Goal: Task Accomplishment & Management: Manage account settings

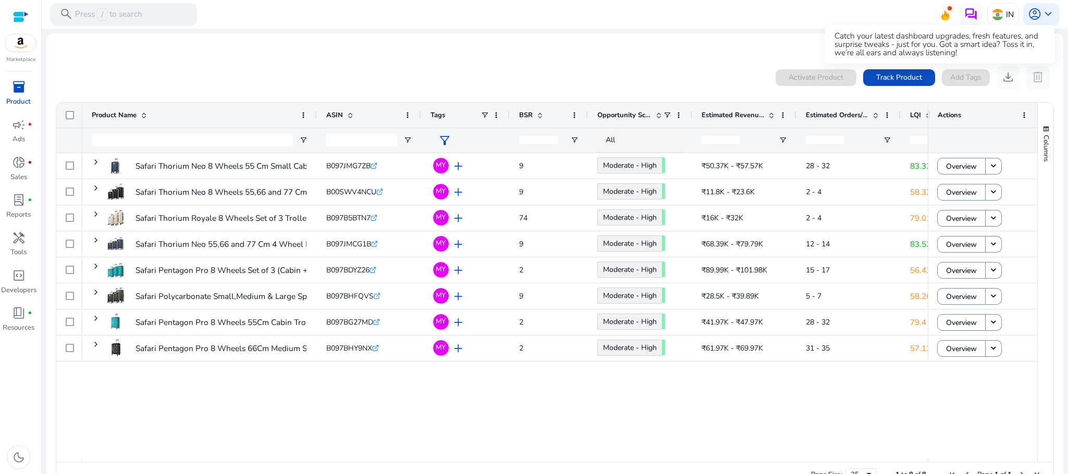
click at [938, 11] on icon at bounding box center [945, 13] width 16 height 15
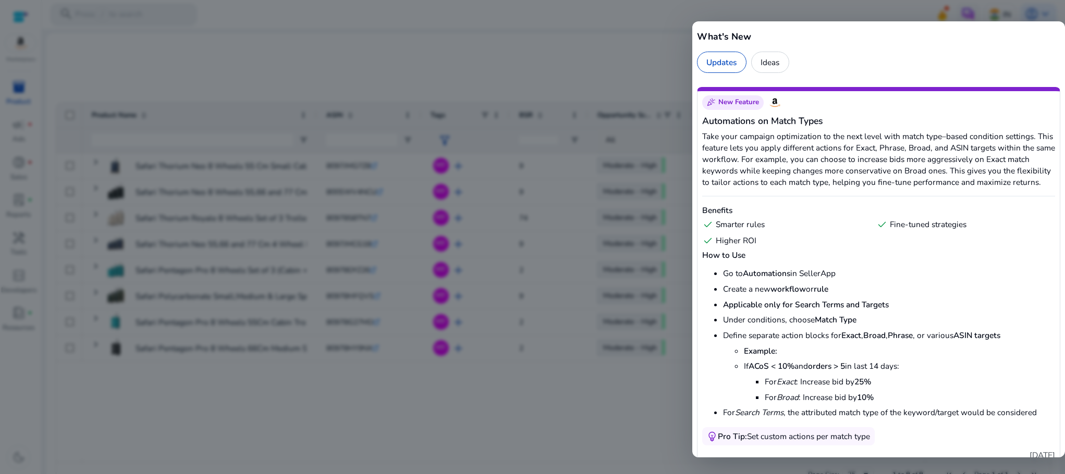
click at [618, 16] on div at bounding box center [532, 237] width 1065 height 474
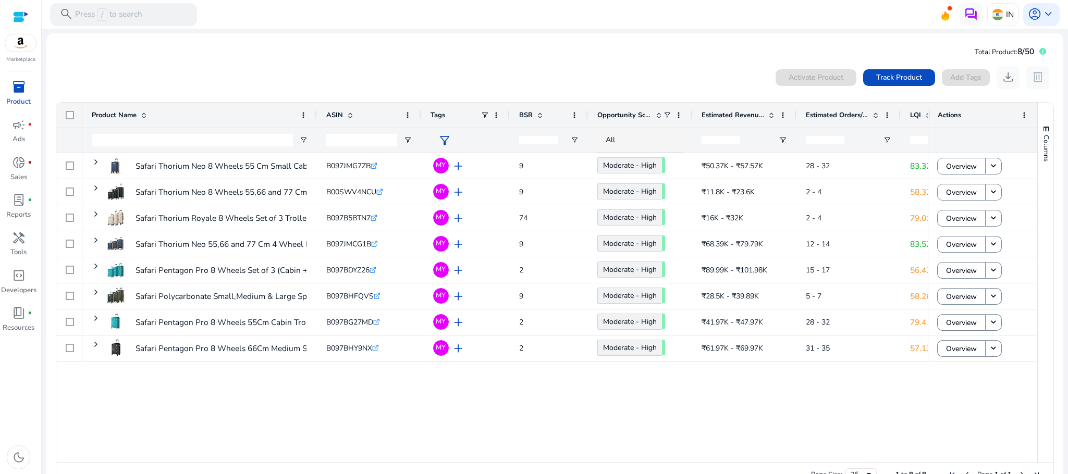
click at [26, 83] on div "inventory_2" at bounding box center [19, 87] width 32 height 18
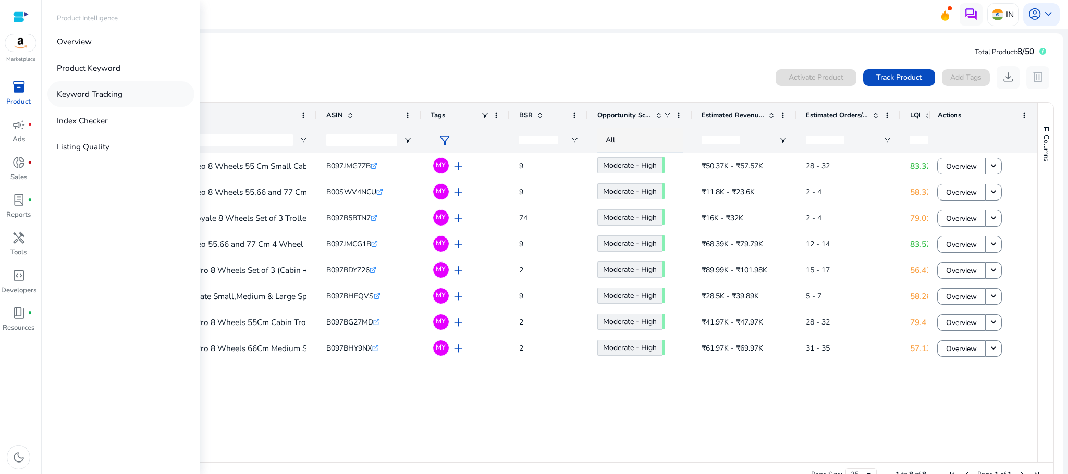
click at [91, 81] on link "Keyword Tracking" at bounding box center [120, 94] width 147 height 26
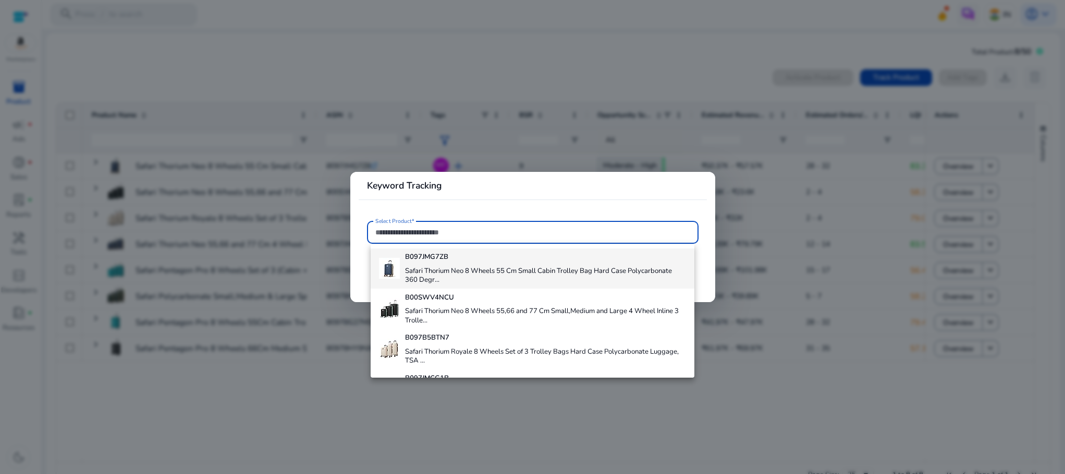
click at [564, 260] on h4 "B097JMG7ZB" at bounding box center [545, 257] width 280 height 9
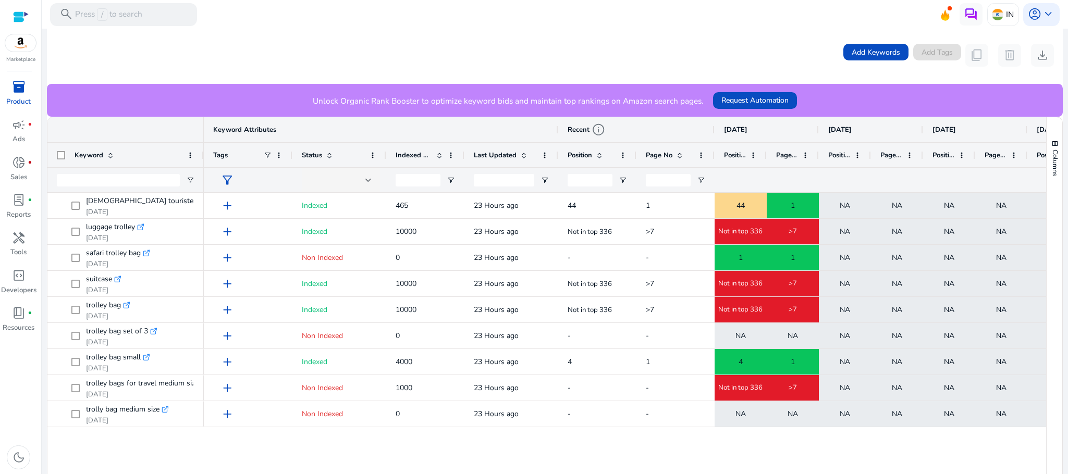
scroll to position [201, 0]
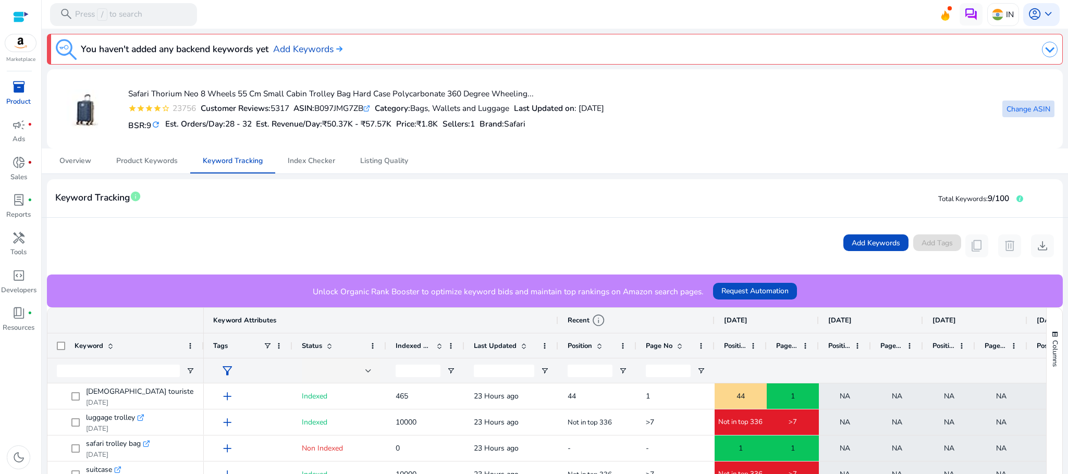
click at [1014, 104] on span "Change ASIN" at bounding box center [1028, 109] width 44 height 11
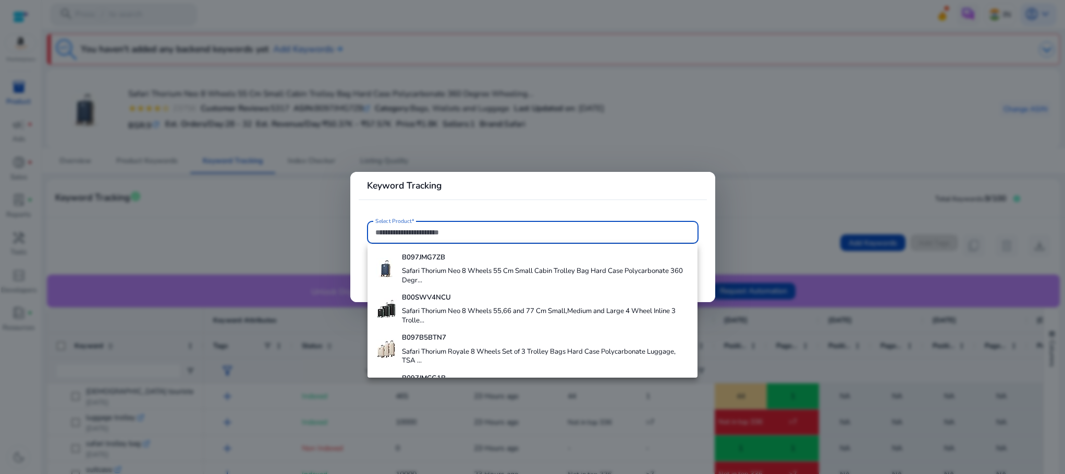
click at [546, 237] on input "Select Product*" at bounding box center [532, 232] width 315 height 11
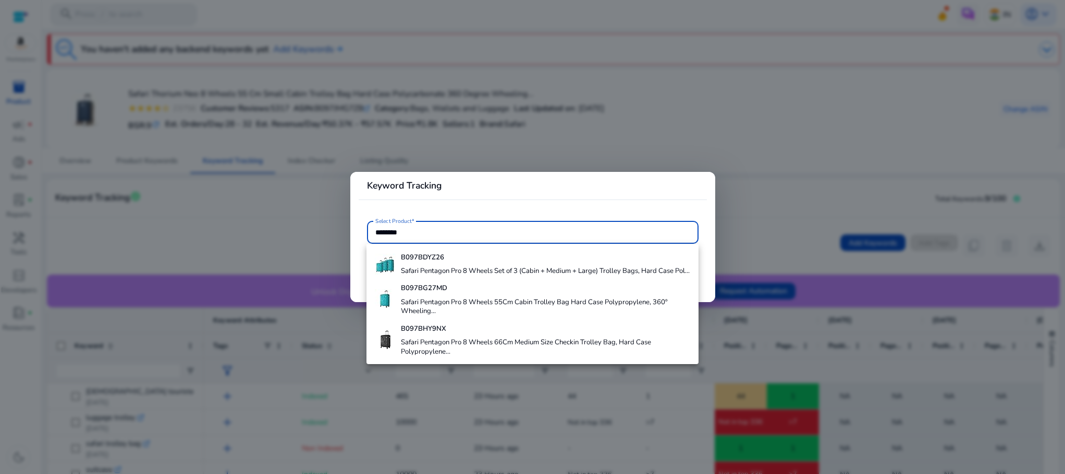
type input "********"
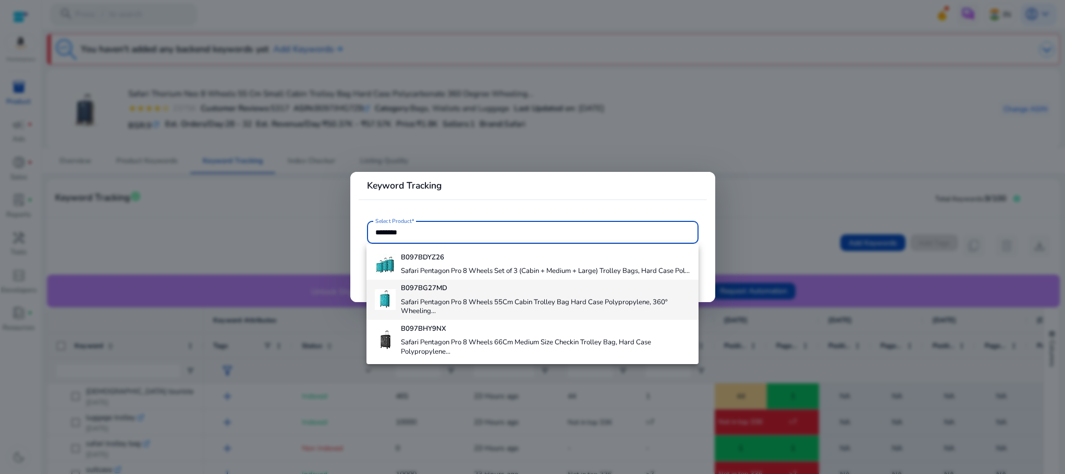
click at [543, 293] on h4 "B097BG27MD" at bounding box center [545, 288] width 289 height 9
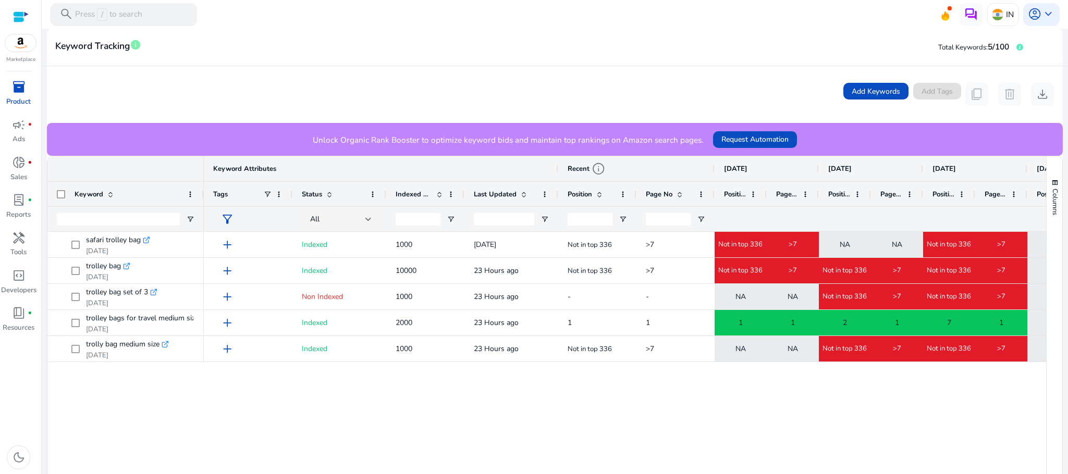
scroll to position [153, 0]
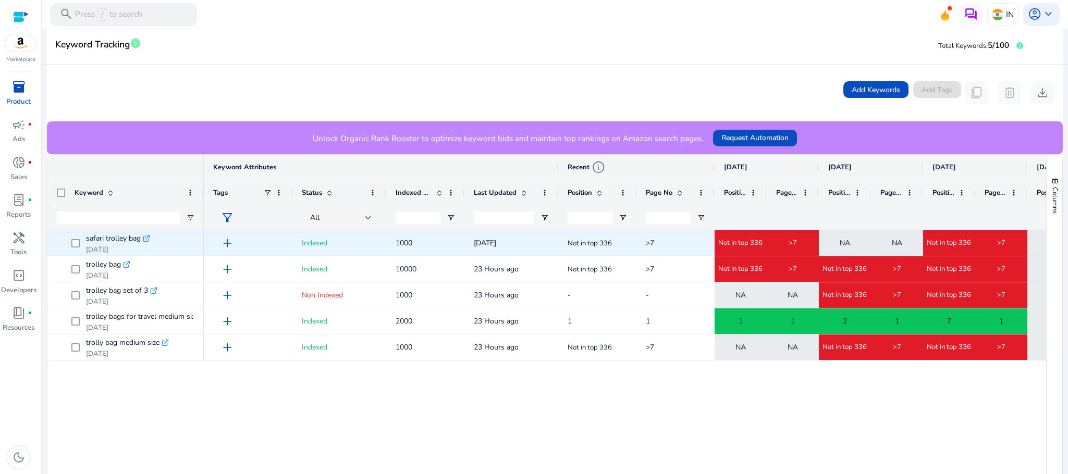
click at [145, 239] on icon ".st0{fill:#2c8af8}" at bounding box center [146, 238] width 7 height 7
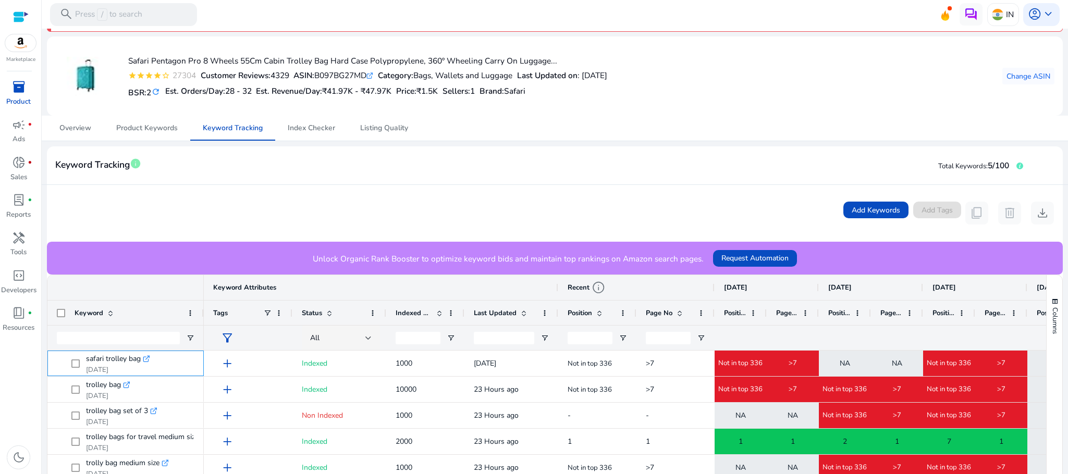
scroll to position [18, 0]
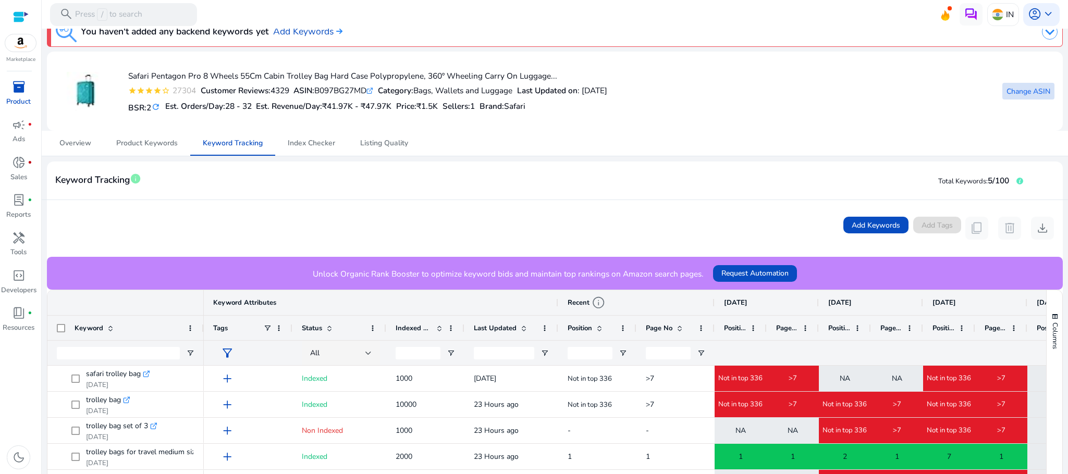
click at [1036, 86] on span "Change ASIN" at bounding box center [1028, 91] width 44 height 11
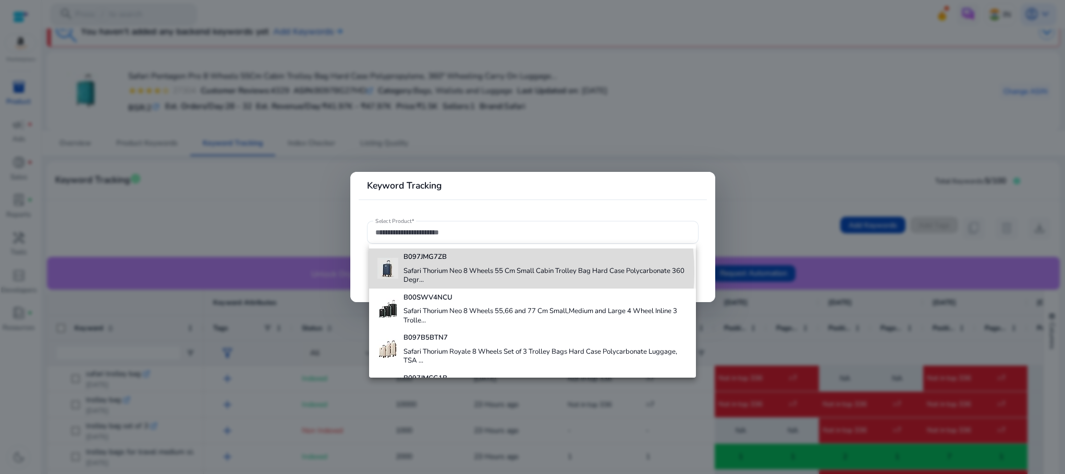
click at [474, 272] on h4 "Safari Thorium Neo 8 Wheels 55 Cm Small Cabin Trolley Bag Hard Case Polycarbona…" at bounding box center [545, 276] width 285 height 18
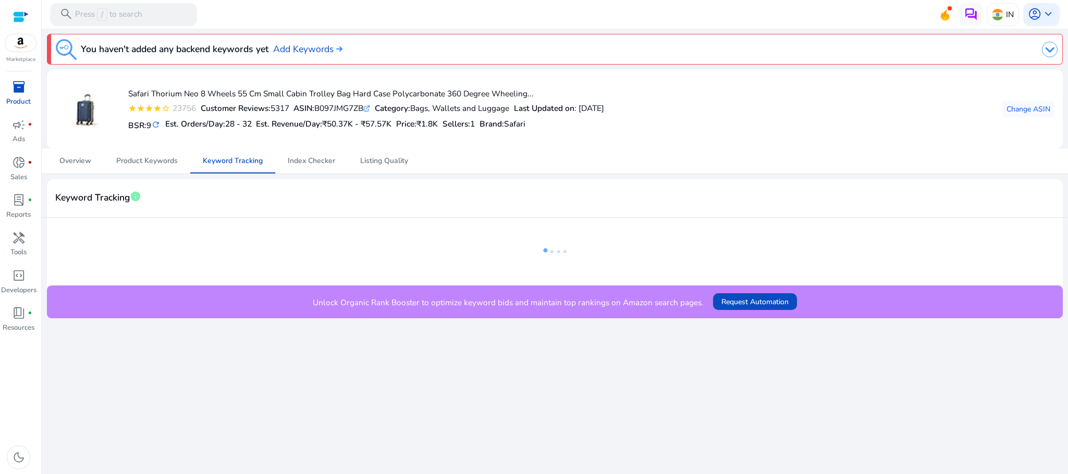
click at [1067, 199] on mat-sidenav-content "search Press / to search IN account_circle keyboard_arrow_down We are getting t…" at bounding box center [555, 237] width 1026 height 474
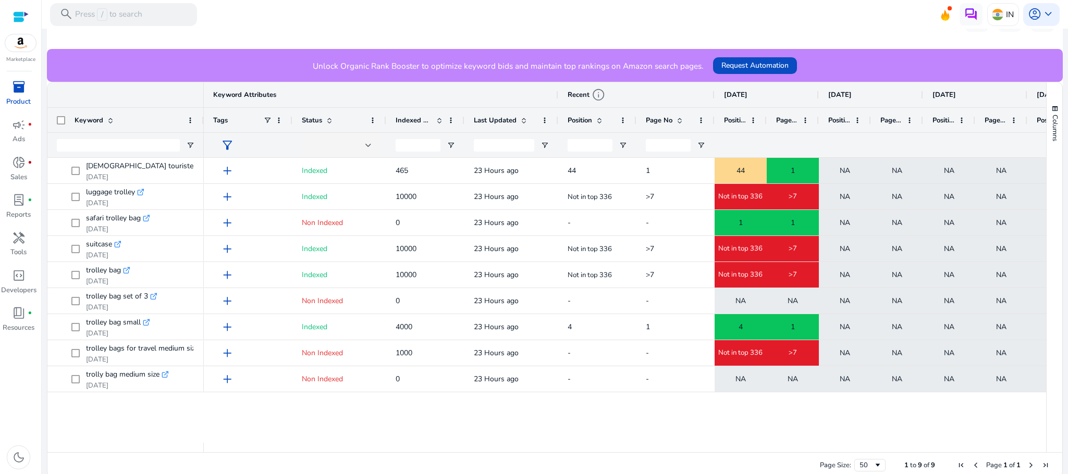
scroll to position [230, 0]
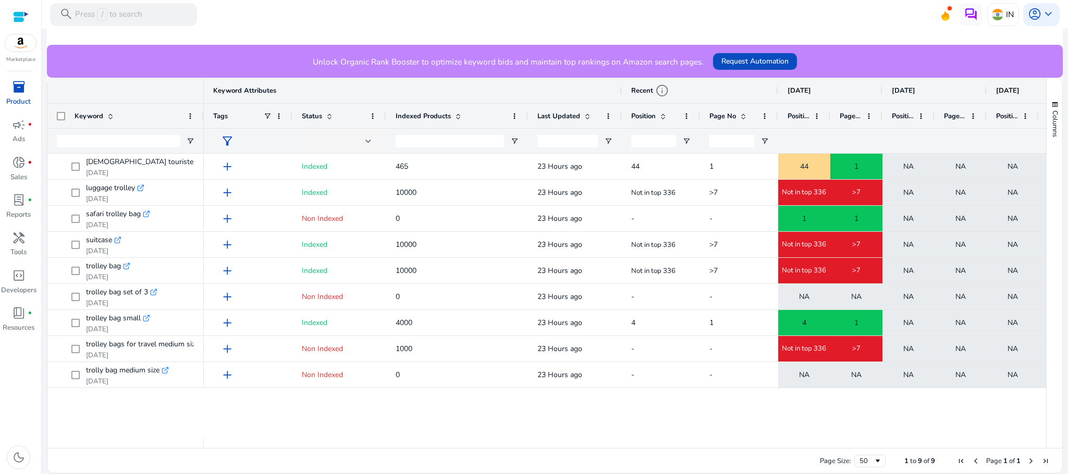
drag, startPoint x: 462, startPoint y: 117, endPoint x: 525, endPoint y: 125, distance: 64.1
click at [525, 125] on div at bounding box center [527, 116] width 4 height 24
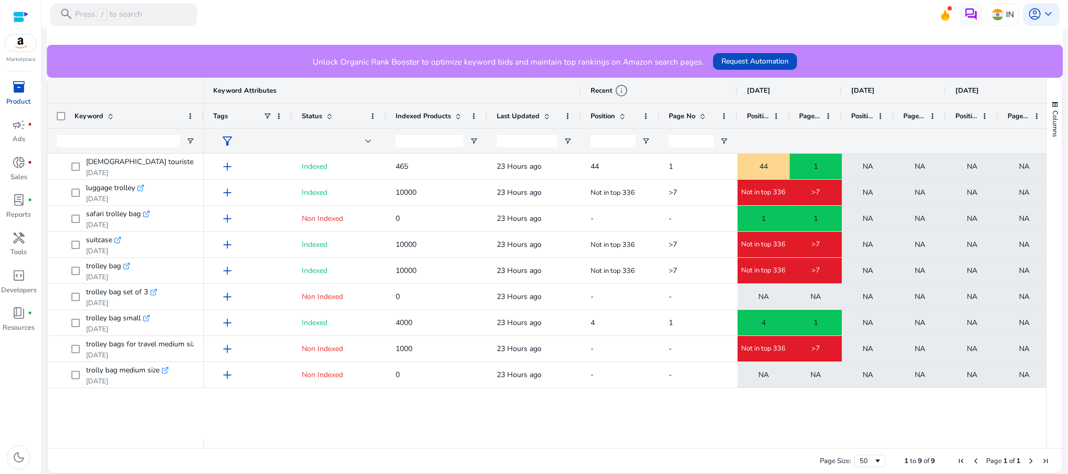
drag, startPoint x: 526, startPoint y: 119, endPoint x: 485, endPoint y: 126, distance: 41.1
click at [485, 126] on div at bounding box center [487, 116] width 4 height 24
click at [743, 448] on div "Page Size: 50 1 to 9 of 9 Page 1 of 1" at bounding box center [554, 460] width 1015 height 25
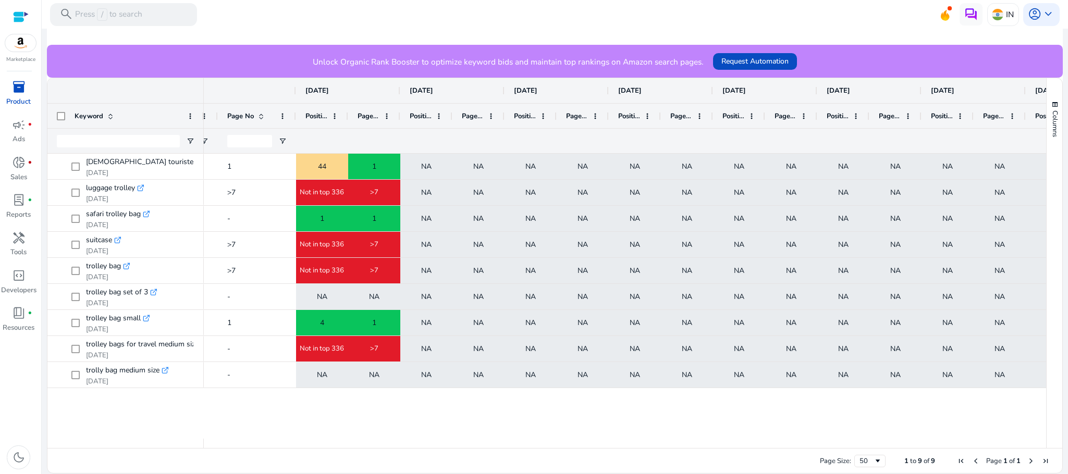
scroll to position [0, 0]
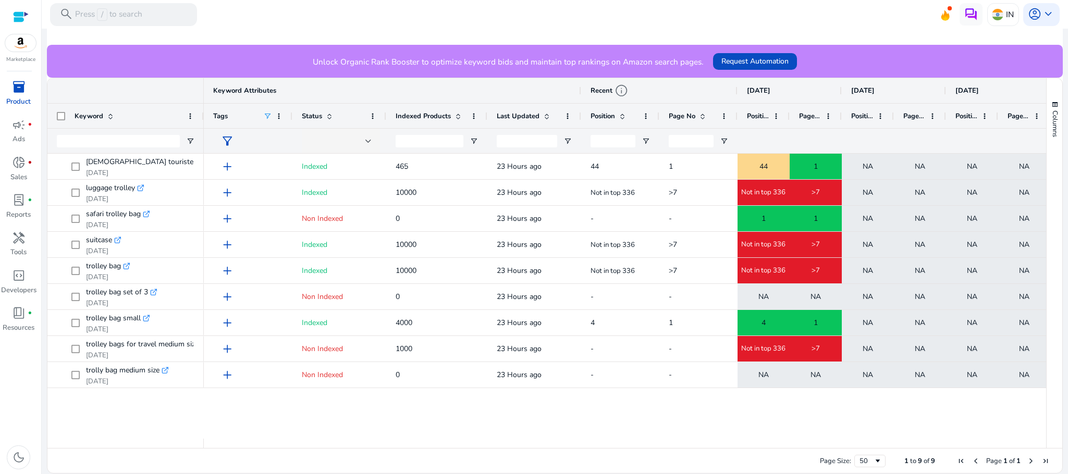
click at [263, 115] on span at bounding box center [267, 116] width 8 height 8
click at [263, 106] on div "Tags" at bounding box center [248, 116] width 70 height 24
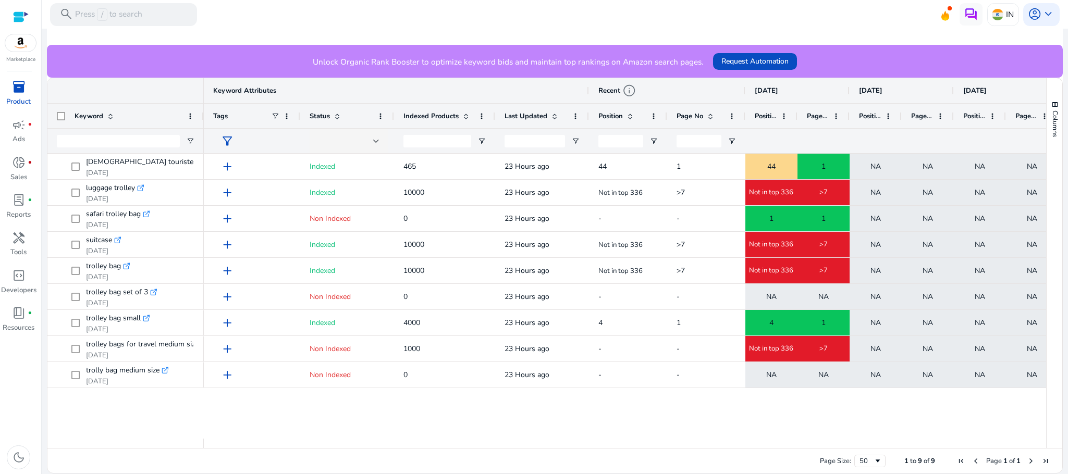
drag, startPoint x: 291, startPoint y: 119, endPoint x: 235, endPoint y: 138, distance: 59.3
click at [235, 138] on div "Recent info Sep 18, 2025 Sep 17, 2025 Sep 16, 2025 Keyword Attributes Sep 15, 2…" at bounding box center [892, 115] width 1376 height 75
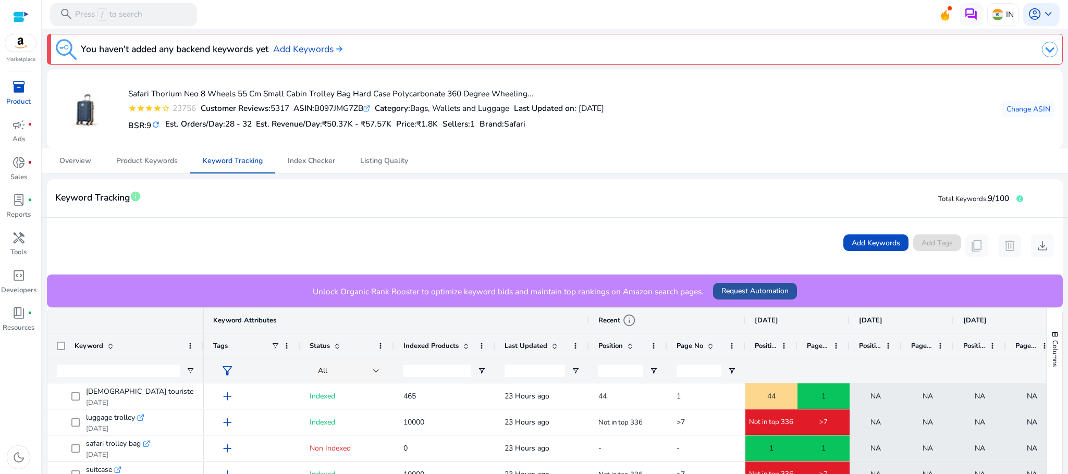
click at [732, 288] on span "Request Automation" at bounding box center [754, 291] width 67 height 11
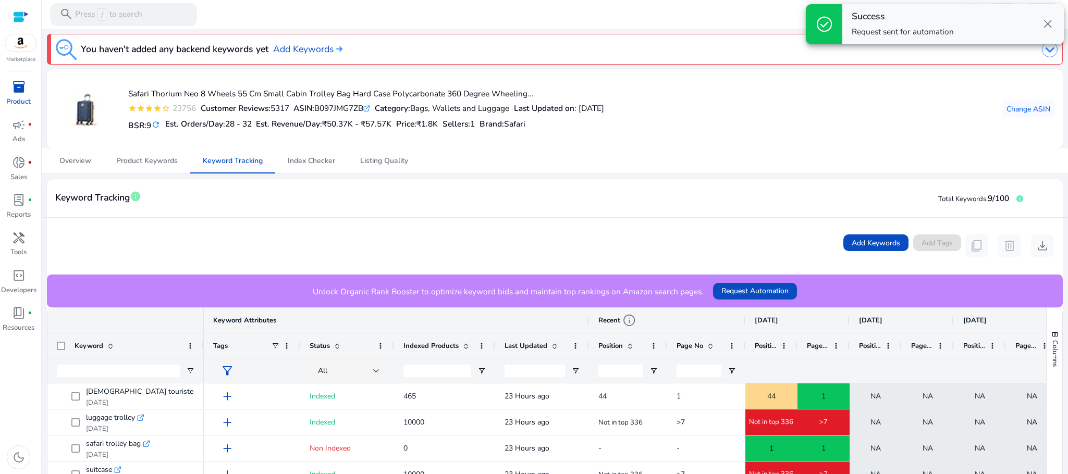
click at [932, 21] on h4 "Success" at bounding box center [903, 16] width 102 height 11
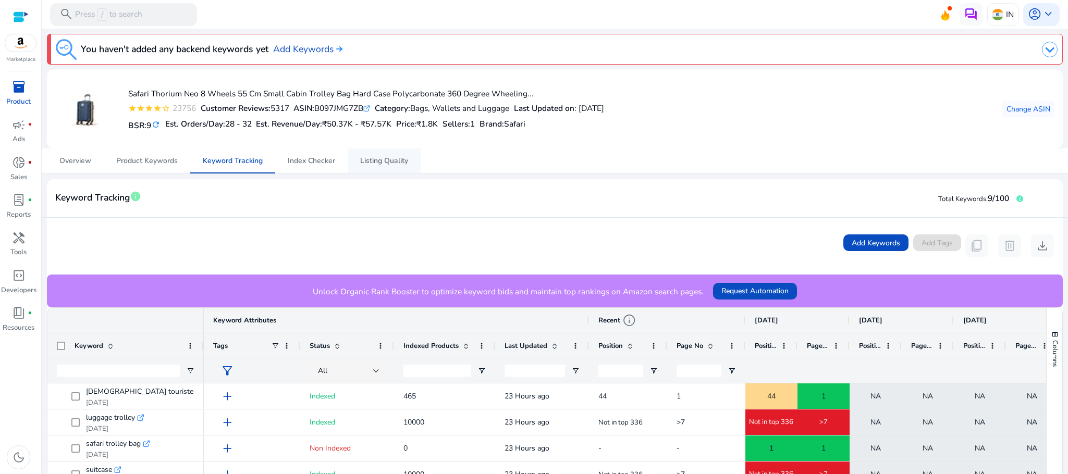
click at [387, 154] on span "Listing Quality" at bounding box center [384, 161] width 48 height 25
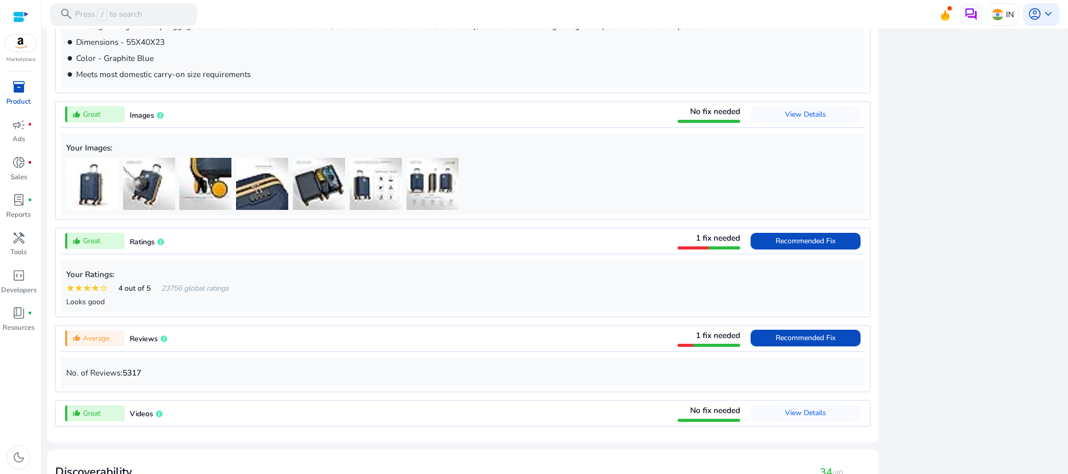
scroll to position [693, 0]
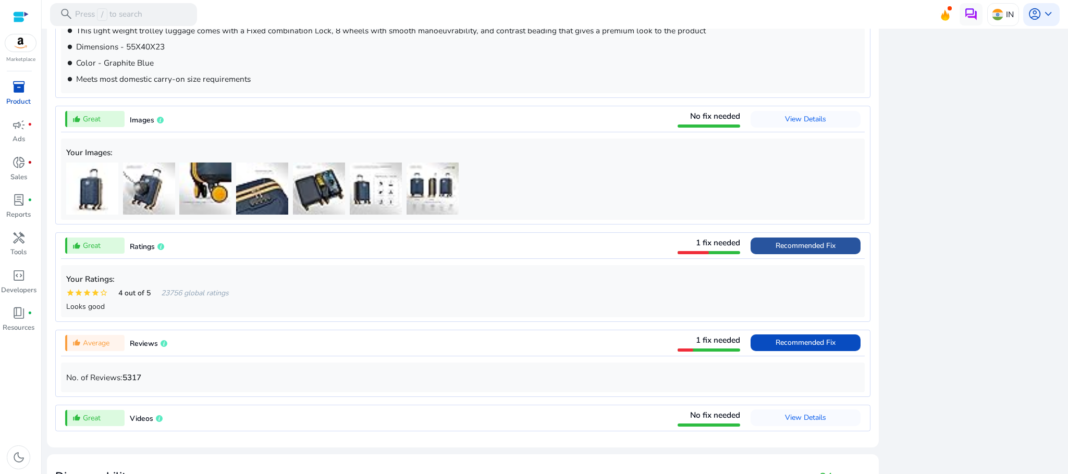
click at [804, 251] on span "Recommended Fix" at bounding box center [806, 246] width 60 height 10
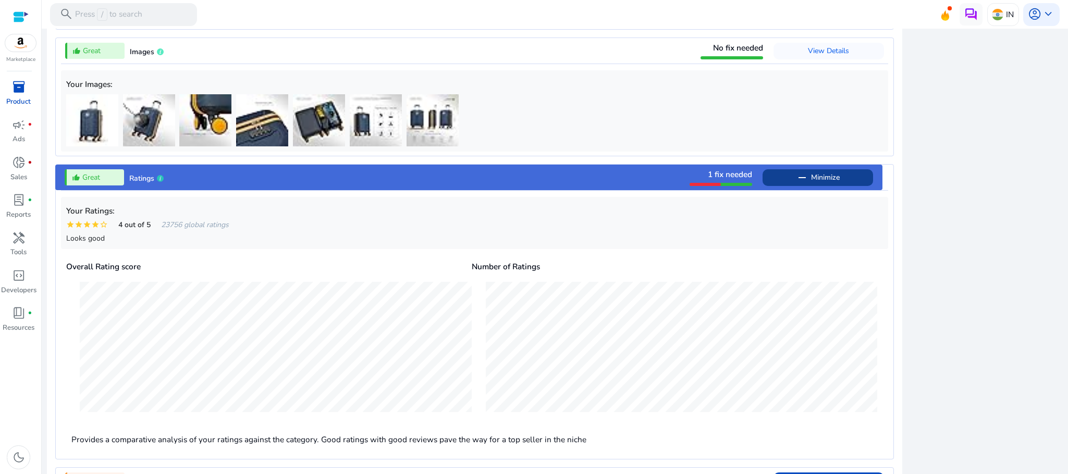
scroll to position [765, 0]
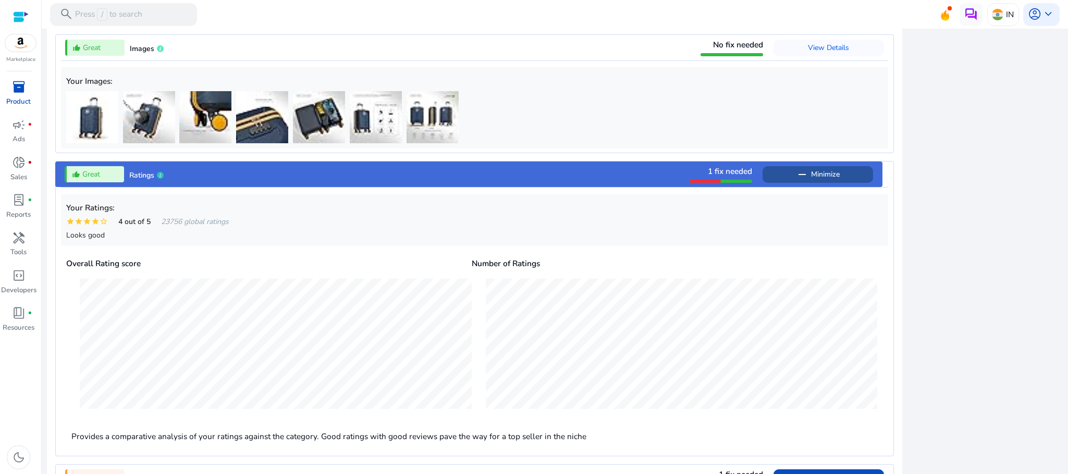
click at [846, 185] on span at bounding box center [818, 174] width 110 height 25
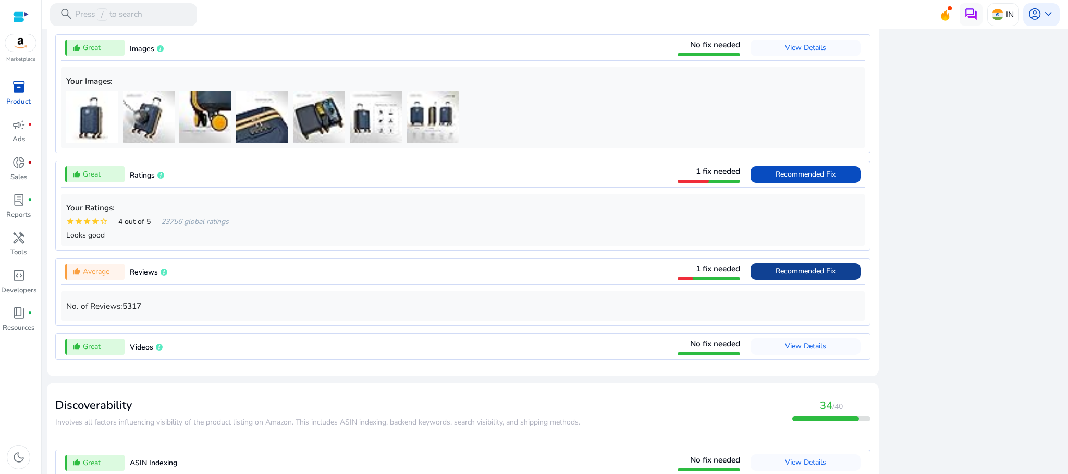
click at [797, 276] on span "Recommended Fix" at bounding box center [806, 271] width 60 height 10
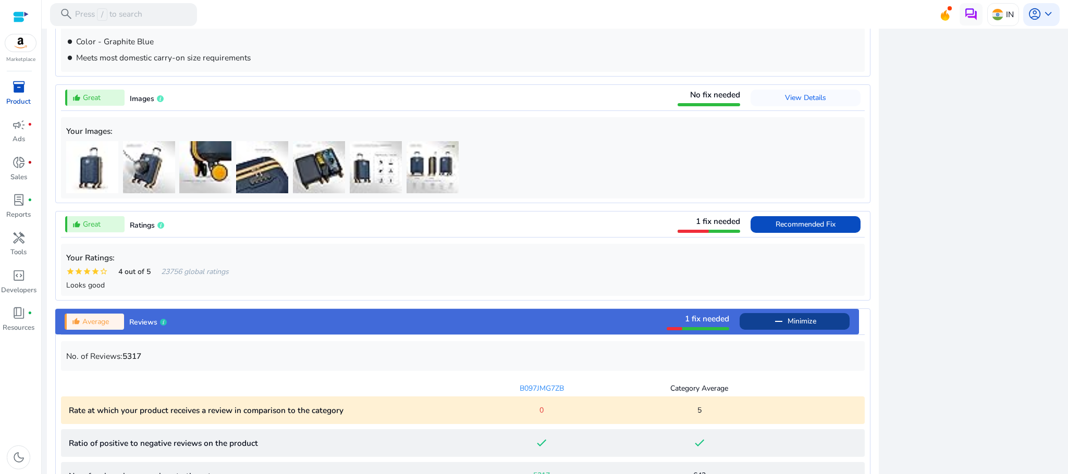
scroll to position [707, 0]
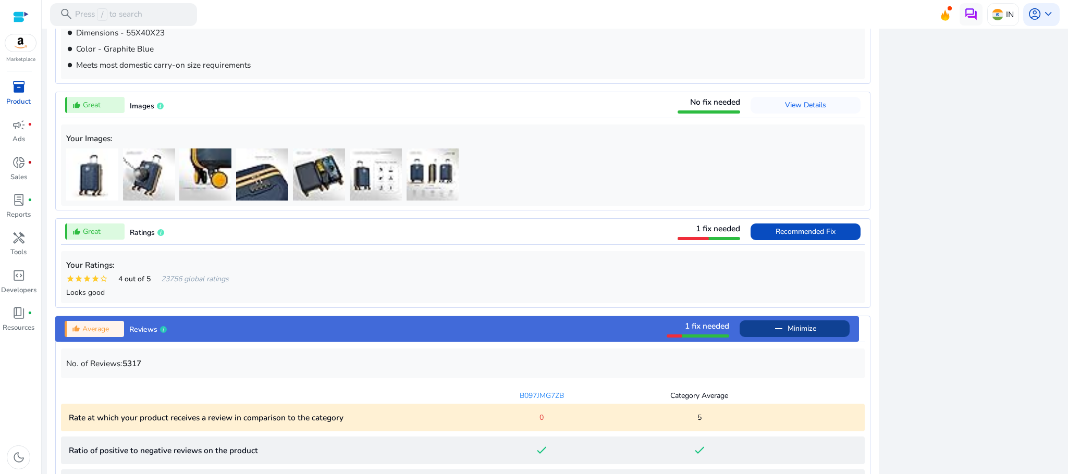
click at [797, 237] on span "Recommended Fix" at bounding box center [806, 232] width 60 height 10
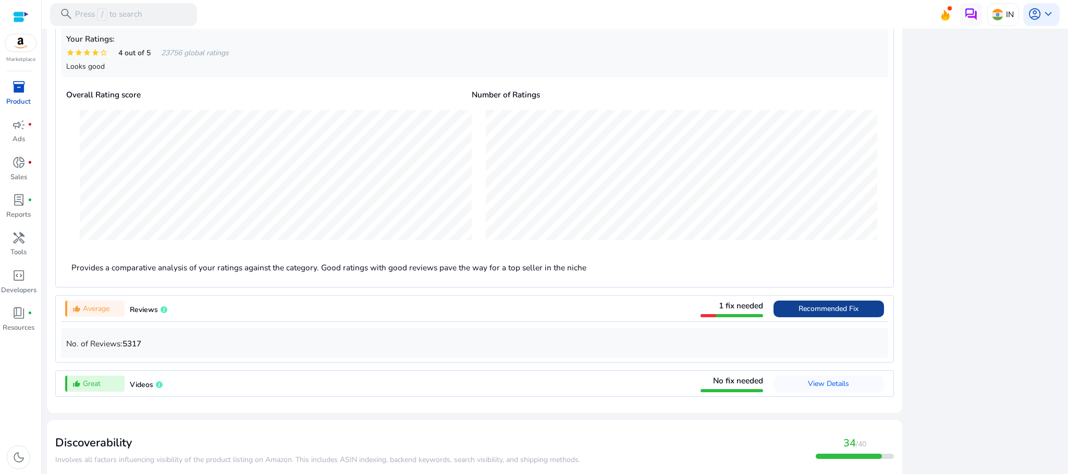
scroll to position [1109, 0]
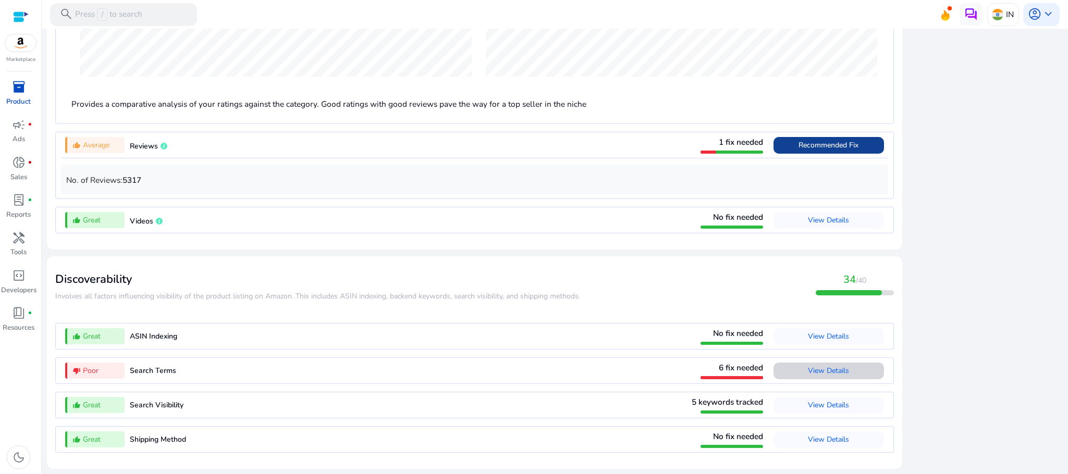
click at [826, 380] on span at bounding box center [828, 371] width 110 height 25
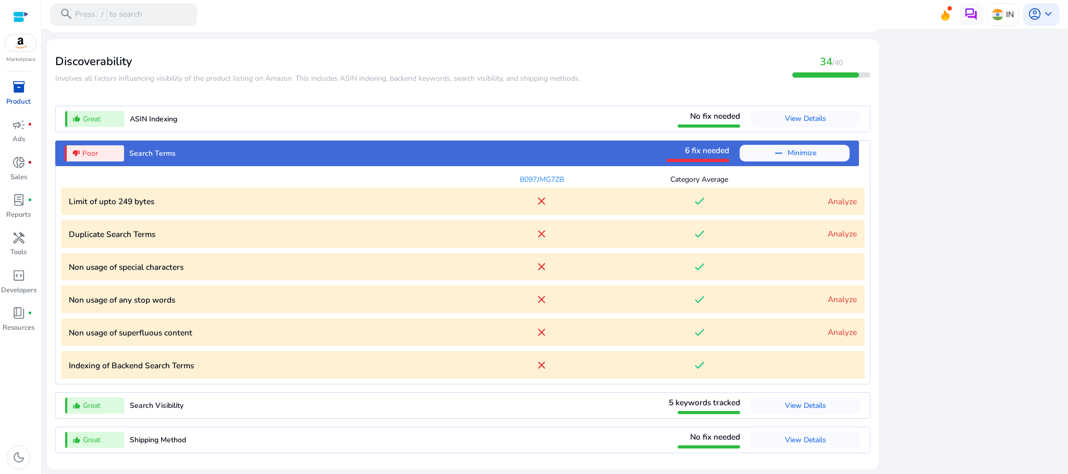
scroll to position [1120, 0]
click at [843, 235] on link "Analyze" at bounding box center [842, 233] width 29 height 11
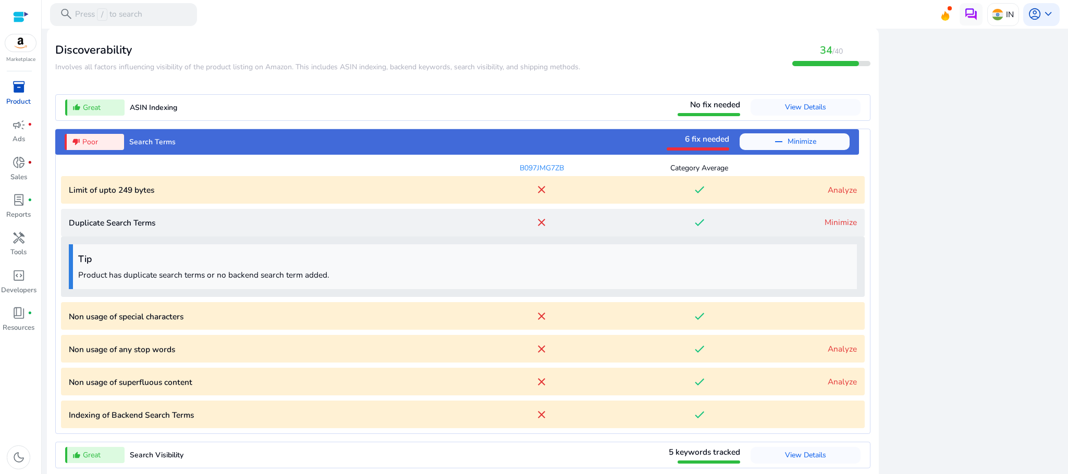
scroll to position [1181, 0]
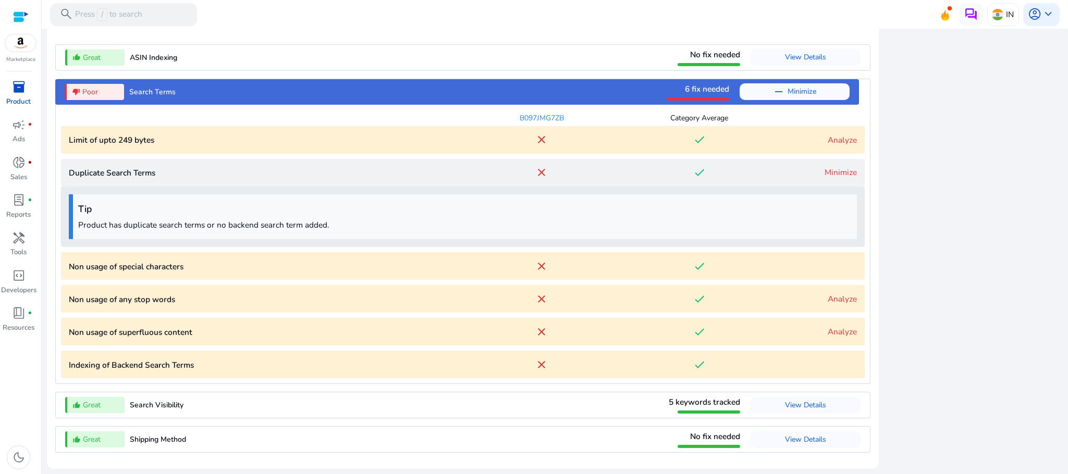
click at [841, 300] on link "Analyze" at bounding box center [842, 298] width 29 height 11
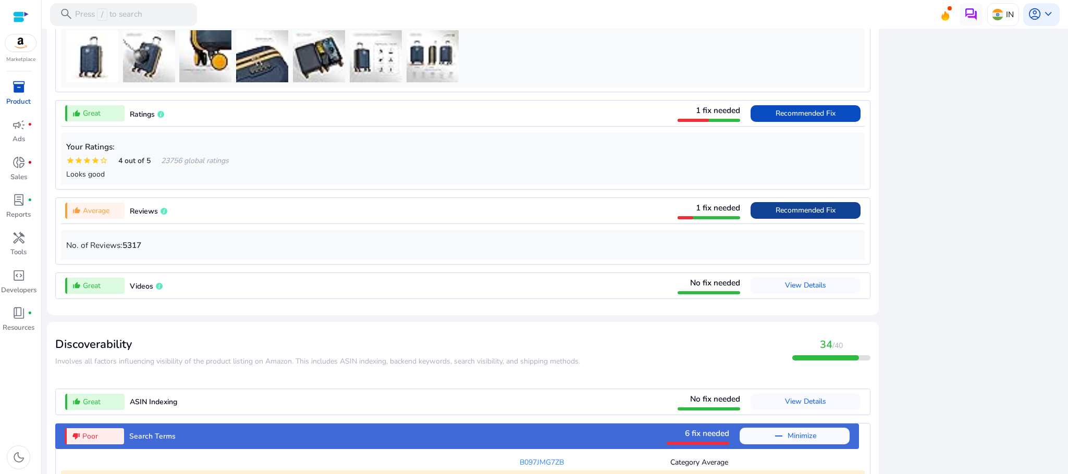
scroll to position [775, 0]
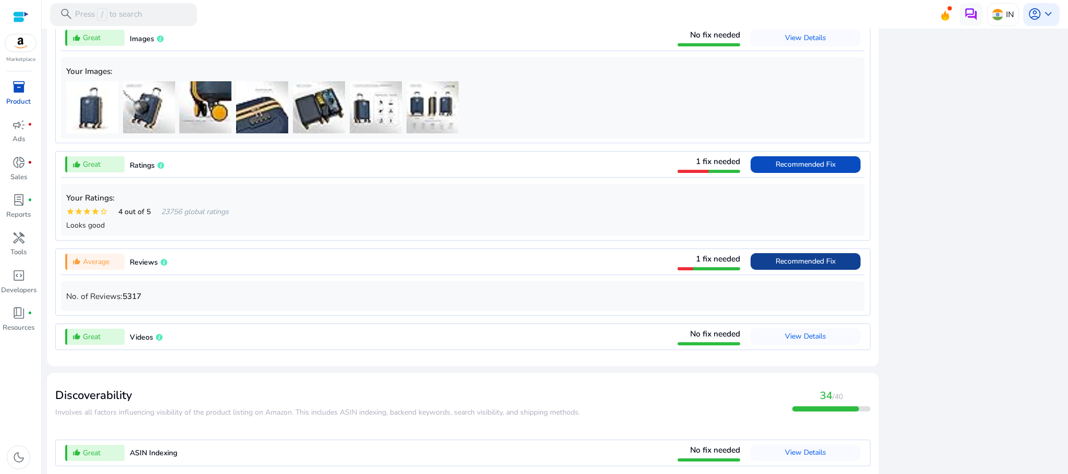
drag, startPoint x: 1056, startPoint y: 163, endPoint x: 1052, endPoint y: 58, distance: 104.3
click at [1052, 58] on div "remove_red_eye Desirability 49.32 / 60 Title thumb_up_alt Description thumb_up_…" at bounding box center [974, 279] width 177 height 1303
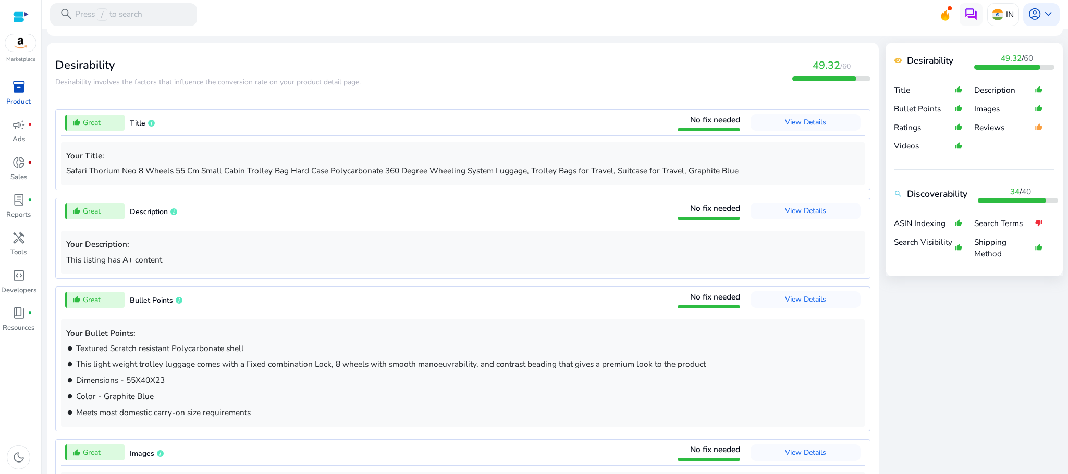
scroll to position [0, 0]
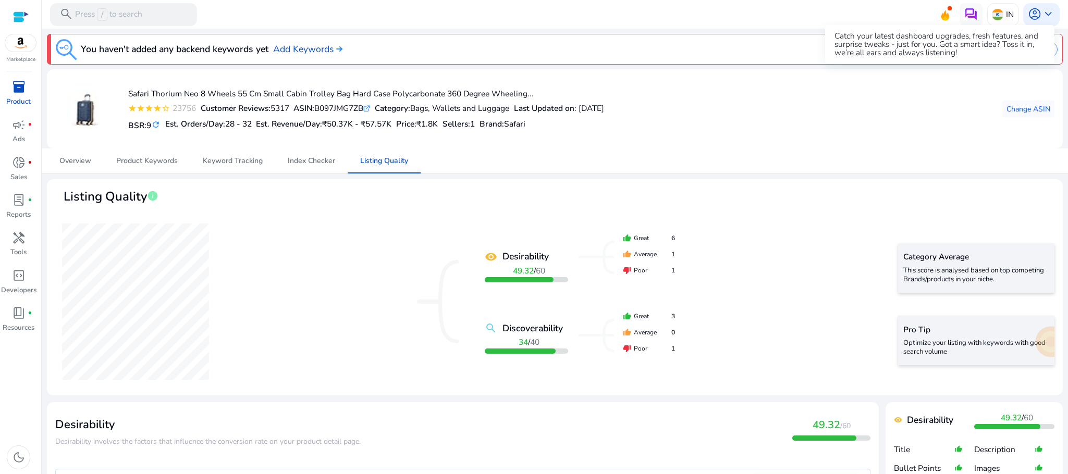
click at [937, 13] on icon at bounding box center [945, 13] width 16 height 15
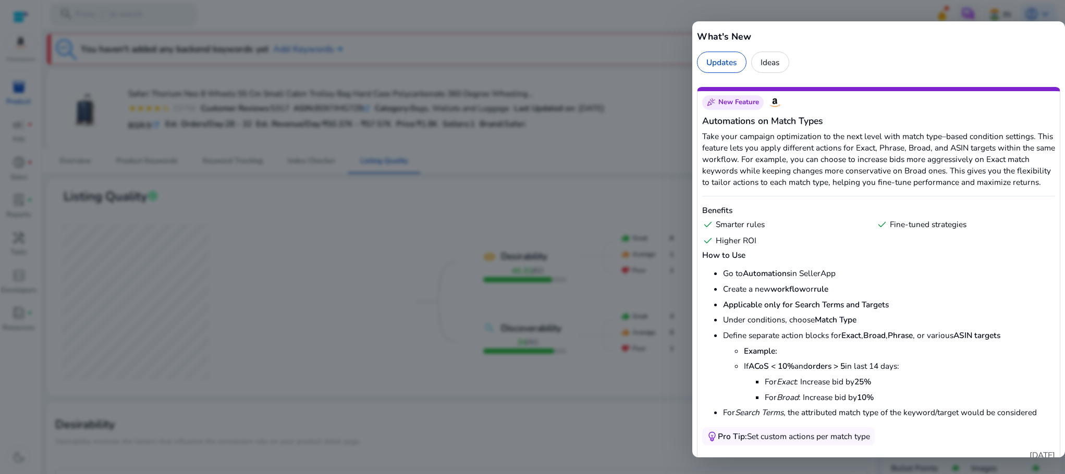
click at [455, 83] on div at bounding box center [532, 237] width 1065 height 474
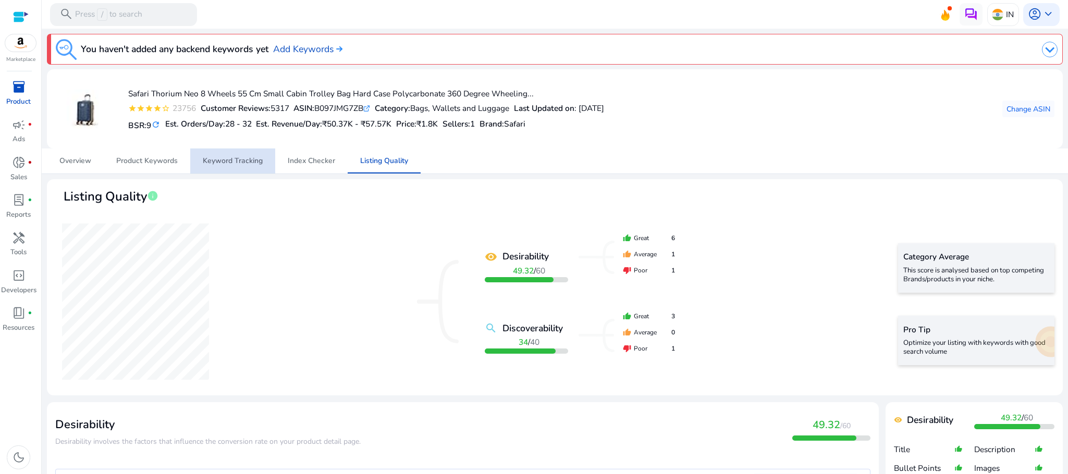
click at [238, 166] on span "Keyword Tracking" at bounding box center [233, 161] width 60 height 25
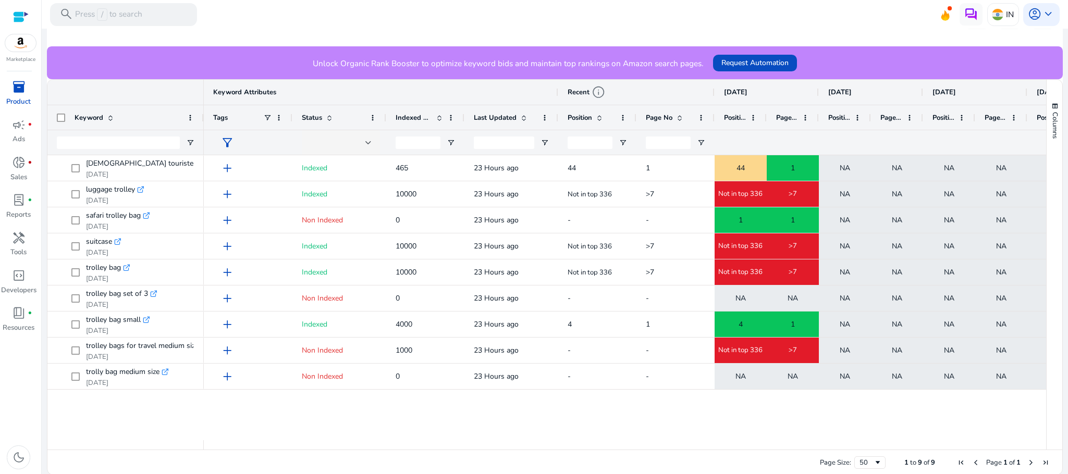
scroll to position [230, 0]
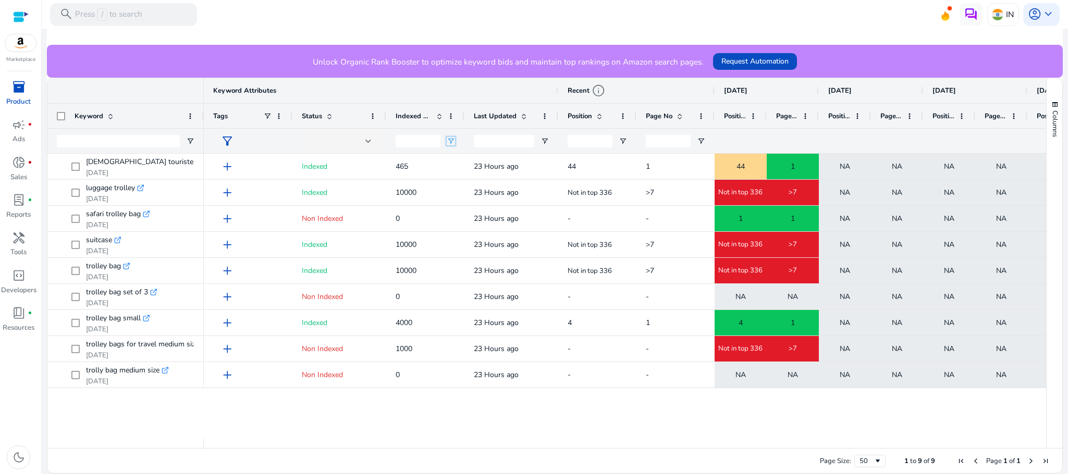
click at [450, 141] on span "Open Filter Menu" at bounding box center [451, 141] width 8 height 8
click at [439, 119] on span at bounding box center [439, 116] width 8 height 8
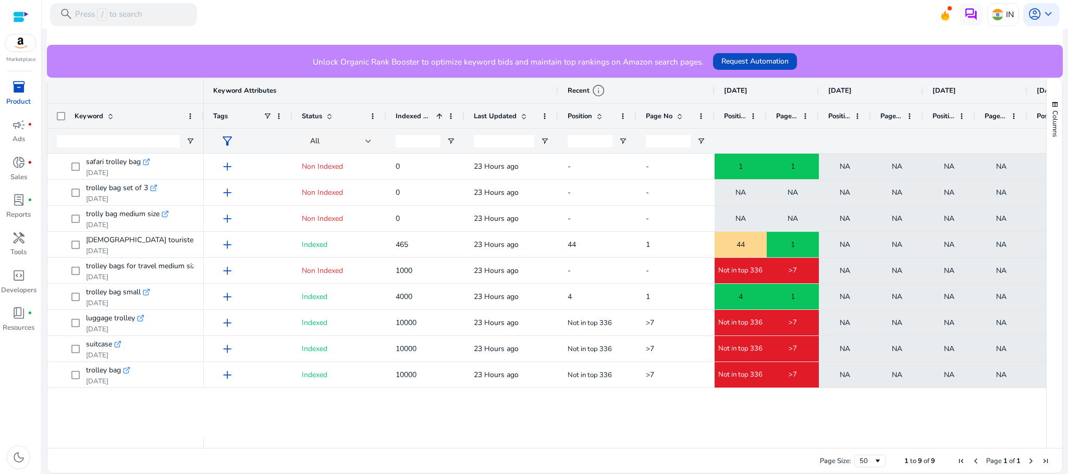
click at [439, 119] on span at bounding box center [439, 116] width 8 height 8
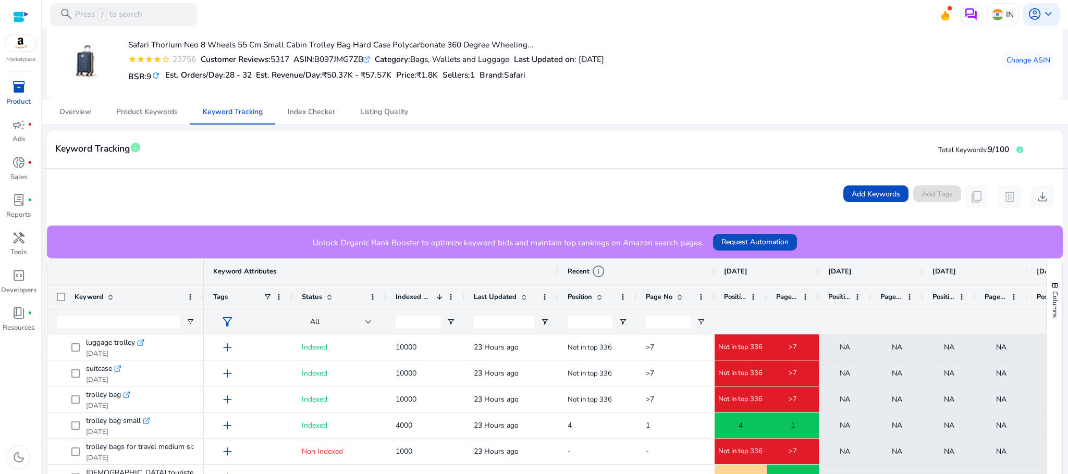
scroll to position [0, 0]
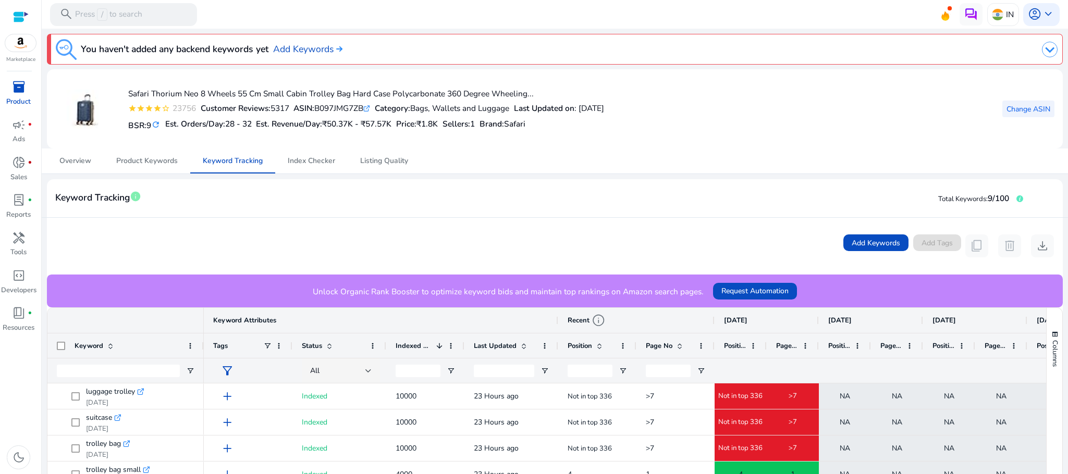
click at [1020, 104] on span "Change ASIN" at bounding box center [1028, 109] width 44 height 11
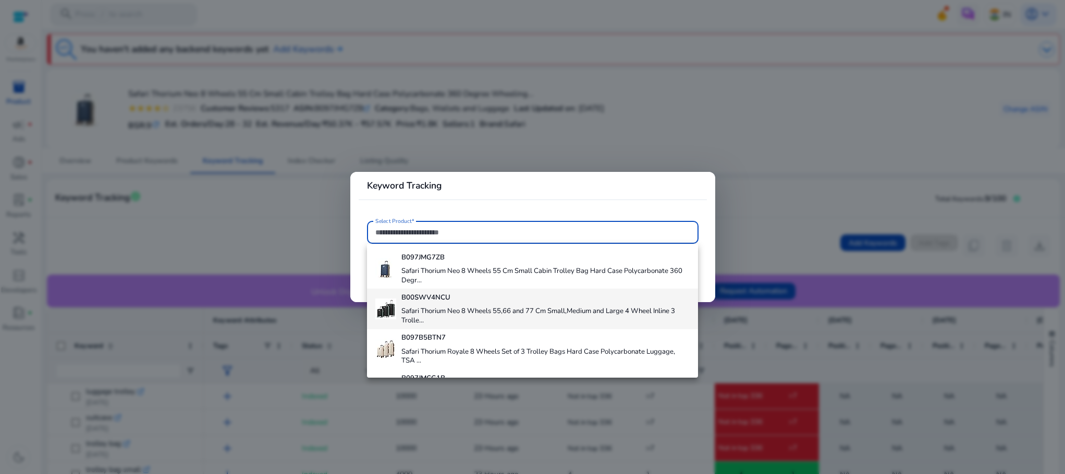
click at [529, 303] on div "B00SWV4NCU Safari Thorium Neo 8 Wheels 55,66 and 77 Cm Small,Medium and Large 4…" at bounding box center [545, 309] width 288 height 40
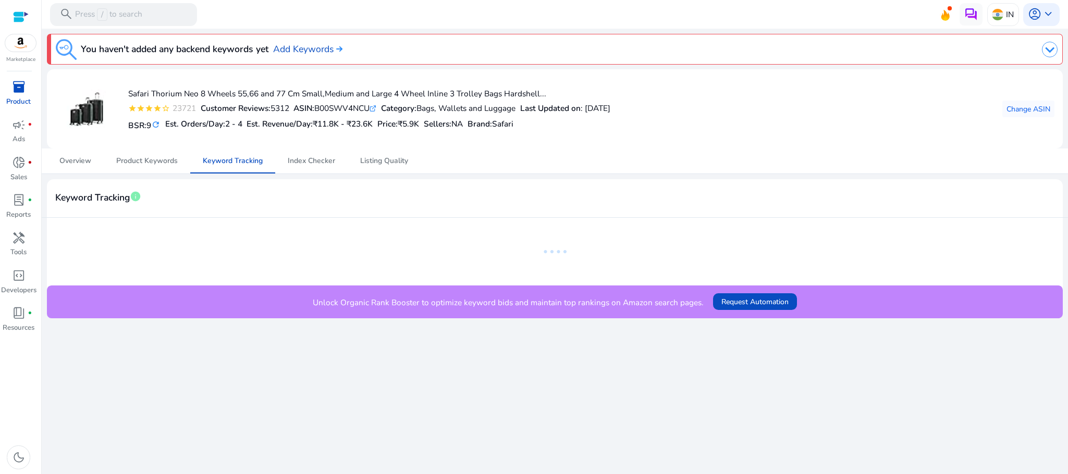
click at [1067, 190] on mat-sidenav-content "search Press / to search IN account_circle keyboard_arrow_down We are getting t…" at bounding box center [555, 237] width 1026 height 474
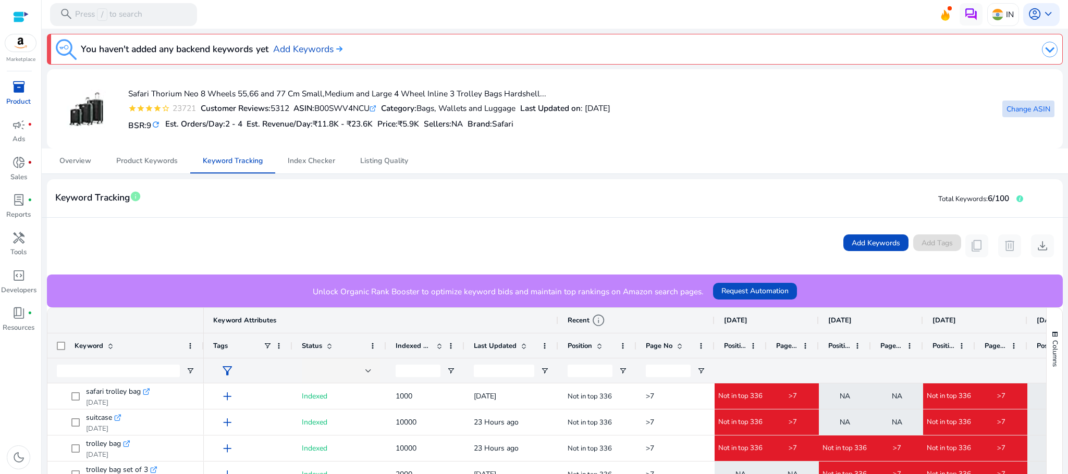
click at [1032, 102] on span at bounding box center [1028, 108] width 52 height 25
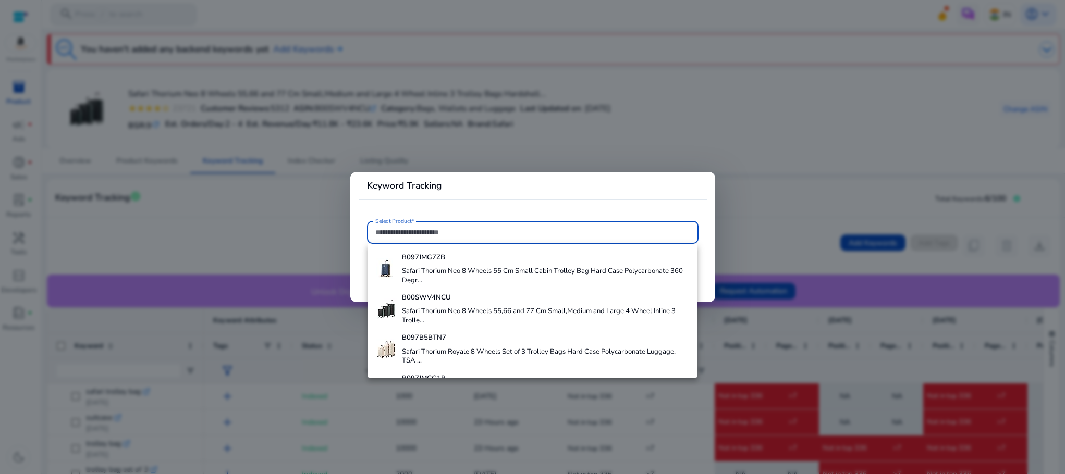
click at [474, 227] on input "Select Product*" at bounding box center [532, 232] width 315 height 11
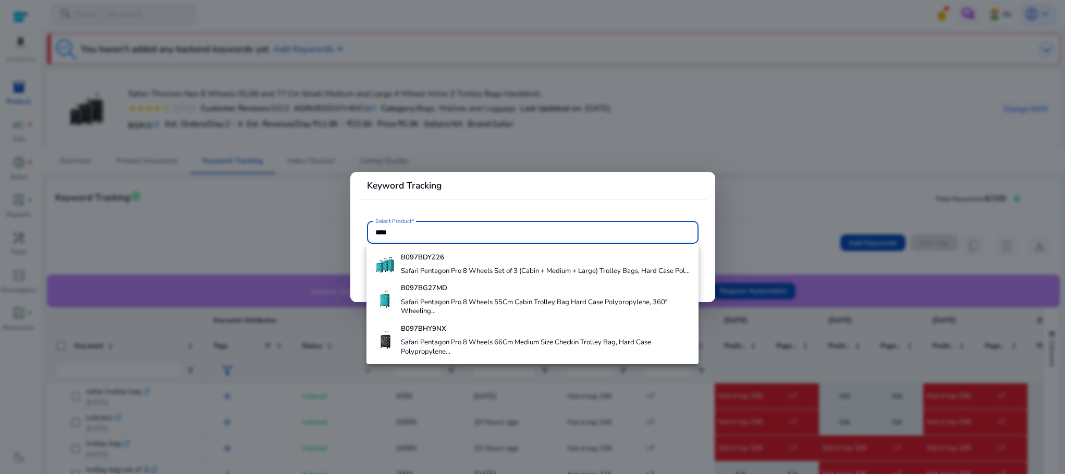
type input "*****"
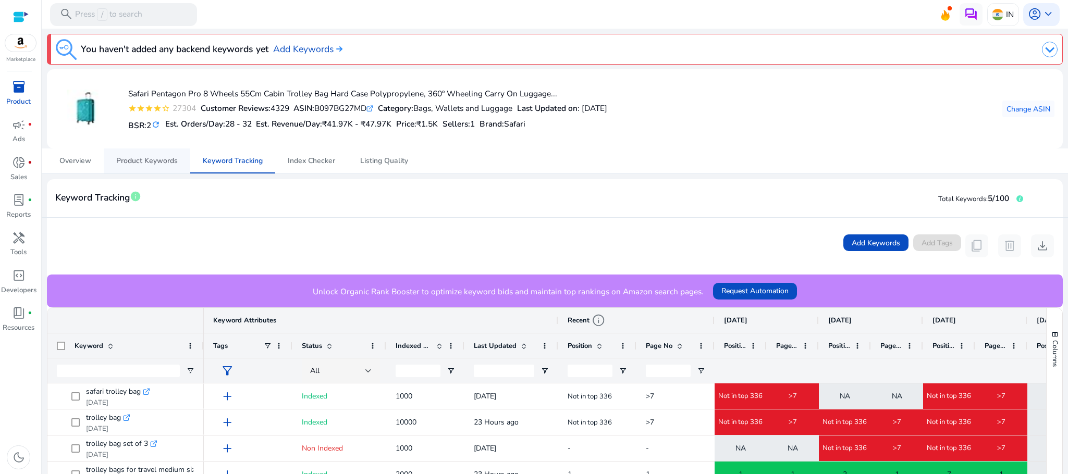
click at [148, 161] on span "Product Keywords" at bounding box center [147, 160] width 62 height 7
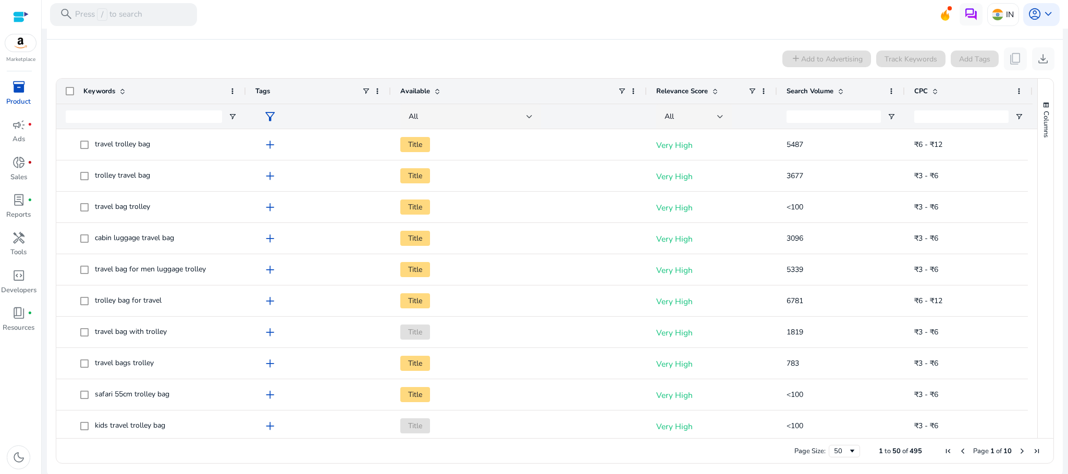
scroll to position [181, 0]
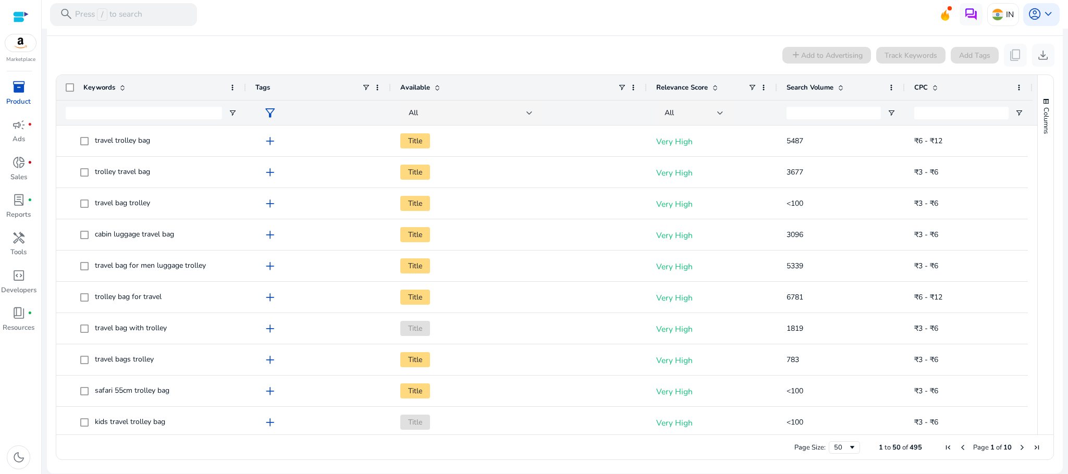
click at [832, 90] on span "Search Volume" at bounding box center [810, 87] width 47 height 9
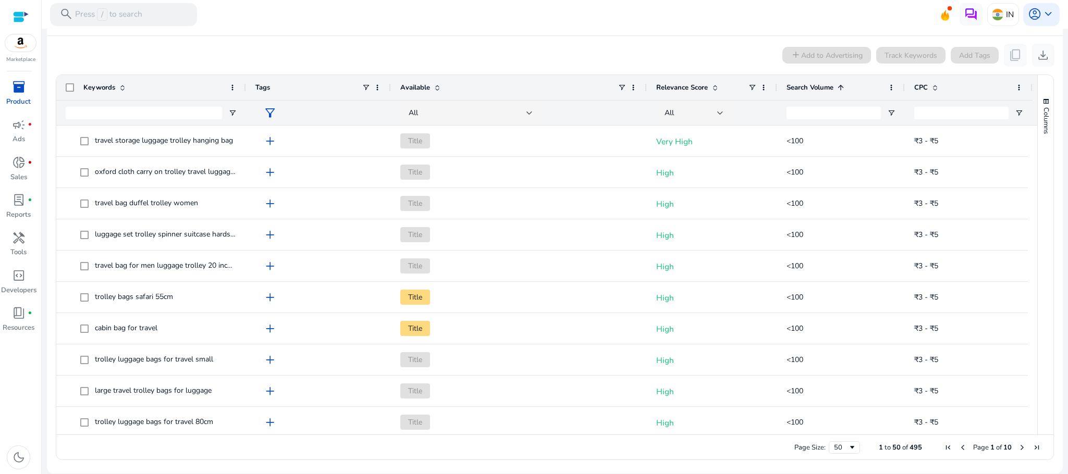
click at [832, 90] on span "Search Volume" at bounding box center [810, 87] width 47 height 9
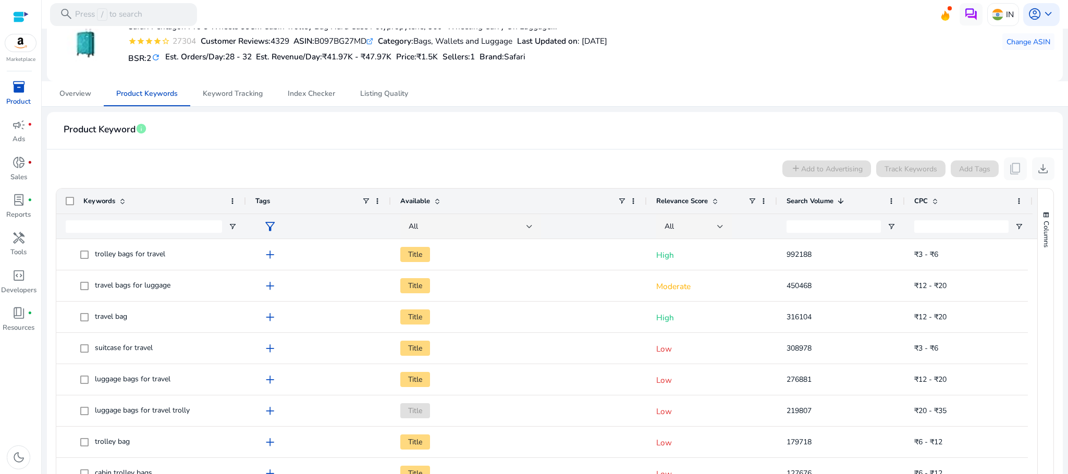
scroll to position [0, 0]
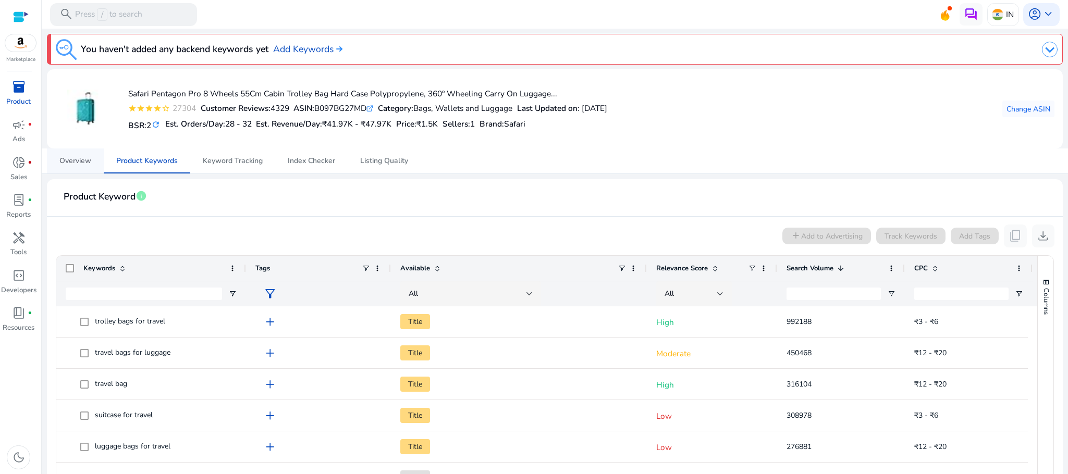
click at [87, 157] on span "Overview" at bounding box center [75, 160] width 32 height 7
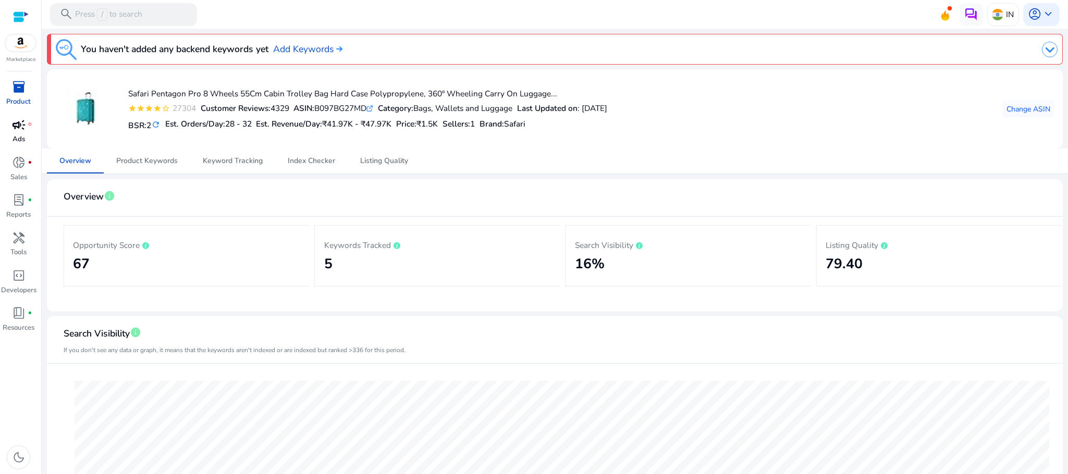
click at [26, 132] on div "campaign fiber_manual_record" at bounding box center [19, 125] width 32 height 18
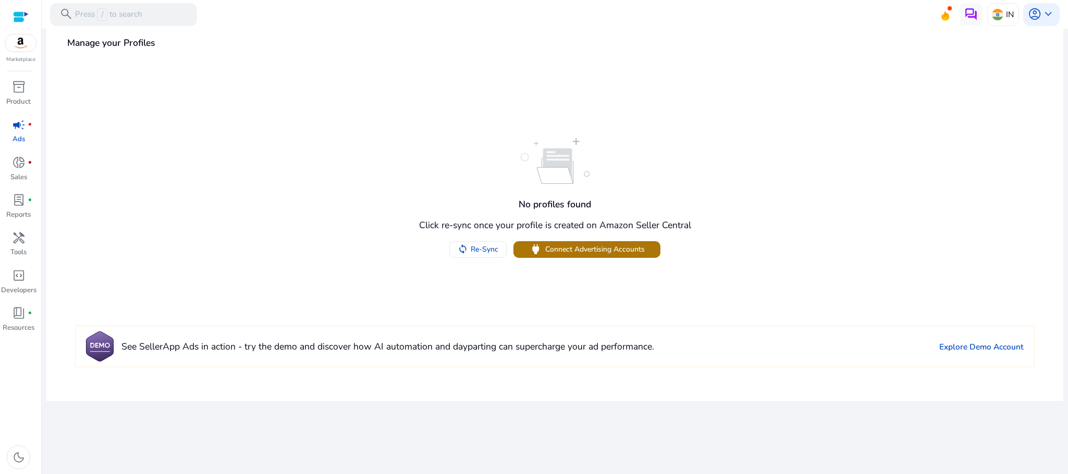
click at [611, 252] on span "Connect Advertising Accounts" at bounding box center [595, 249] width 100 height 11
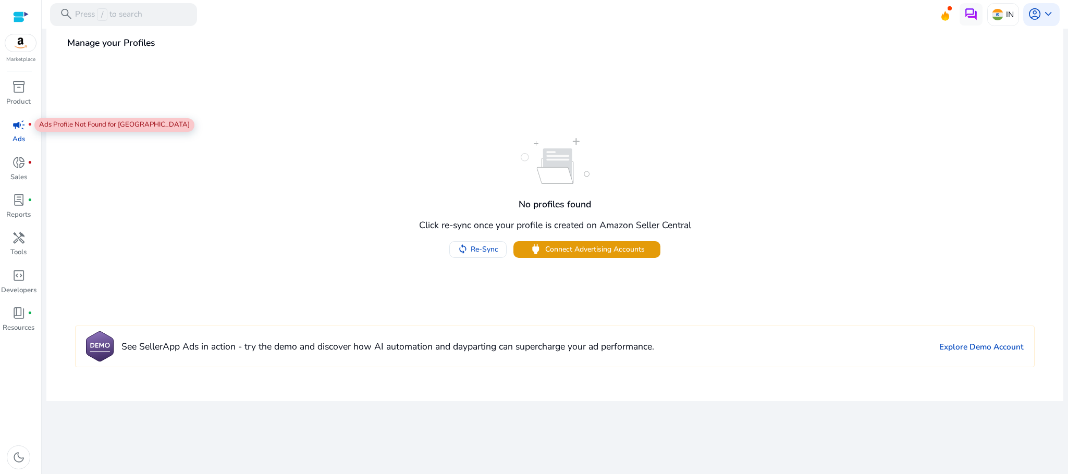
click at [22, 133] on div "campaign fiber_manual_record" at bounding box center [19, 125] width 32 height 18
click at [19, 95] on div "inventory_2" at bounding box center [19, 87] width 32 height 18
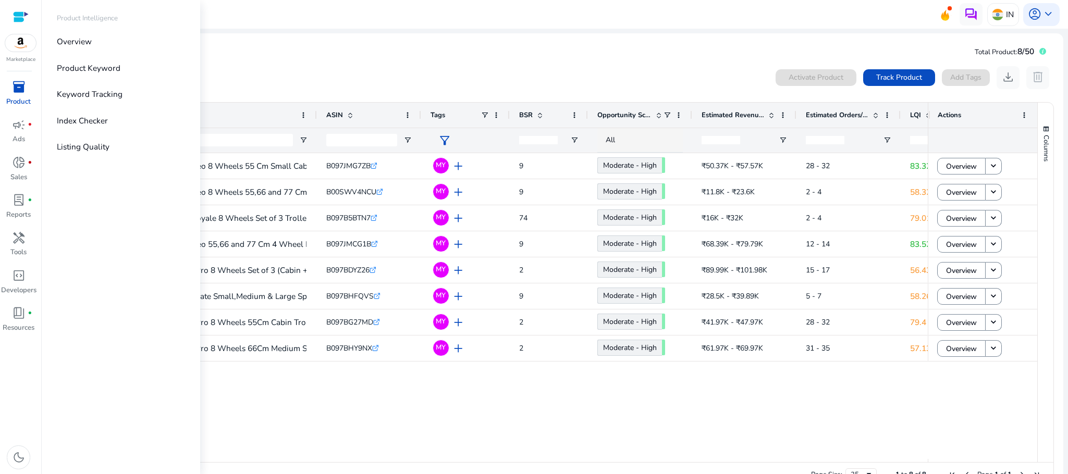
click at [22, 88] on span "inventory_2" at bounding box center [19, 87] width 14 height 14
click at [63, 88] on p "Keyword Tracking" at bounding box center [90, 94] width 66 height 12
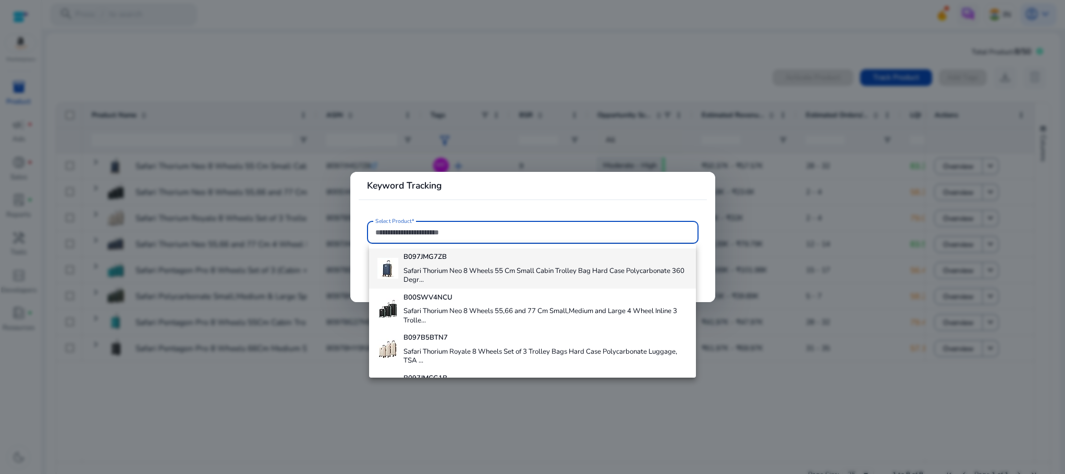
click at [533, 265] on div "B097JMG7ZB Safari Thorium Neo 8 Wheels 55 Cm Small Cabin Trolley Bag Hard Case …" at bounding box center [545, 269] width 285 height 40
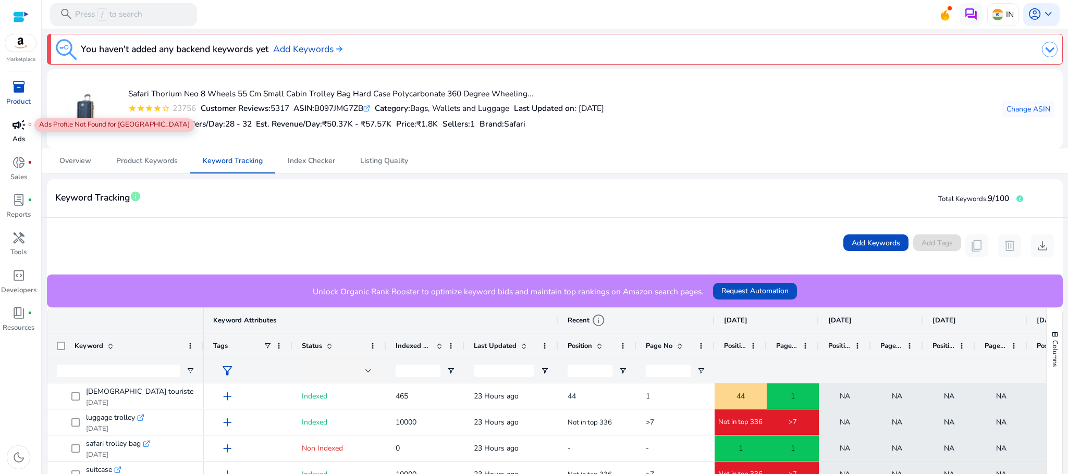
click at [19, 130] on span "campaign" at bounding box center [19, 125] width 14 height 14
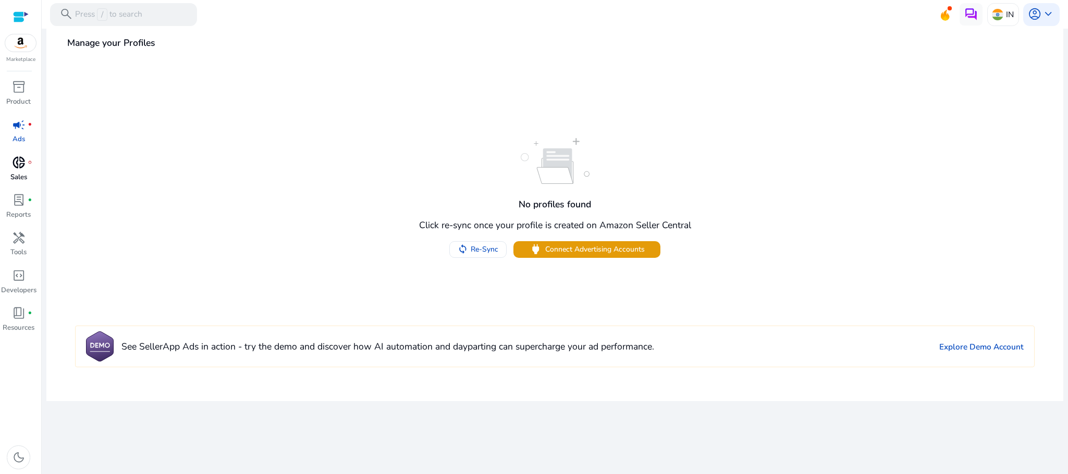
click at [24, 167] on span "donut_small" at bounding box center [19, 163] width 14 height 14
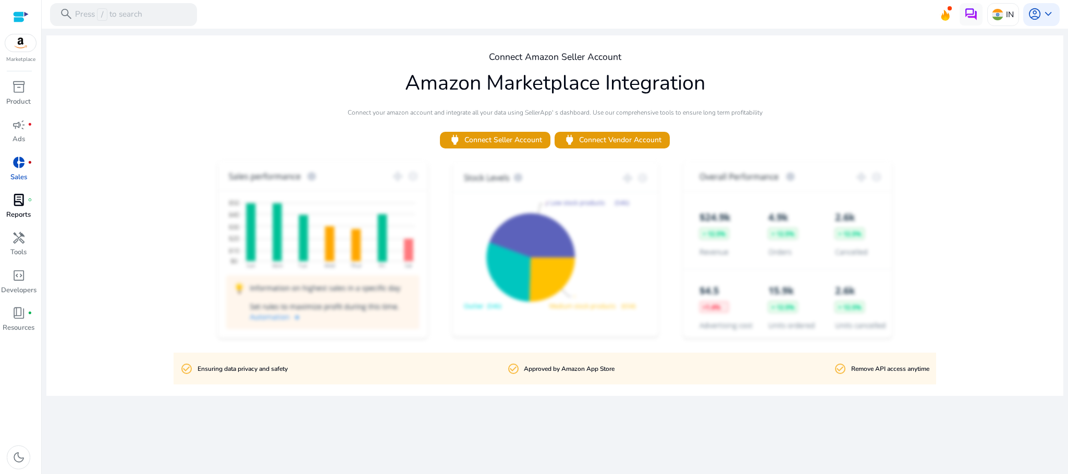
click at [23, 210] on div "lab_profile fiber_manual_record" at bounding box center [19, 200] width 32 height 18
click at [21, 207] on span "lab_profile" at bounding box center [19, 200] width 14 height 14
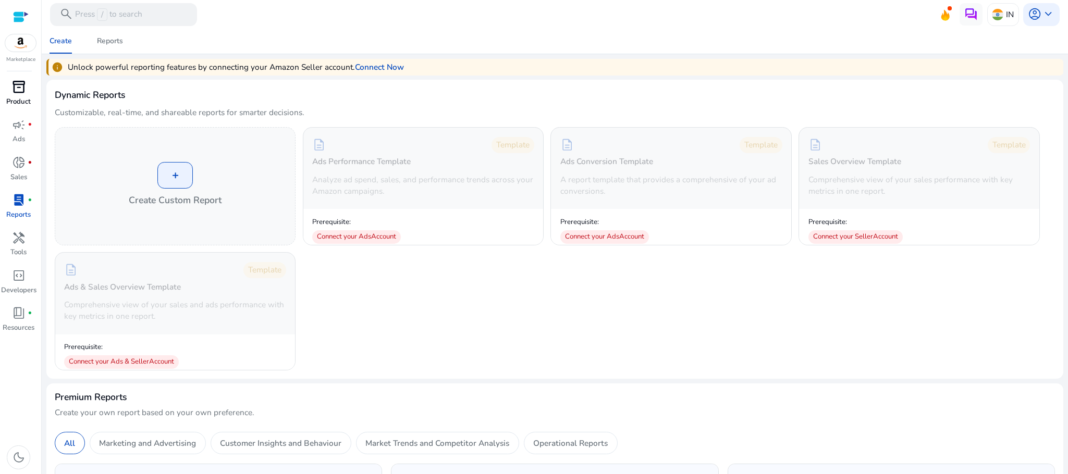
click at [18, 109] on link "inventory_2 Product" at bounding box center [18, 97] width 37 height 38
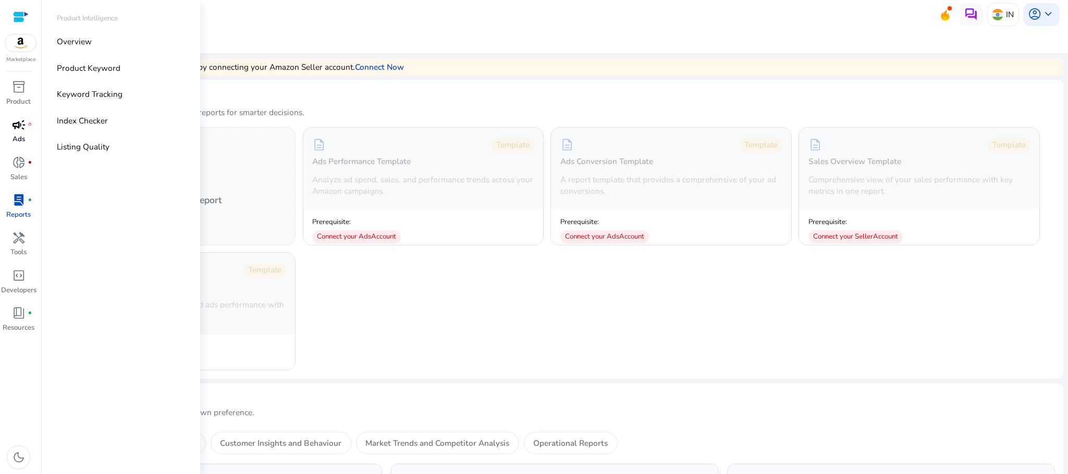
click at [19, 126] on span "campaign" at bounding box center [19, 125] width 14 height 14
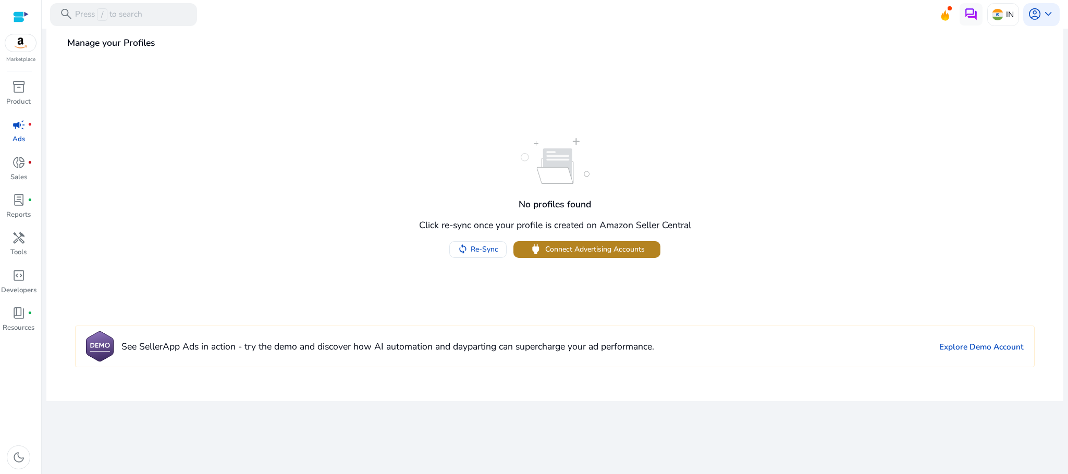
click at [593, 255] on span "Connect Advertising Accounts" at bounding box center [595, 249] width 100 height 11
click at [480, 255] on span "Re-Sync" at bounding box center [485, 249] width 28 height 11
click at [17, 129] on span "campaign" at bounding box center [19, 125] width 14 height 14
click at [27, 167] on div "donut_small fiber_manual_record" at bounding box center [19, 163] width 32 height 18
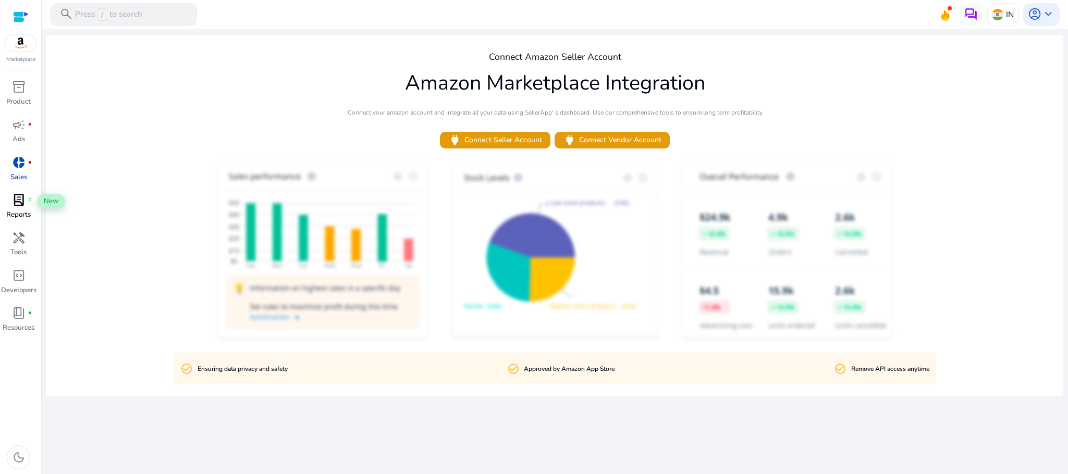
click at [17, 202] on span "lab_profile" at bounding box center [19, 200] width 14 height 14
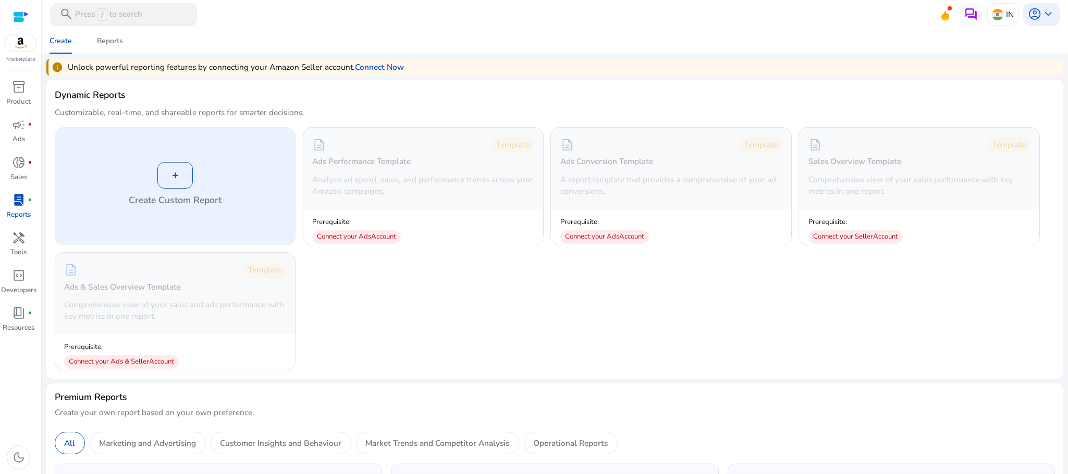
click at [190, 194] on h4 "Create Custom Report" at bounding box center [175, 200] width 93 height 14
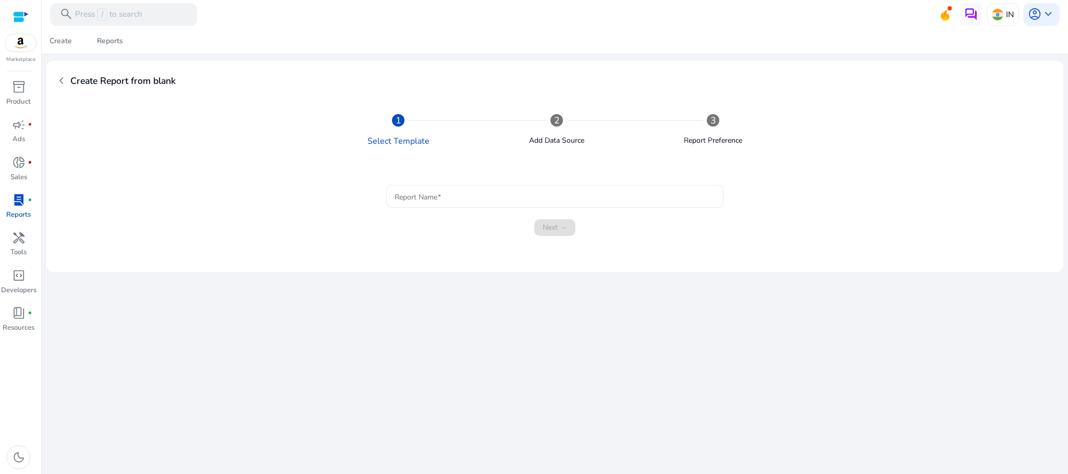
click at [454, 197] on input "Report Name" at bounding box center [555, 196] width 321 height 11
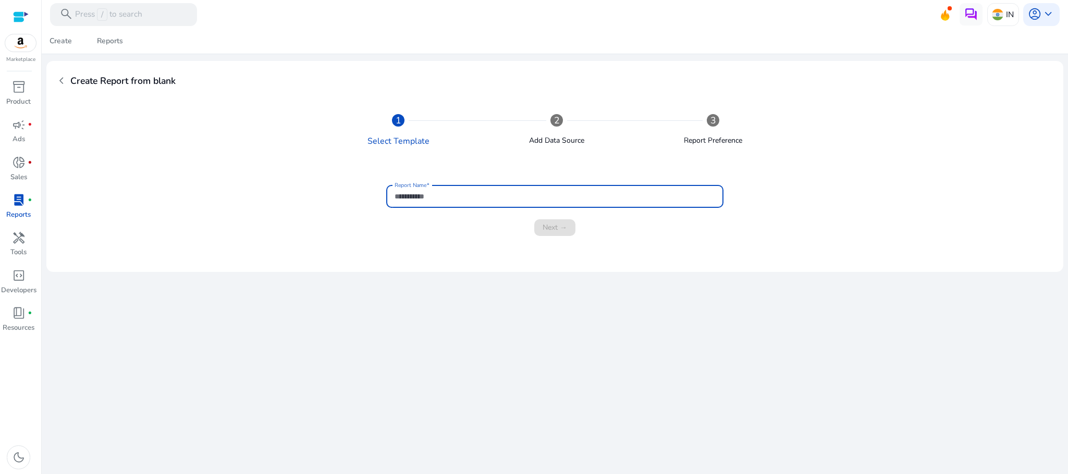
click at [454, 197] on input "Report Name" at bounding box center [555, 196] width 321 height 11
type input "*******"
click at [562, 218] on span "submit" at bounding box center [554, 227] width 41 height 25
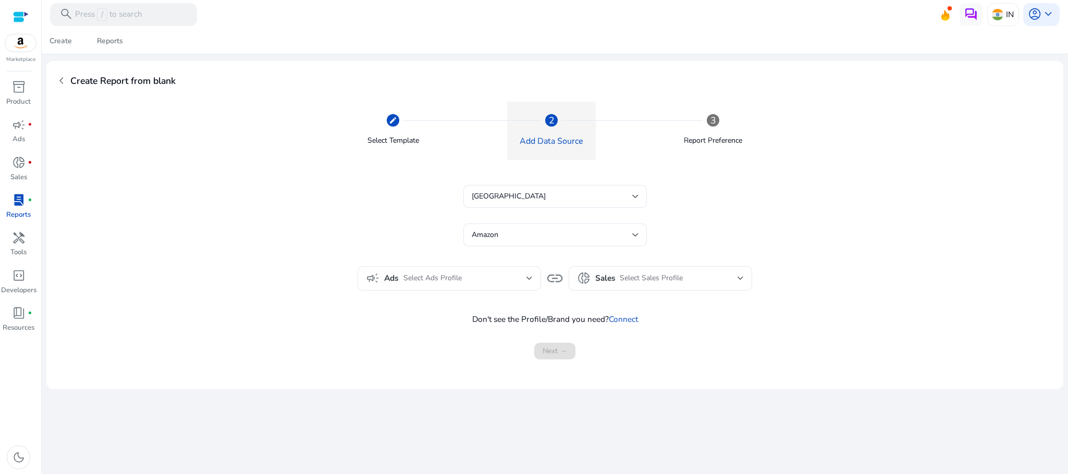
click at [469, 272] on div "campaign Ads Select Ads Profile" at bounding box center [449, 278] width 167 height 24
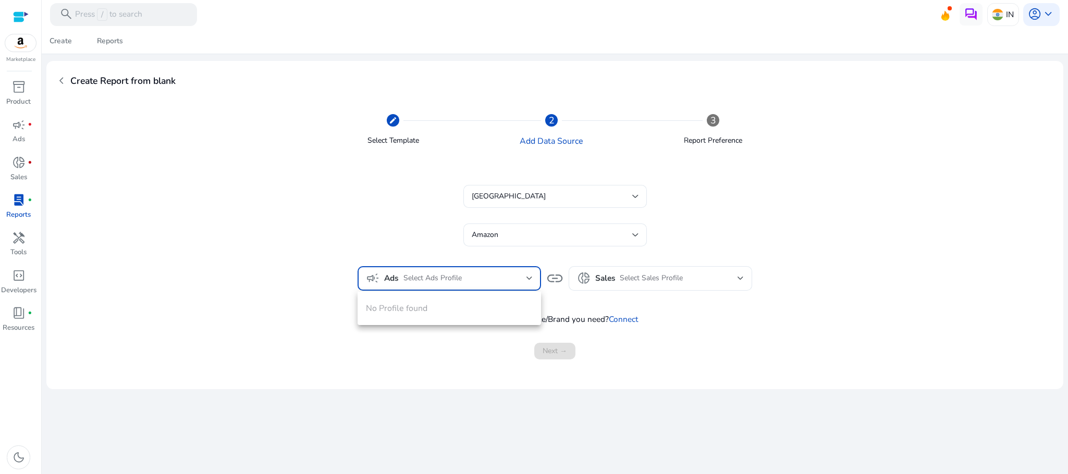
click at [450, 303] on div "No Profile found" at bounding box center [449, 308] width 183 height 33
click at [688, 286] on div at bounding box center [534, 237] width 1068 height 474
click at [704, 278] on div "Select Sales Profile" at bounding box center [678, 278] width 117 height 11
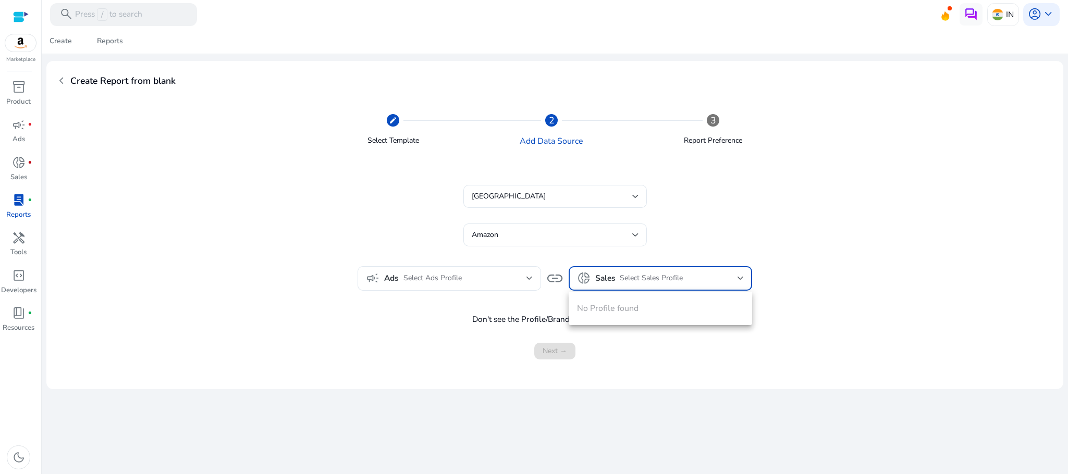
click at [621, 314] on div "No Profile found" at bounding box center [660, 308] width 183 height 33
click at [560, 197] on div at bounding box center [534, 237] width 1068 height 474
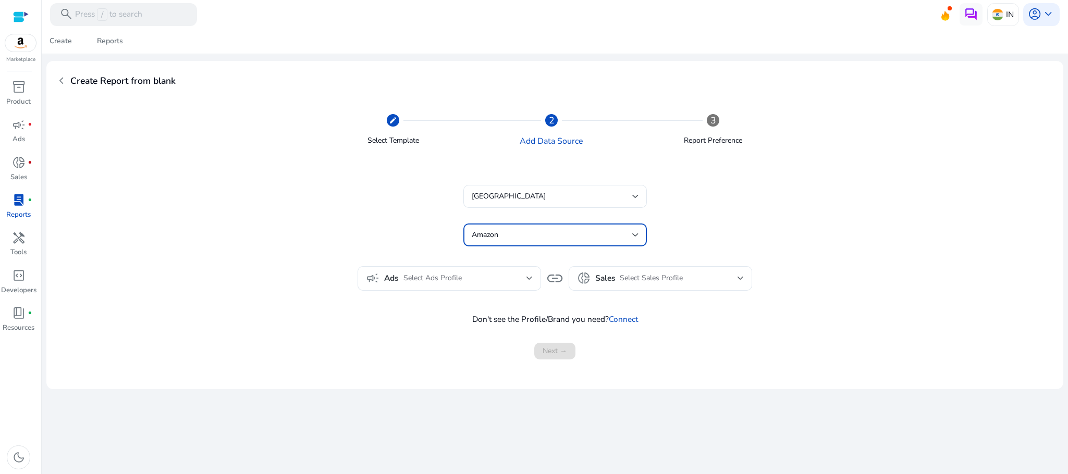
click at [572, 232] on div "Amazon" at bounding box center [552, 234] width 161 height 11
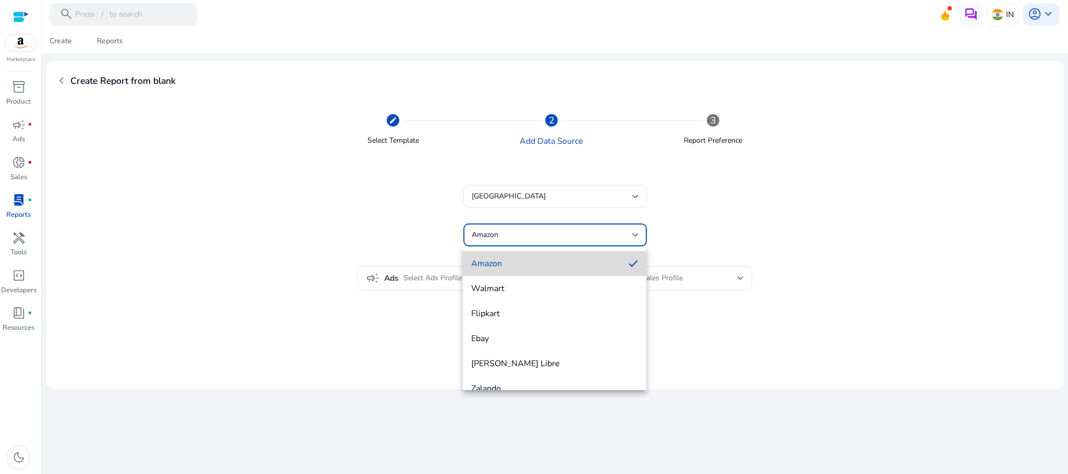
click at [563, 262] on span "Amazon" at bounding box center [545, 263] width 149 height 11
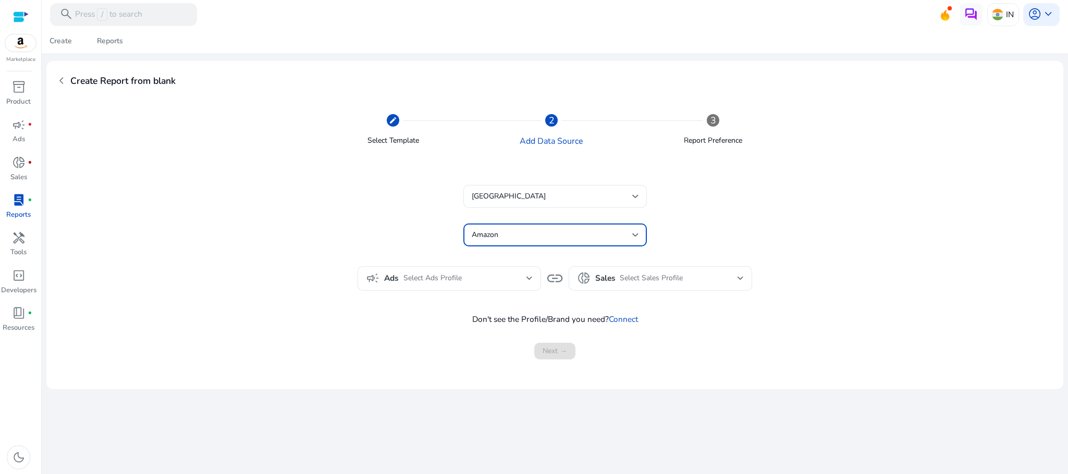
click at [571, 343] on div "Next →" at bounding box center [554, 351] width 975 height 17
click at [24, 231] on span "handyman" at bounding box center [19, 238] width 14 height 14
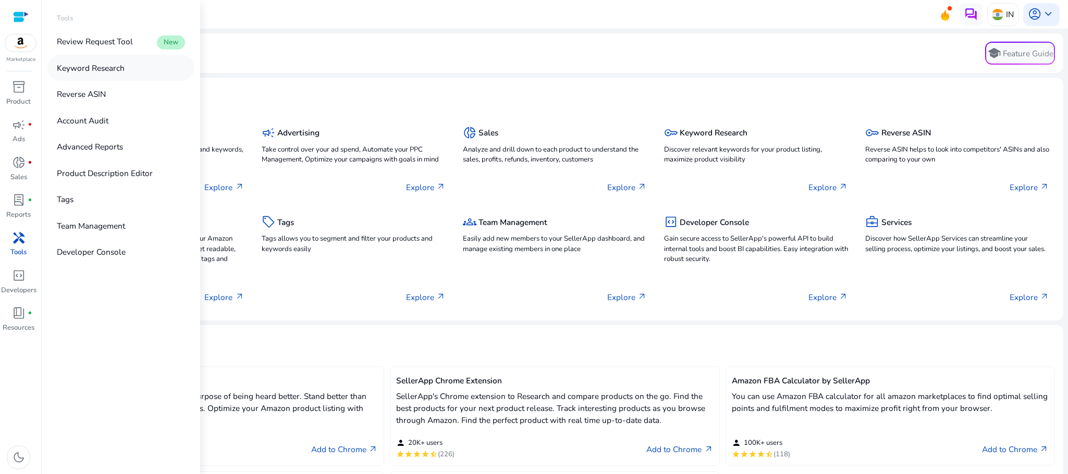
click at [104, 68] on p "Keyword Research" at bounding box center [91, 68] width 68 height 12
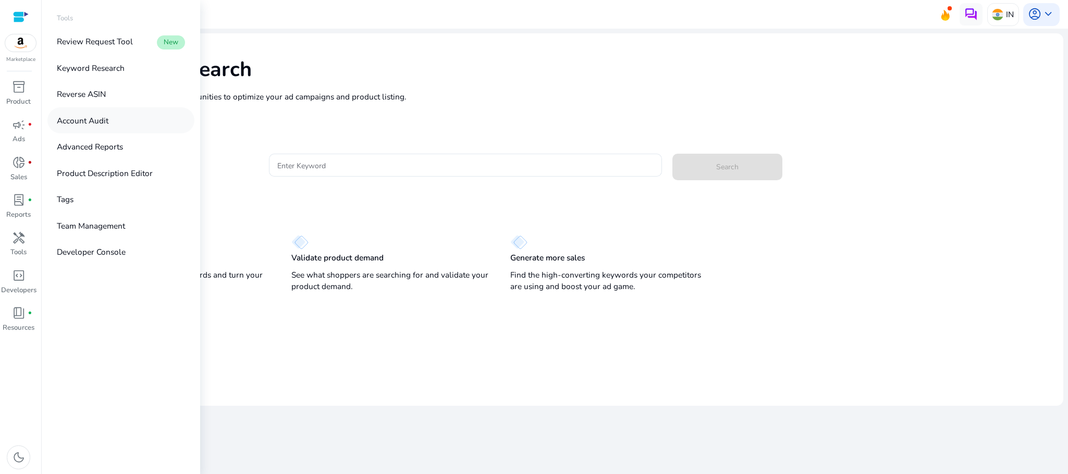
click at [106, 119] on p "Account Audit" at bounding box center [83, 121] width 52 height 12
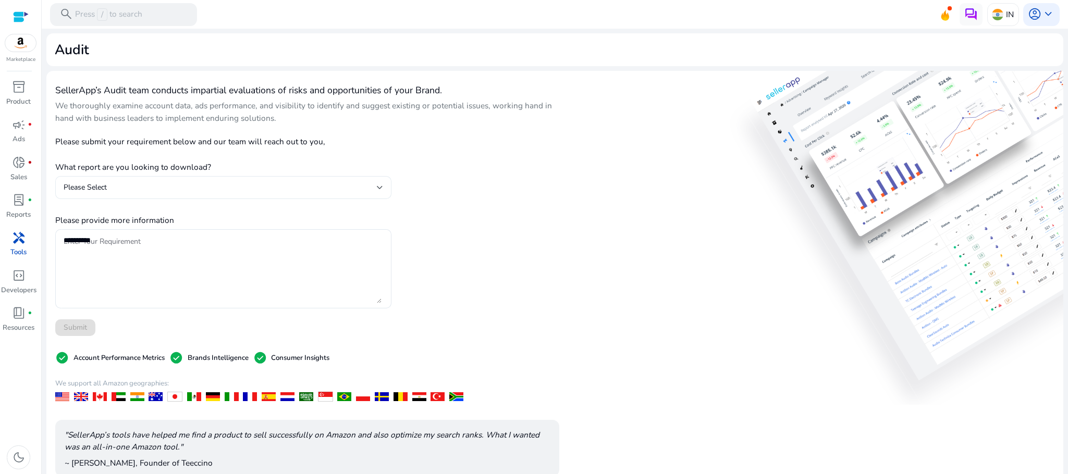
click at [323, 191] on div "Please Select" at bounding box center [220, 187] width 313 height 11
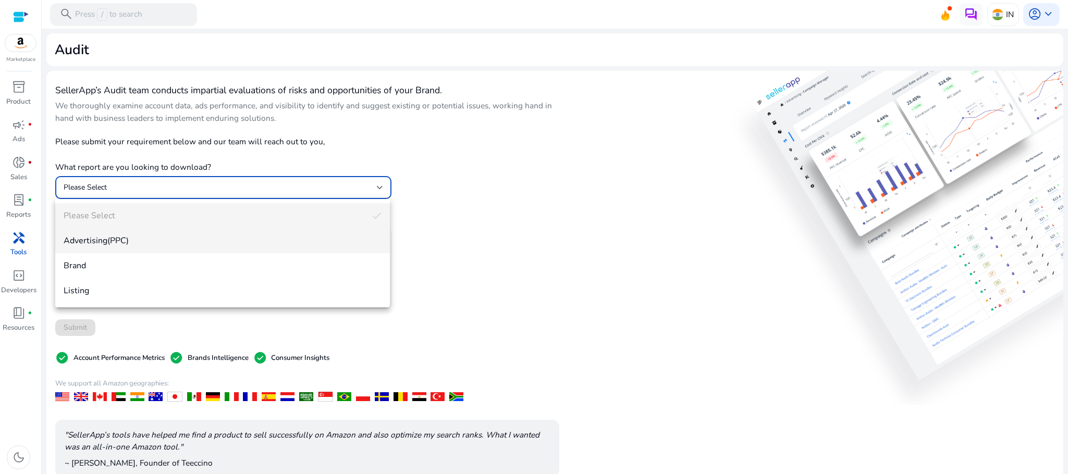
click at [285, 237] on span "Advertising(PPC)" at bounding box center [223, 240] width 318 height 11
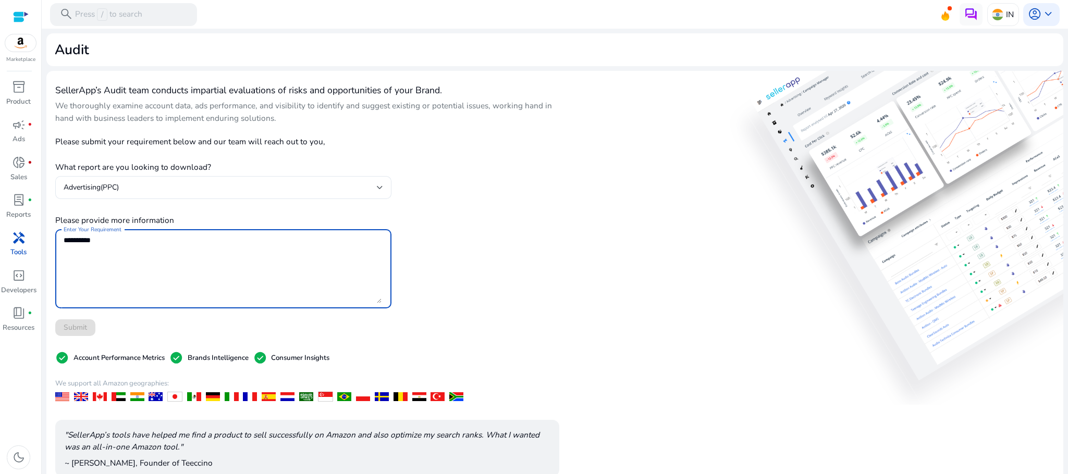
click at [141, 245] on textarea "Enter Your Requirement" at bounding box center [223, 269] width 318 height 69
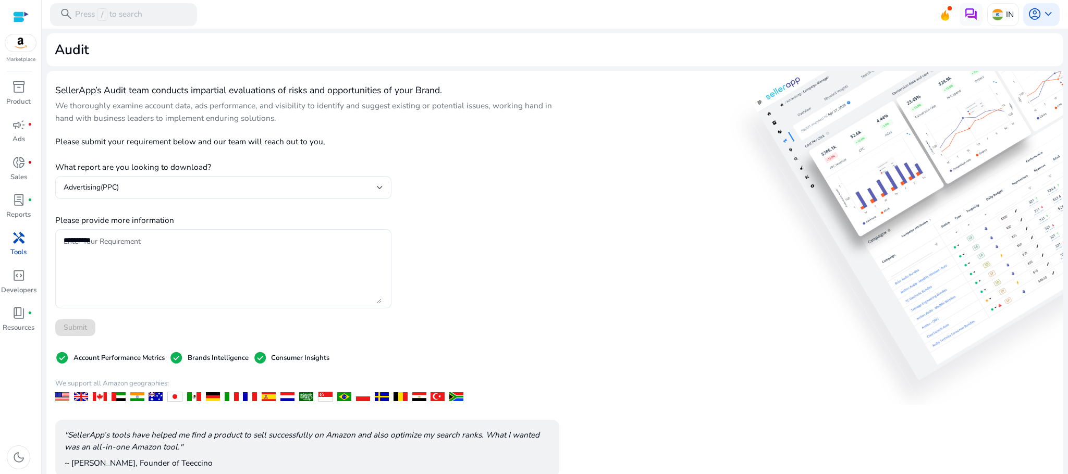
click at [89, 324] on div "Submit" at bounding box center [223, 328] width 336 height 17
click at [154, 241] on textarea "Enter Your Requirement" at bounding box center [223, 269] width 318 height 69
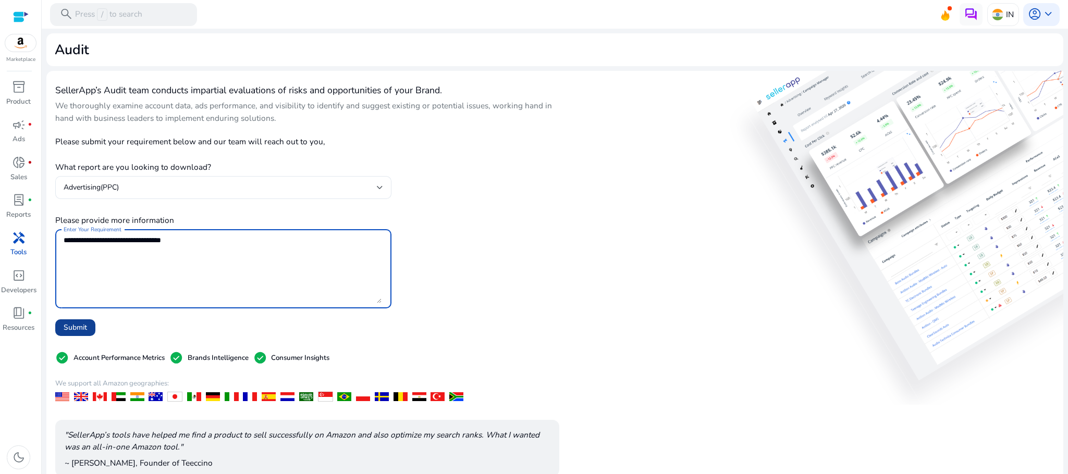
type textarea "**********"
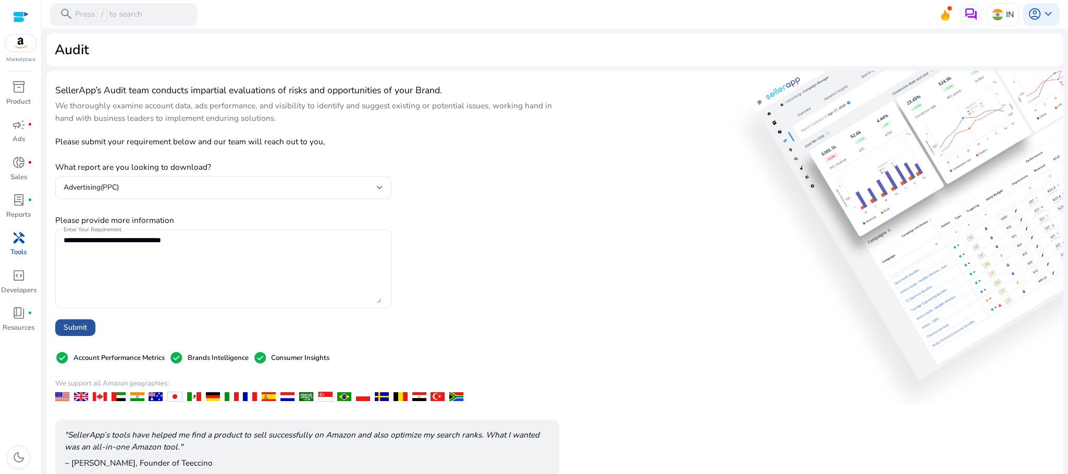
click at [77, 333] on span "Submit" at bounding box center [75, 327] width 23 height 11
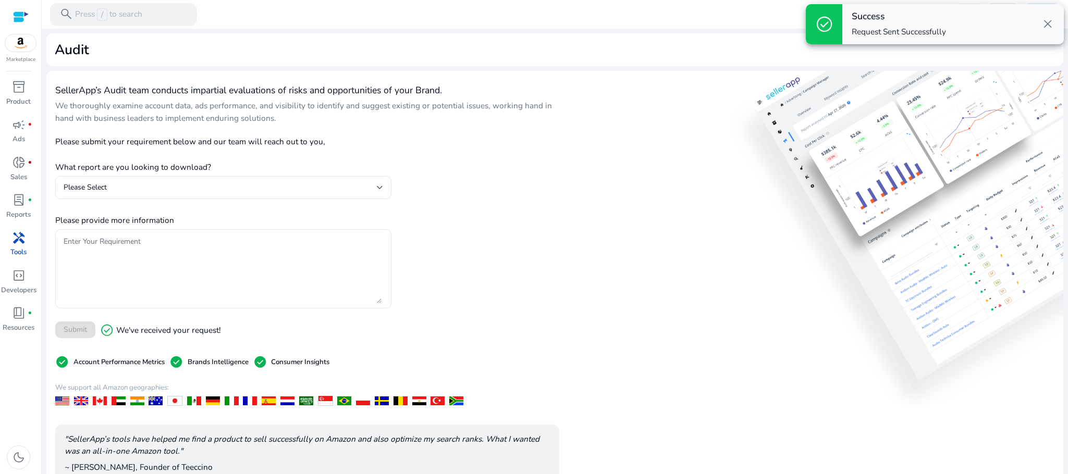
scroll to position [103, 0]
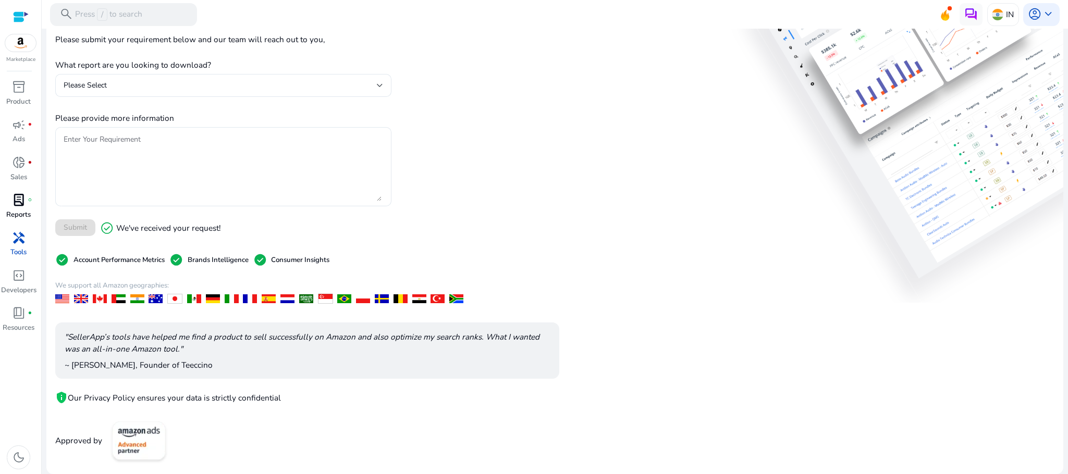
click at [24, 216] on p "Reports" at bounding box center [18, 215] width 24 height 10
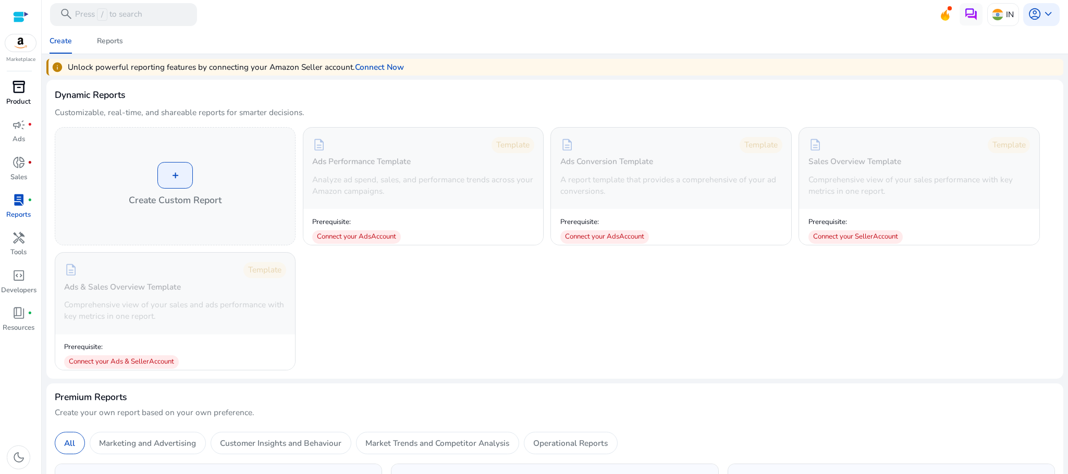
click at [22, 102] on p "Product" at bounding box center [18, 102] width 24 height 10
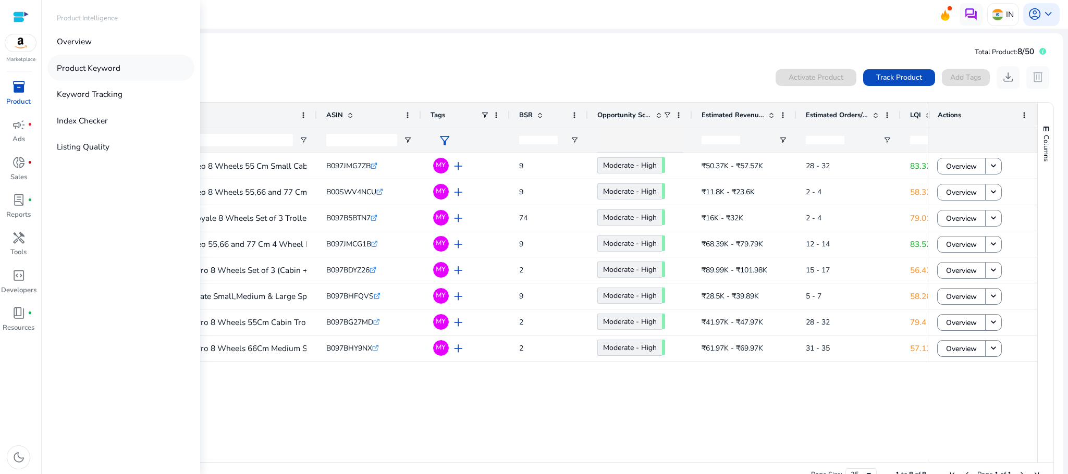
click at [117, 63] on p "Product Keyword" at bounding box center [89, 68] width 64 height 12
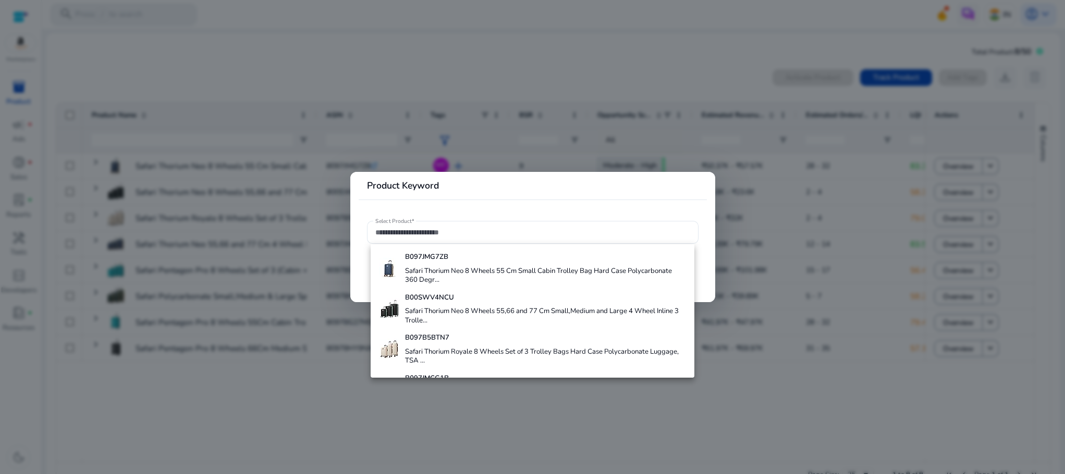
click at [239, 105] on div at bounding box center [532, 237] width 1065 height 474
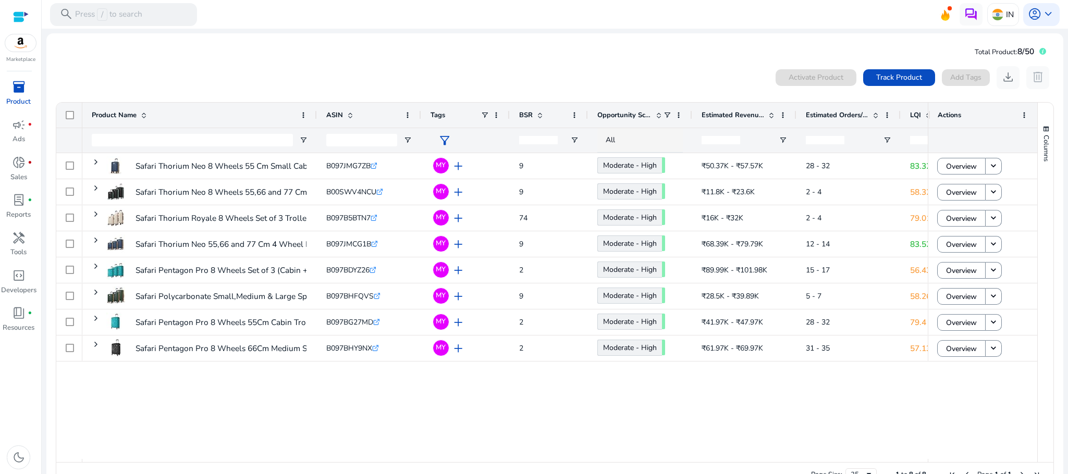
click at [19, 87] on span "inventory_2" at bounding box center [19, 87] width 14 height 14
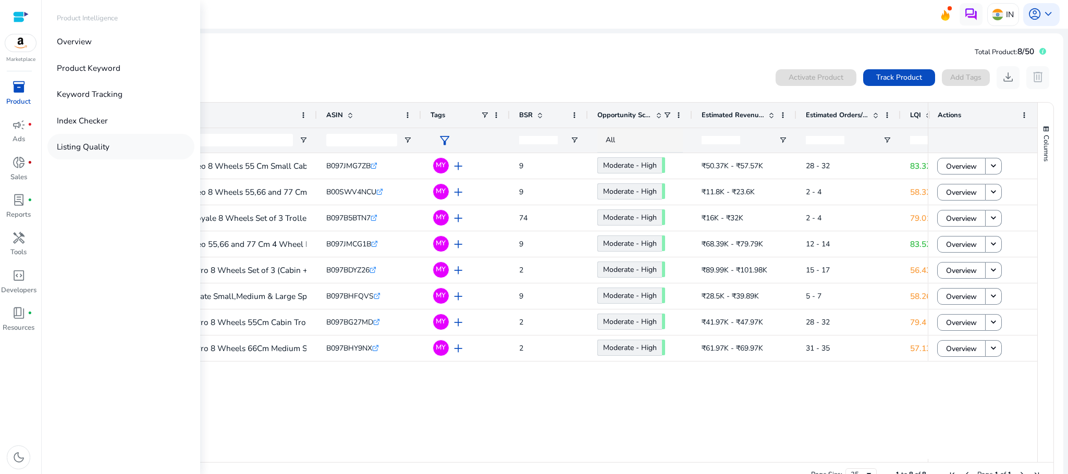
click at [105, 151] on p "Listing Quality" at bounding box center [83, 147] width 53 height 12
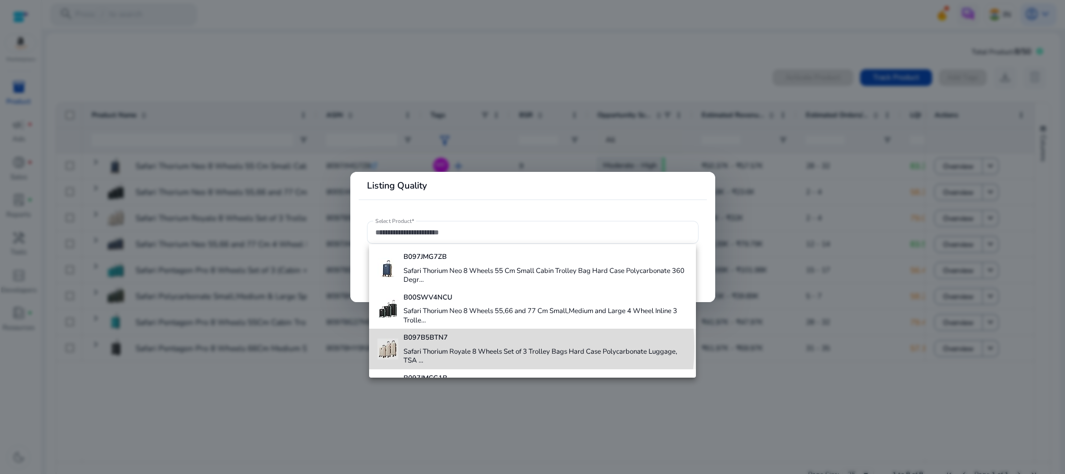
click at [488, 348] on h4 "Safari Thorium Royale 8 Wheels Set of 3 Trolley Bags Hard Case Polycarbonate Lu…" at bounding box center [545, 357] width 285 height 18
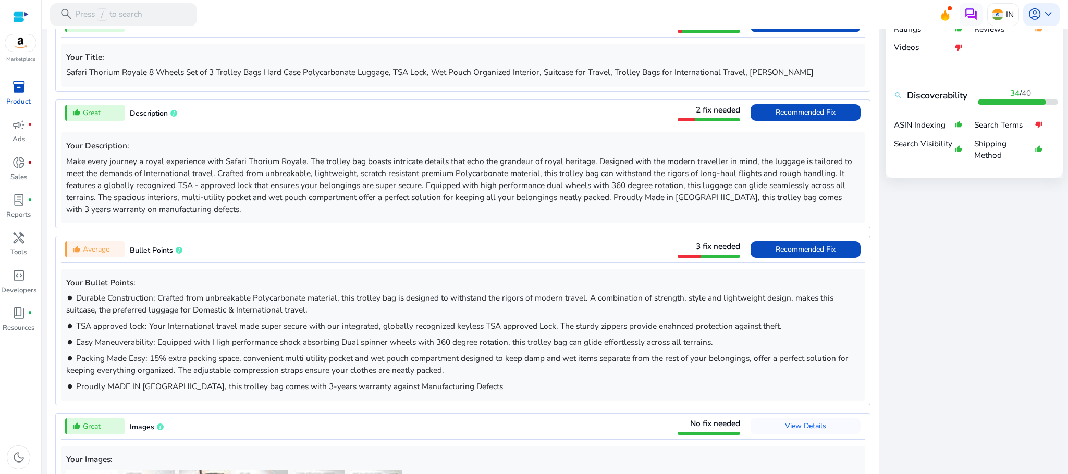
scroll to position [468, 0]
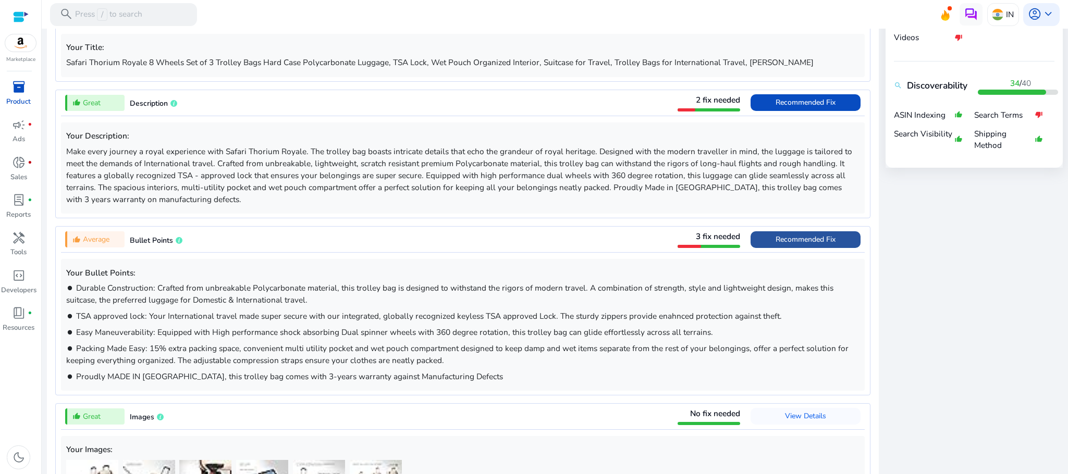
click at [821, 240] on span "Recommended Fix" at bounding box center [806, 240] width 60 height 10
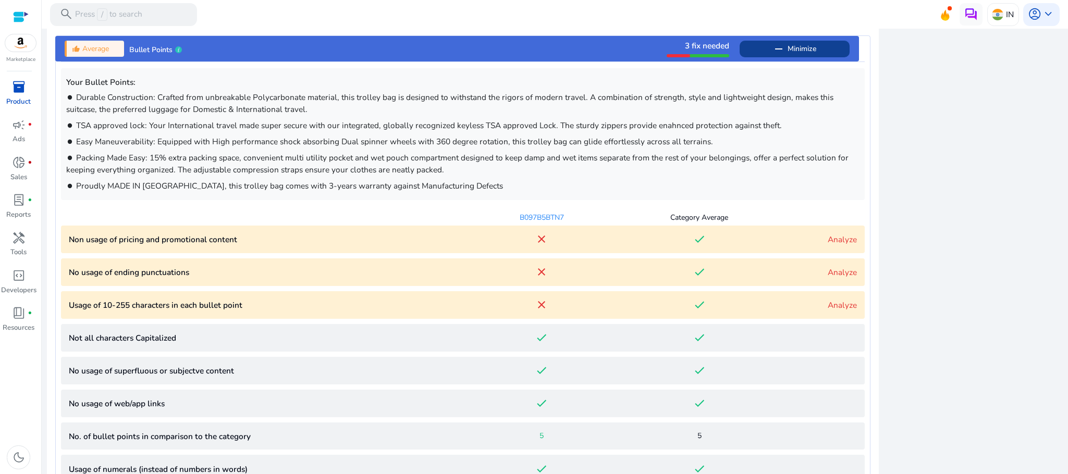
scroll to position [696, 0]
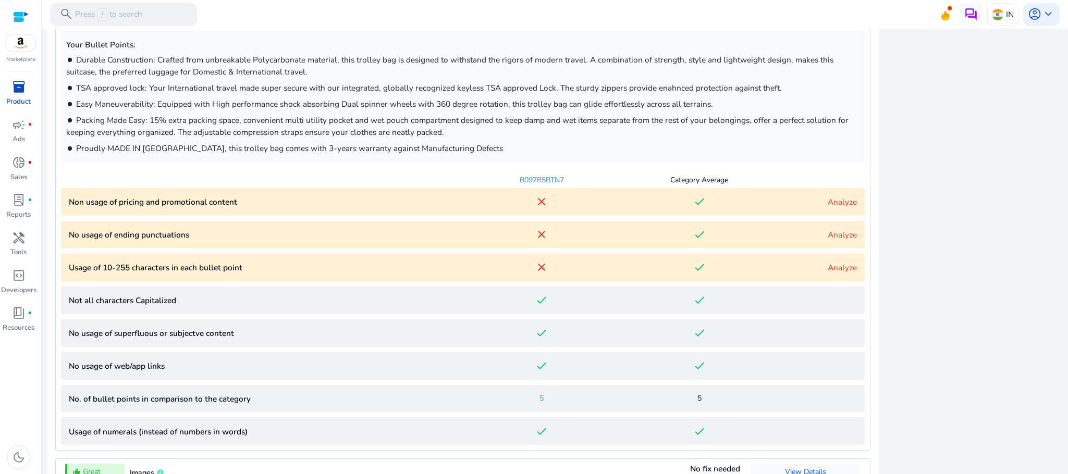
click at [846, 204] on link "Analyze" at bounding box center [842, 202] width 29 height 11
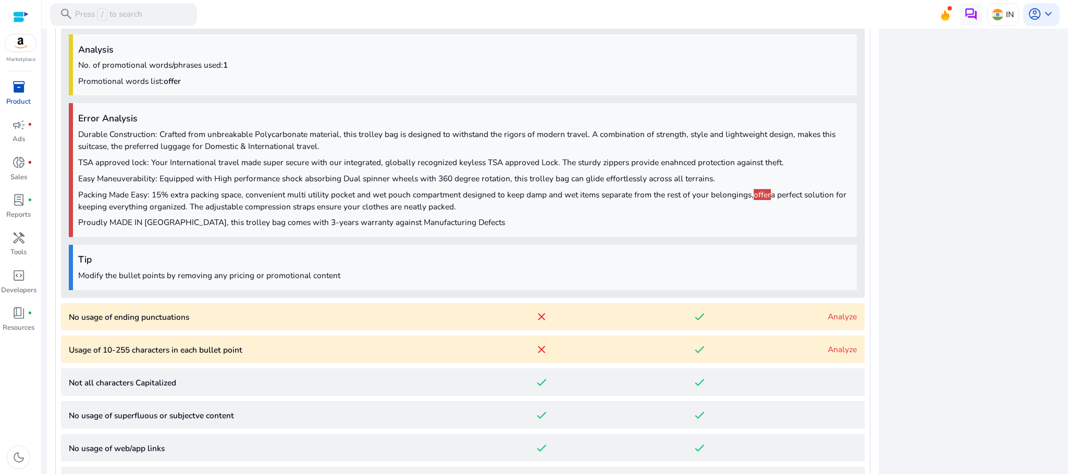
scroll to position [887, 0]
click at [848, 319] on link "Analyze" at bounding box center [842, 315] width 29 height 11
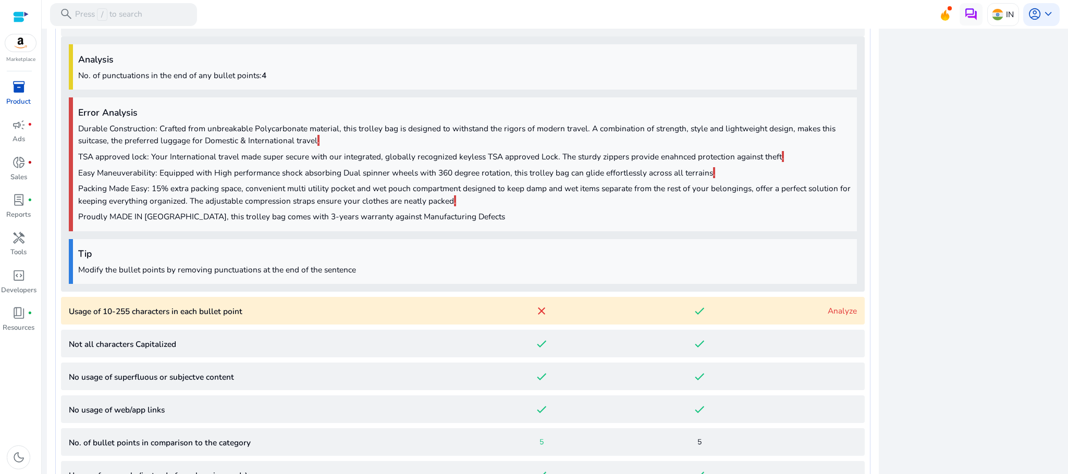
scroll to position [1190, 0]
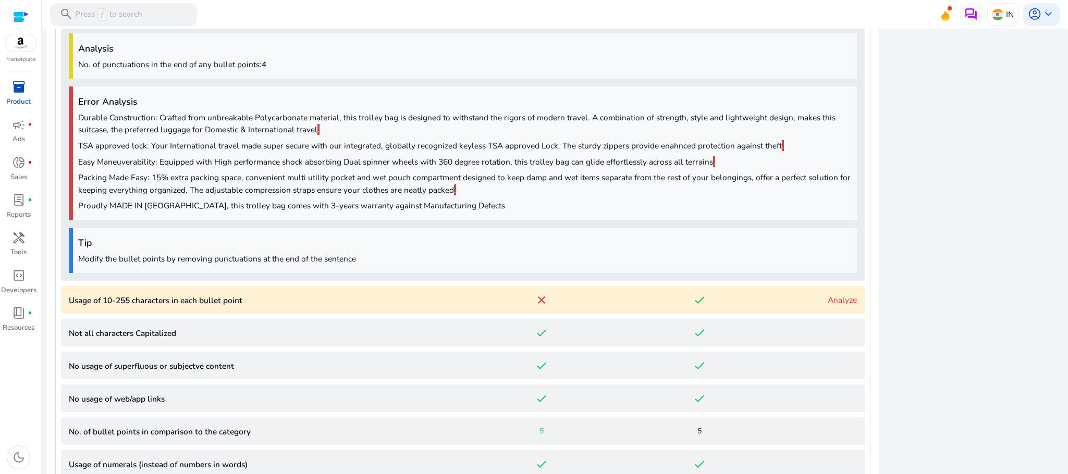
click at [830, 296] on link "Analyze" at bounding box center [842, 299] width 29 height 11
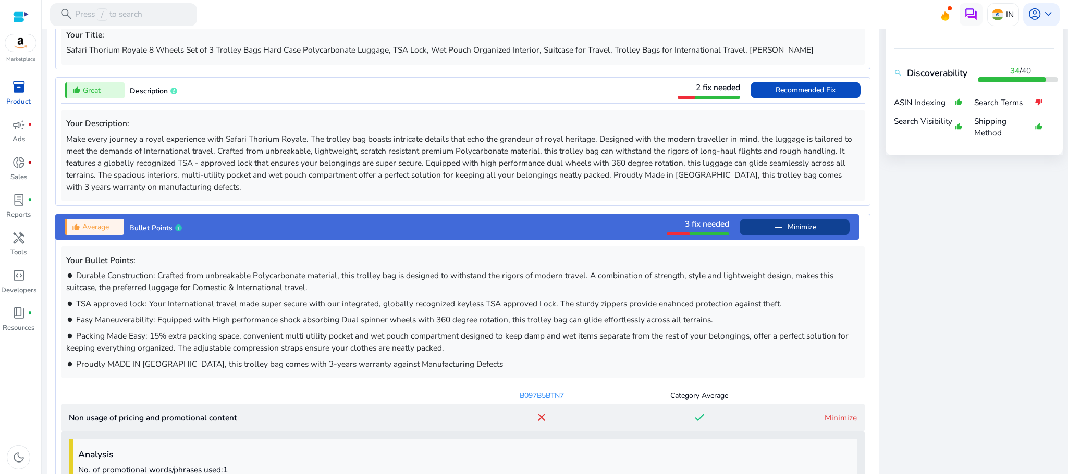
scroll to position [0, 0]
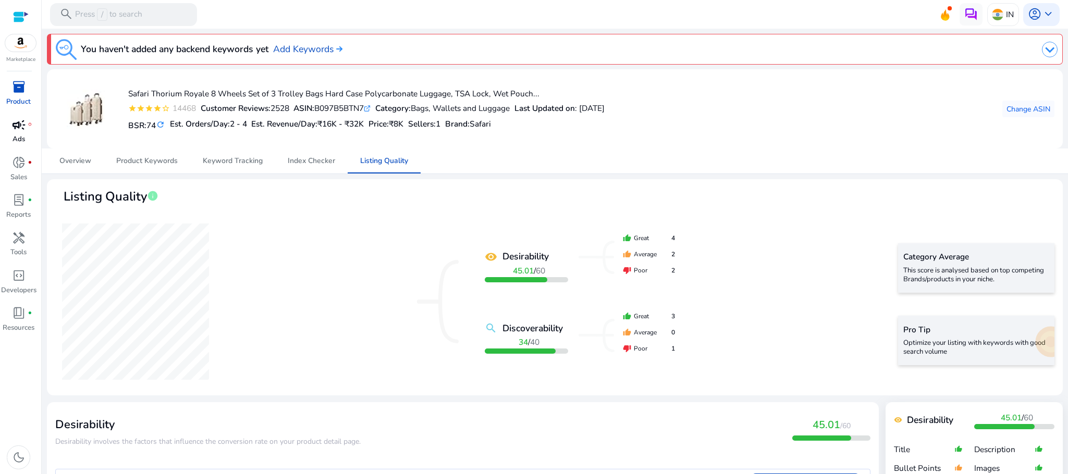
click at [19, 120] on span "campaign" at bounding box center [19, 125] width 14 height 14
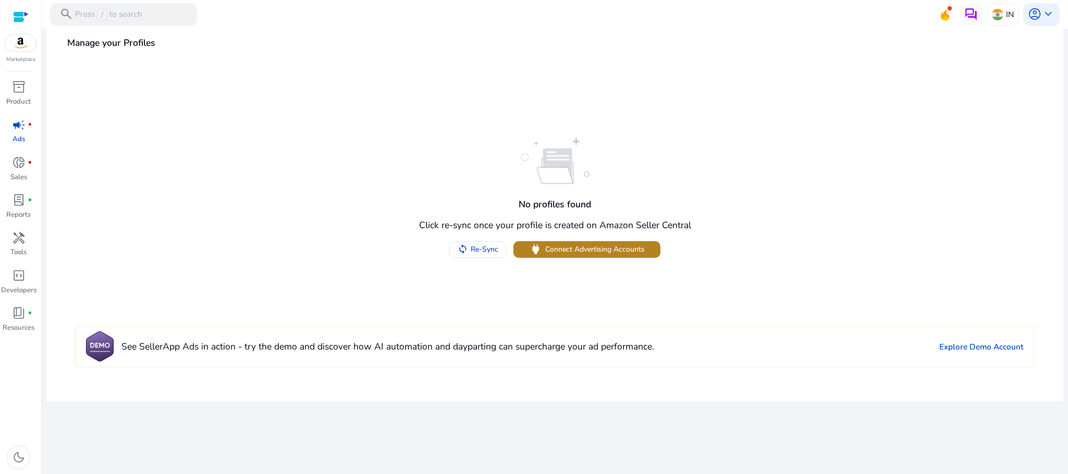
click at [610, 245] on span "Connect Advertising Accounts" at bounding box center [595, 249] width 100 height 11
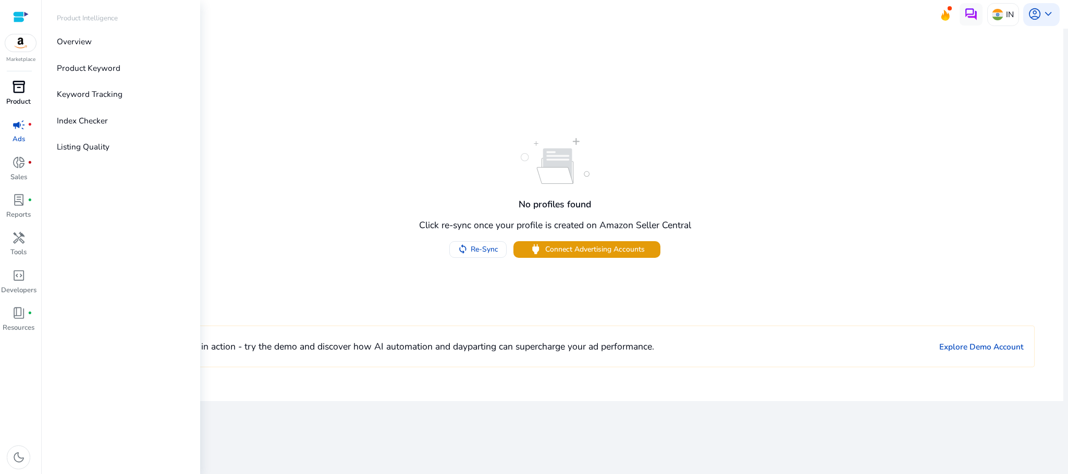
click at [36, 95] on link "inventory_2 Product" at bounding box center [18, 97] width 37 height 38
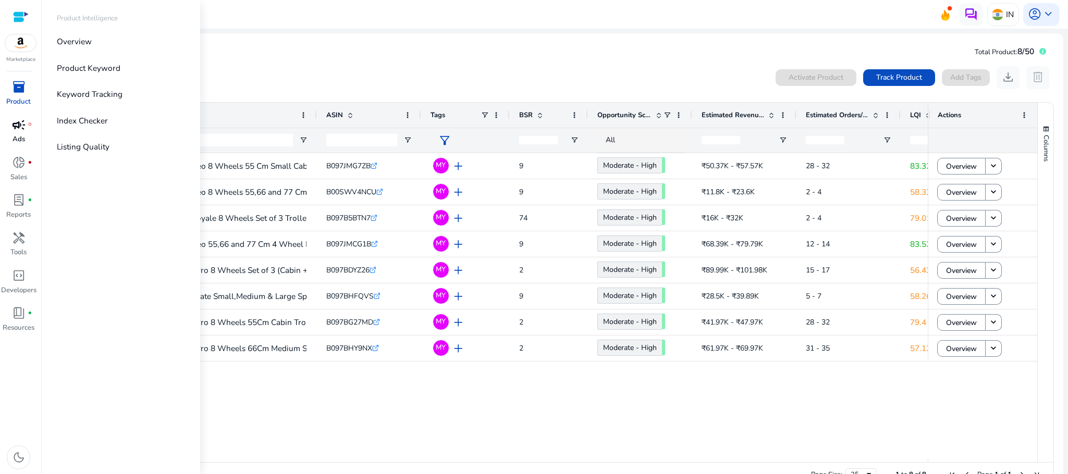
click at [8, 116] on div "campaign fiber_manual_record" at bounding box center [19, 125] width 32 height 18
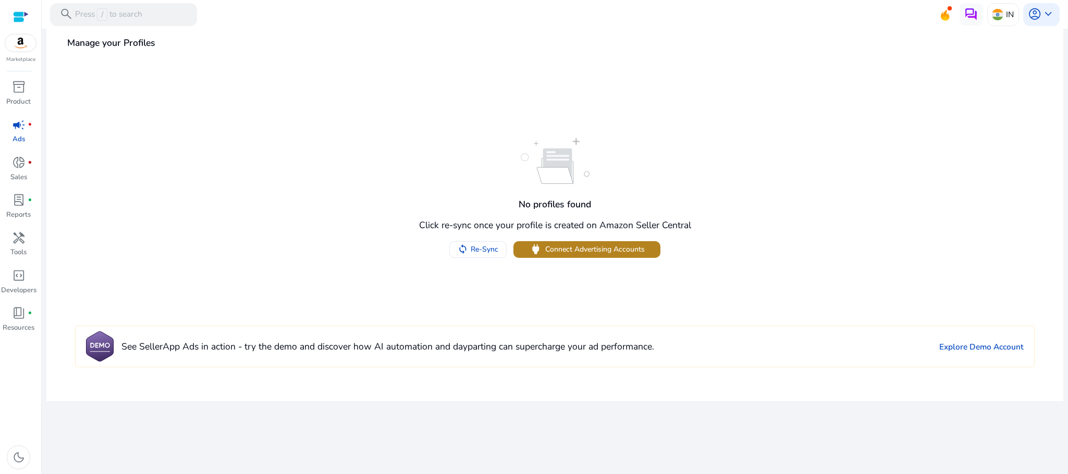
click at [613, 244] on span "Connect Advertising Accounts" at bounding box center [595, 249] width 100 height 11
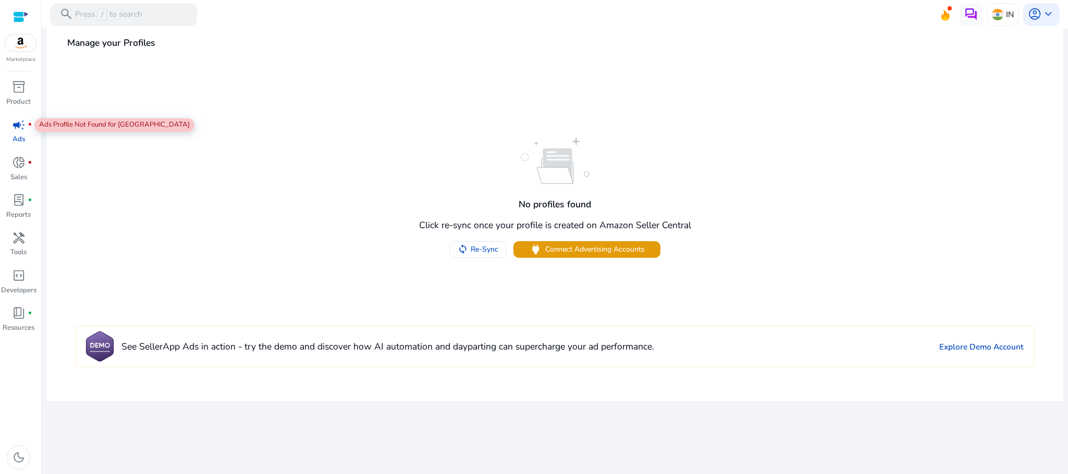
click at [27, 129] on div "campaign fiber_manual_record" at bounding box center [19, 125] width 32 height 18
click at [15, 166] on span "donut_small" at bounding box center [19, 163] width 14 height 14
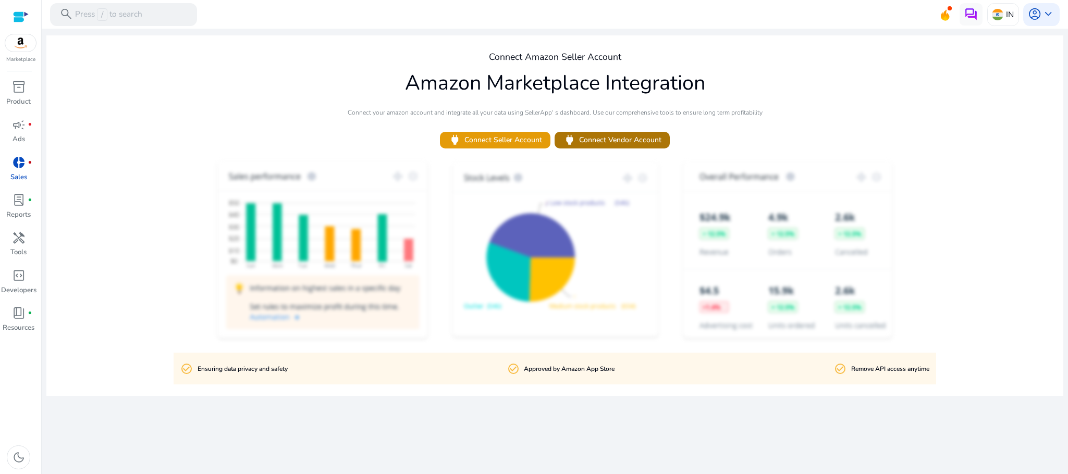
click at [632, 138] on span "power Connect Vendor Account" at bounding box center [612, 140] width 98 height 14
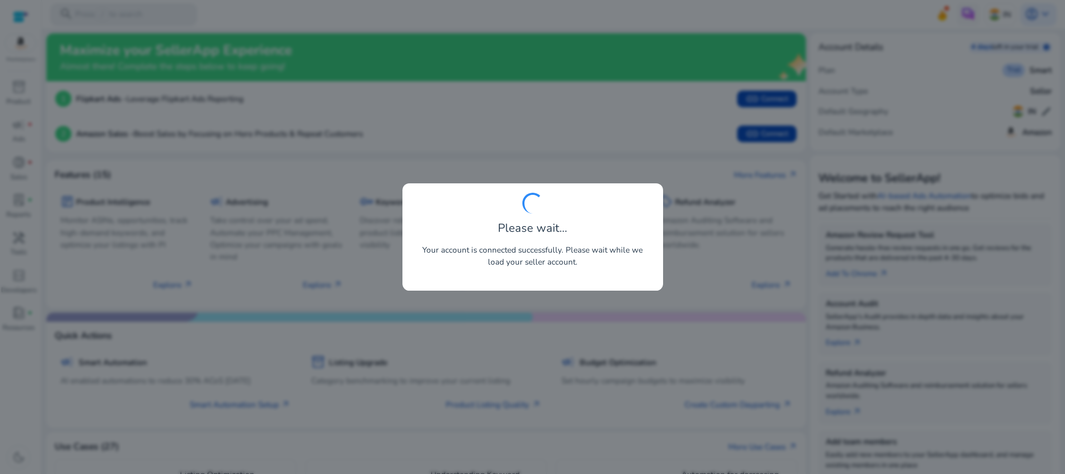
drag, startPoint x: 592, startPoint y: 3, endPoint x: 536, endPoint y: 367, distance: 368.5
click at [536, 367] on div at bounding box center [532, 237] width 1065 height 474
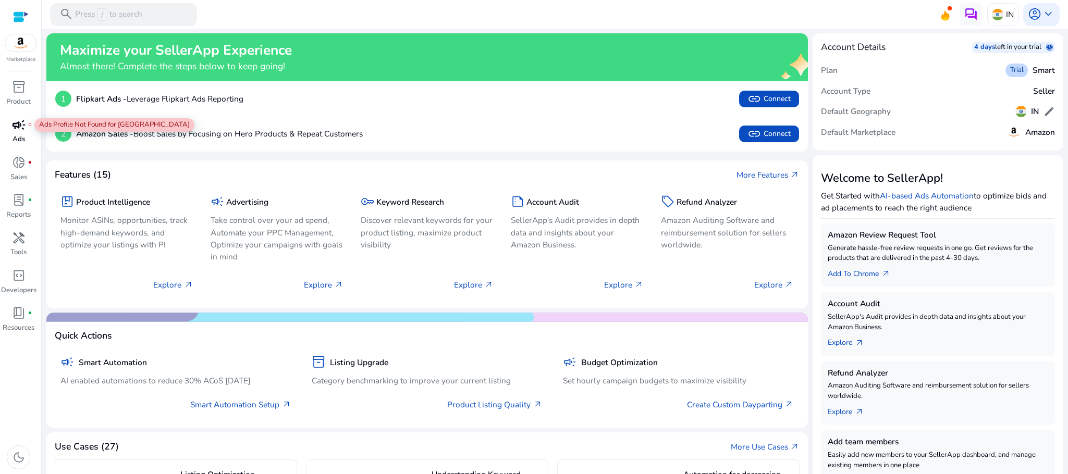
click at [27, 128] on div "campaign fiber_manual_record" at bounding box center [19, 125] width 32 height 18
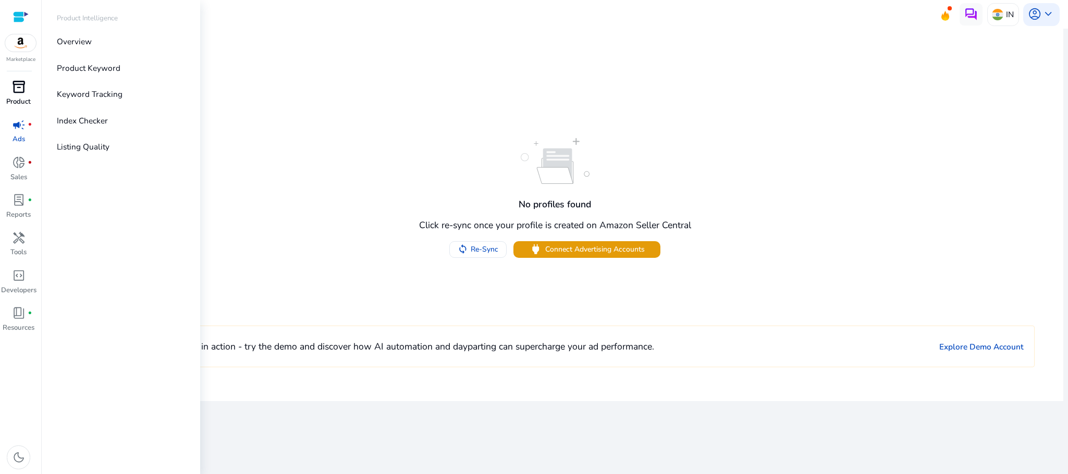
click at [19, 91] on span "inventory_2" at bounding box center [19, 87] width 14 height 14
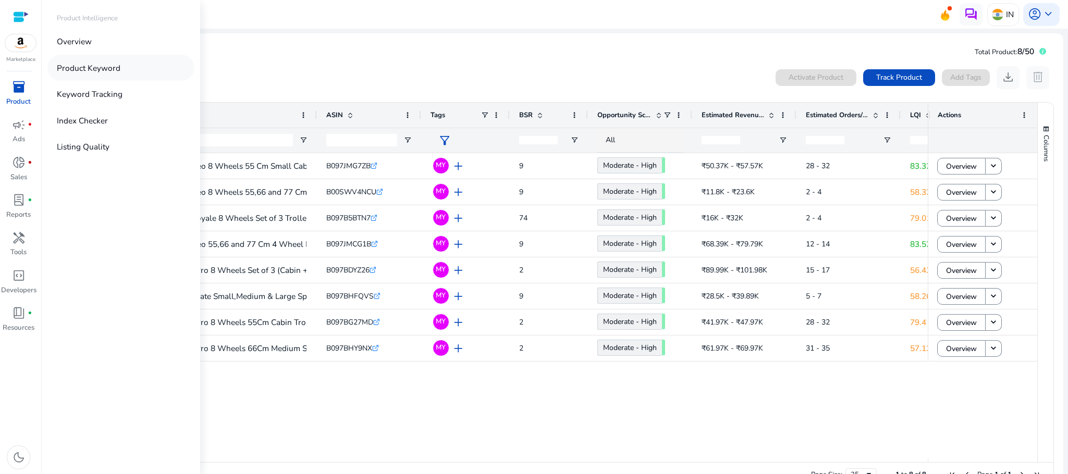
click at [108, 66] on p "Product Keyword" at bounding box center [89, 68] width 64 height 12
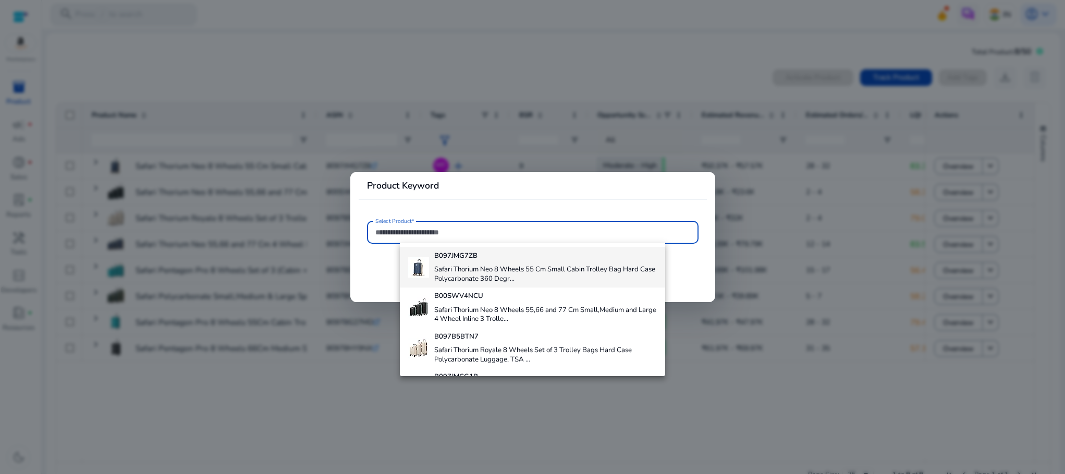
click at [538, 269] on h4 "Safari Thorium Neo 8 Wheels 55 Cm Small Cabin Trolley Bag Hard Case Polycarbona…" at bounding box center [545, 274] width 223 height 18
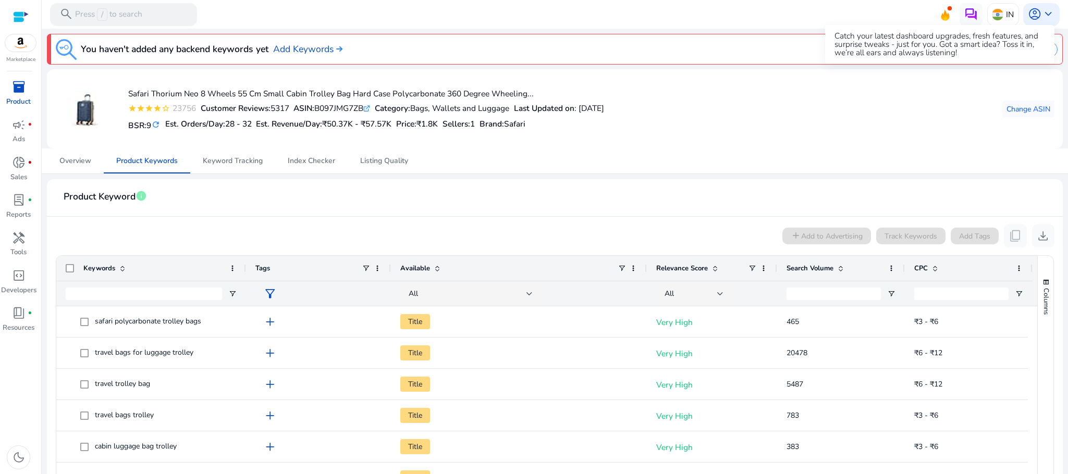
click at [943, 16] on icon at bounding box center [945, 15] width 8 height 11
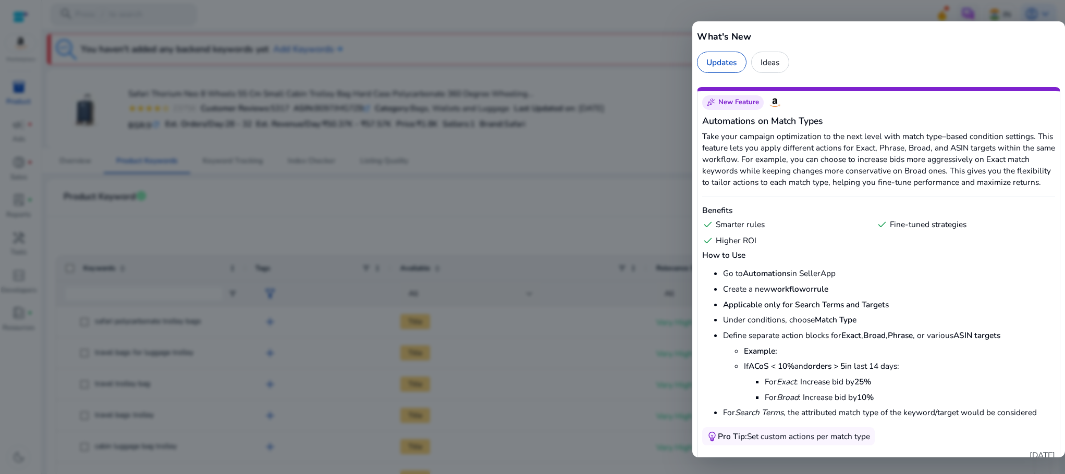
click at [632, 154] on div at bounding box center [532, 237] width 1065 height 474
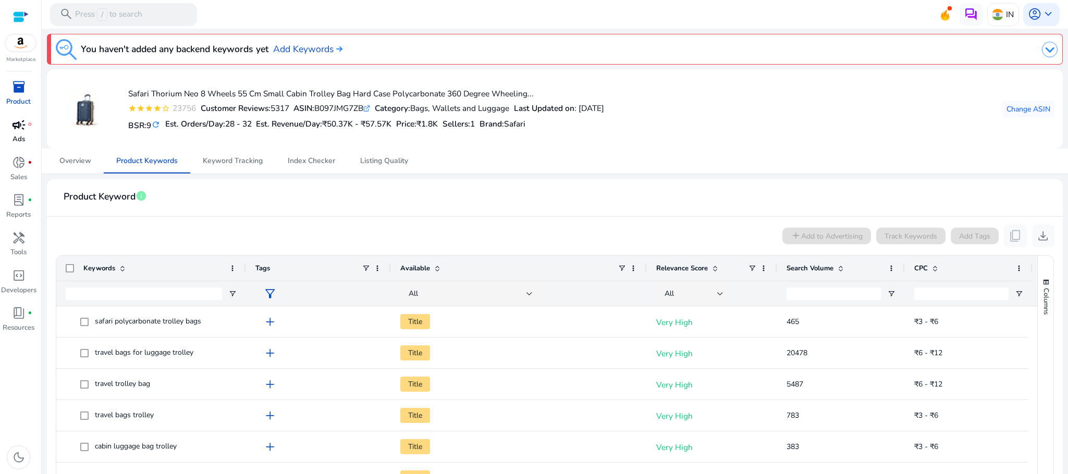
click at [22, 124] on span "campaign" at bounding box center [19, 125] width 14 height 14
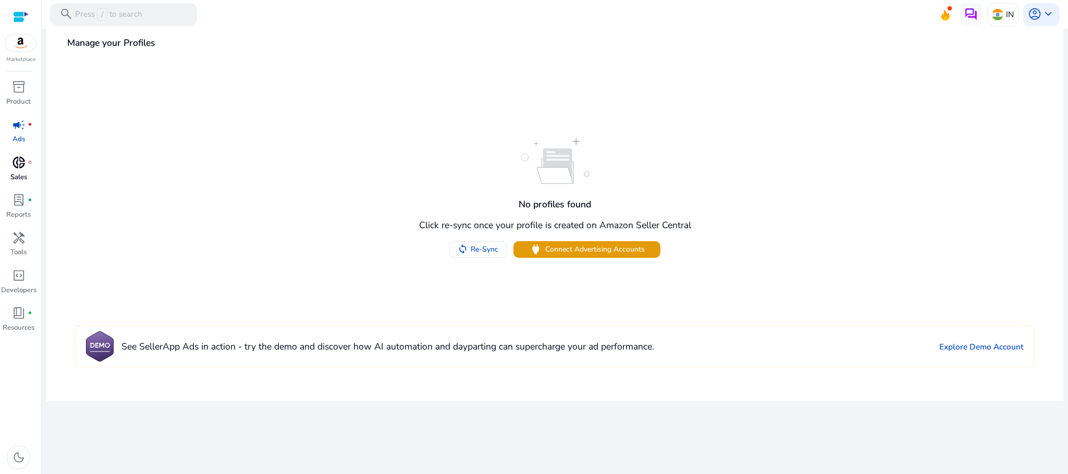
click at [13, 163] on span "donut_small" at bounding box center [19, 163] width 14 height 14
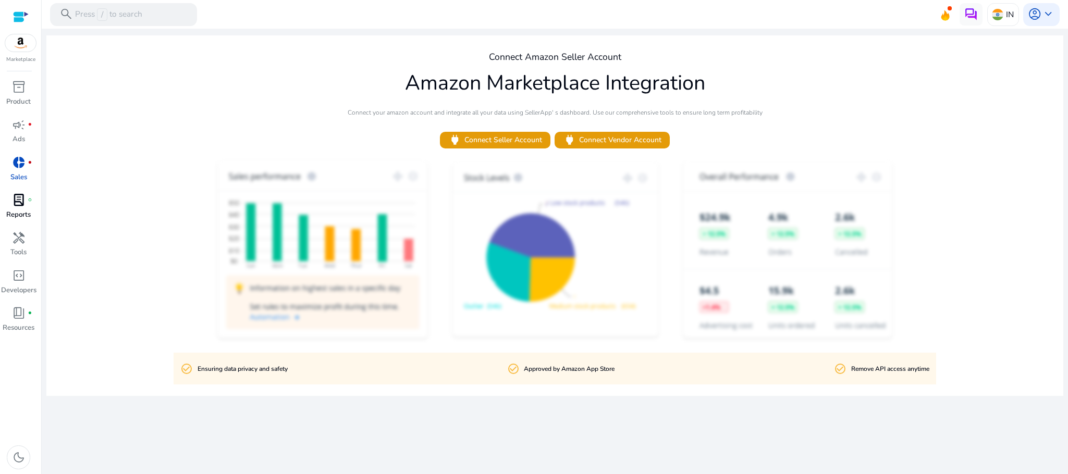
click at [25, 208] on div "lab_profile fiber_manual_record" at bounding box center [19, 200] width 32 height 18
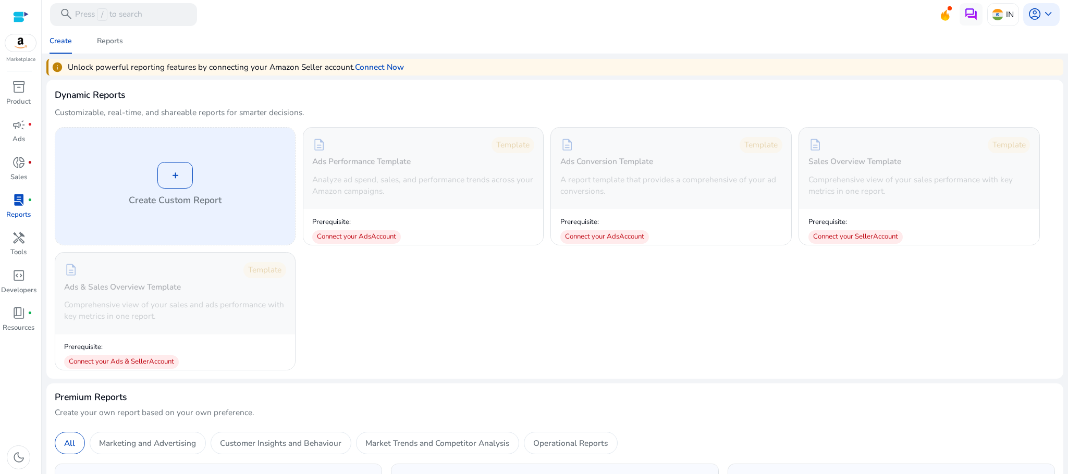
click at [161, 182] on div "+" at bounding box center [174, 175] width 35 height 26
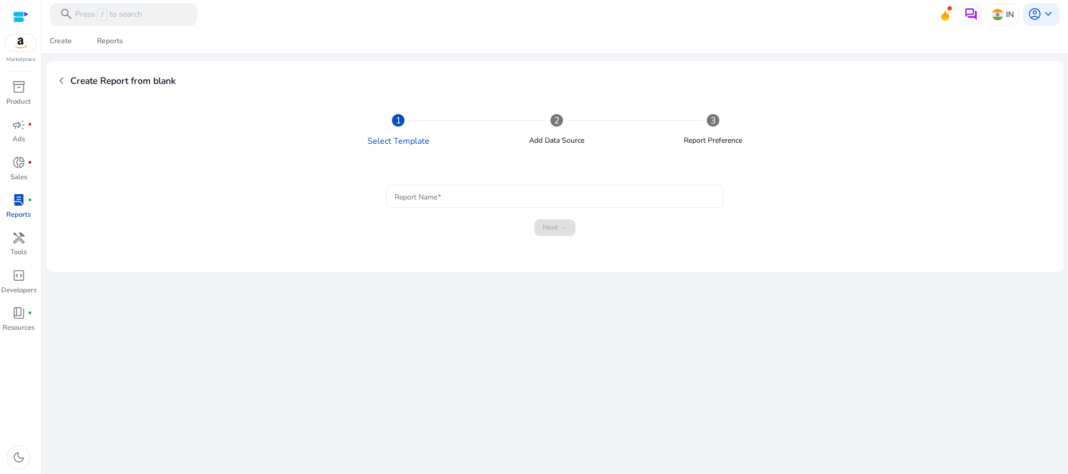
click at [518, 186] on div at bounding box center [555, 196] width 321 height 23
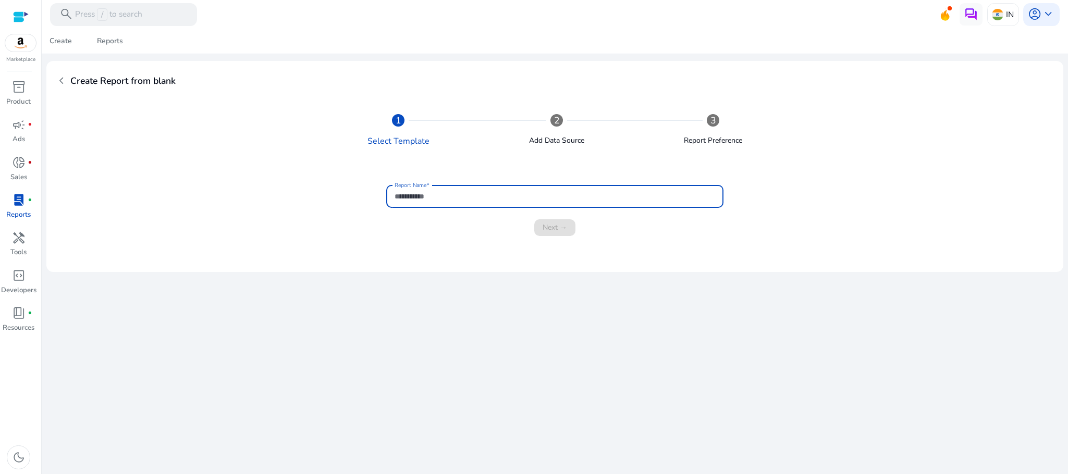
click at [496, 200] on input "Report Name" at bounding box center [555, 196] width 321 height 11
type input "****"
click at [560, 224] on span "Next →" at bounding box center [555, 227] width 24 height 11
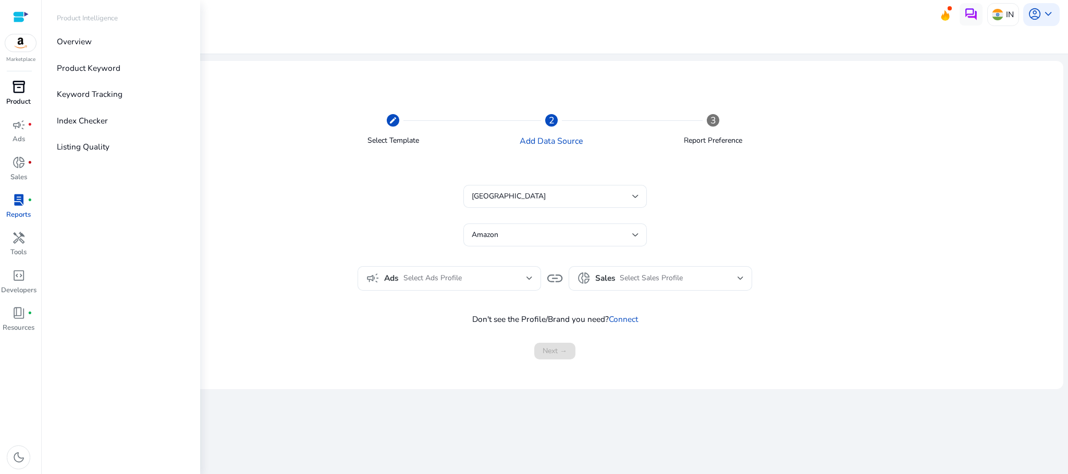
click at [27, 81] on div "inventory_2" at bounding box center [19, 87] width 32 height 18
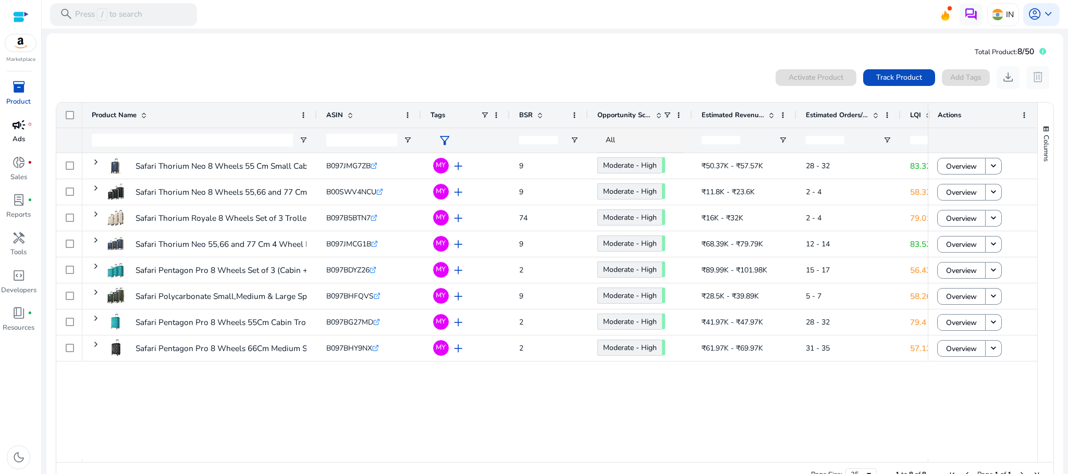
click at [25, 136] on link "campaign fiber_manual_record Ads" at bounding box center [18, 135] width 37 height 38
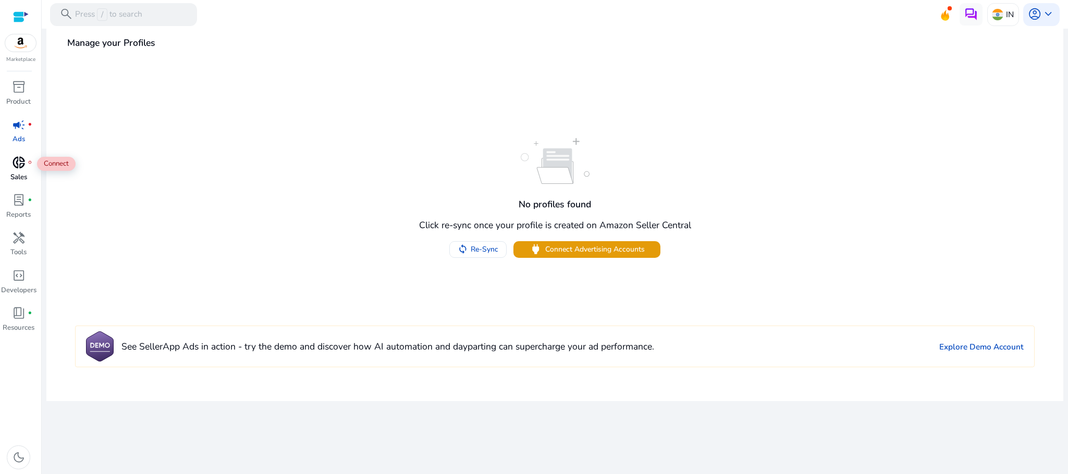
click at [26, 163] on div "donut_small fiber_manual_record" at bounding box center [19, 163] width 32 height 18
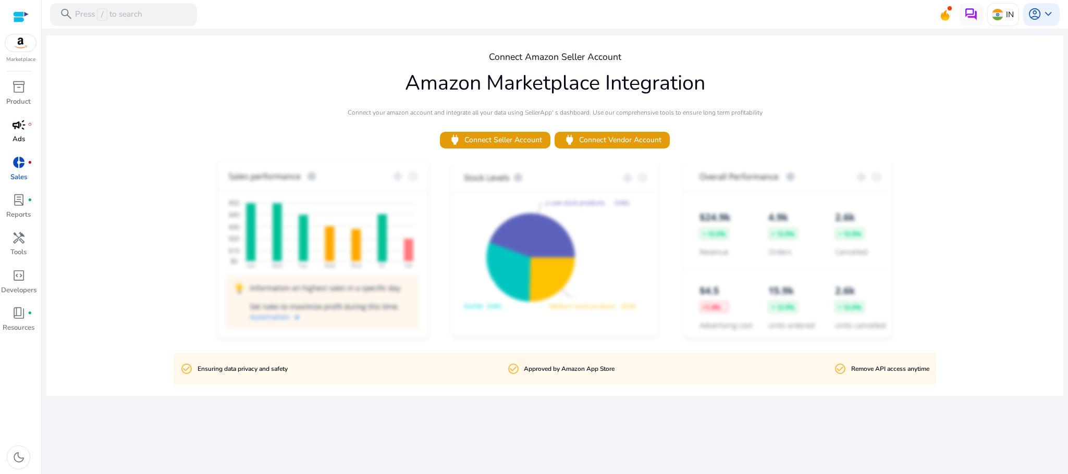
click at [22, 135] on p "Ads" at bounding box center [19, 139] width 13 height 10
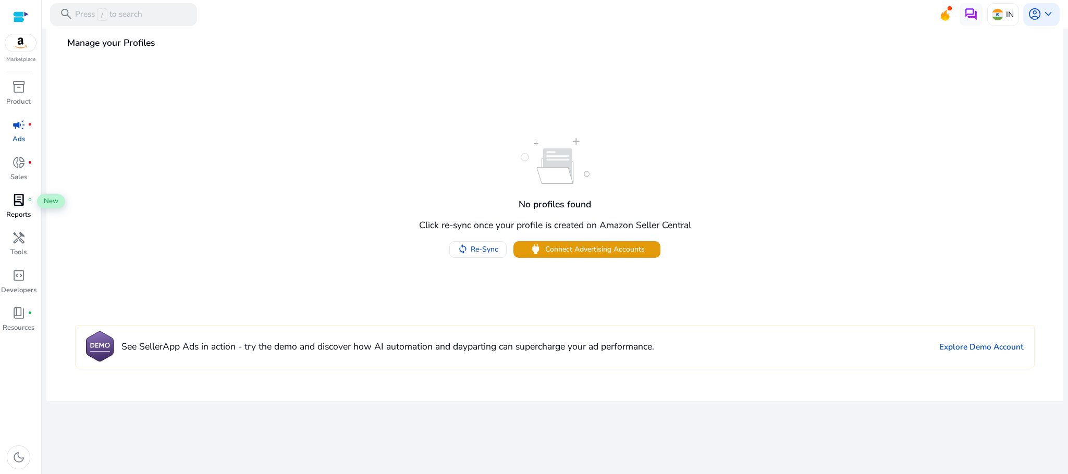
click at [5, 205] on div "lab_profile fiber_manual_record" at bounding box center [19, 200] width 32 height 18
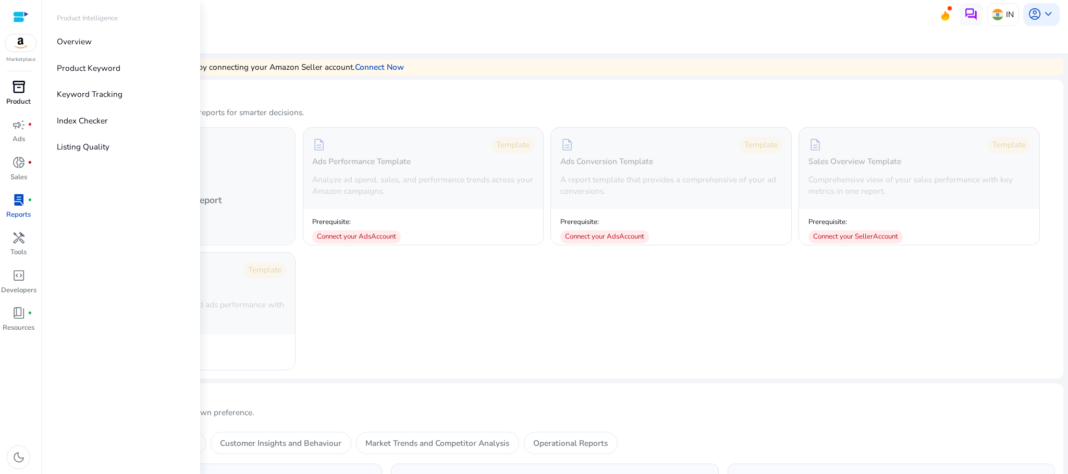
click at [5, 86] on div "inventory_2" at bounding box center [19, 87] width 32 height 18
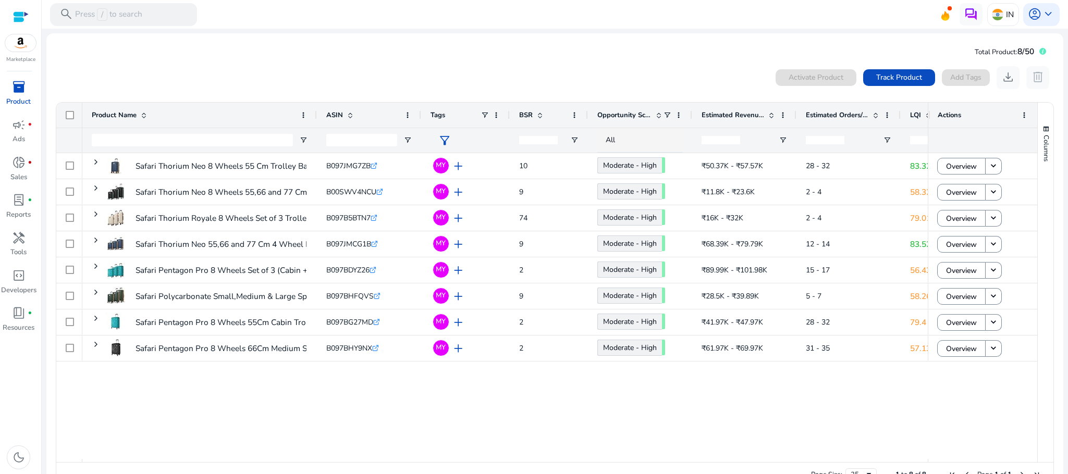
click at [16, 86] on span "inventory_2" at bounding box center [19, 87] width 14 height 14
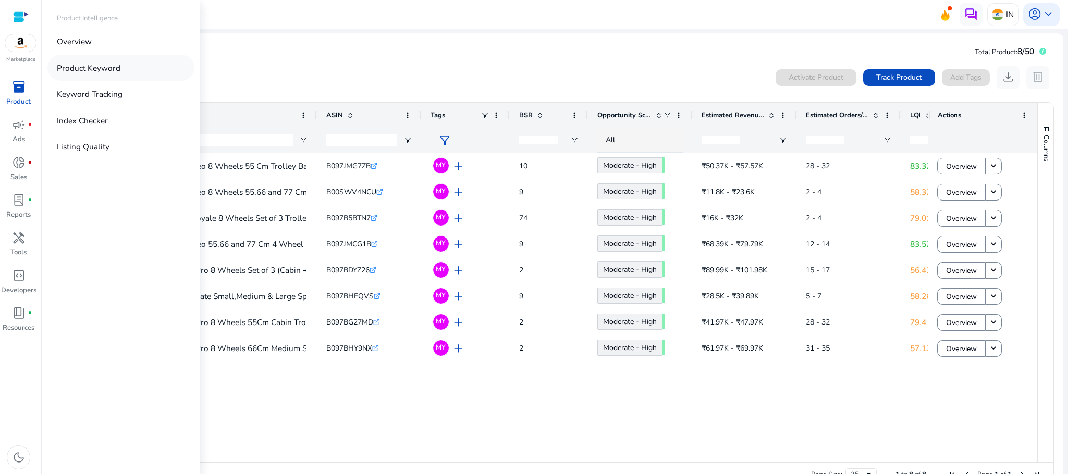
click at [130, 69] on link "Product Keyword" at bounding box center [120, 68] width 147 height 26
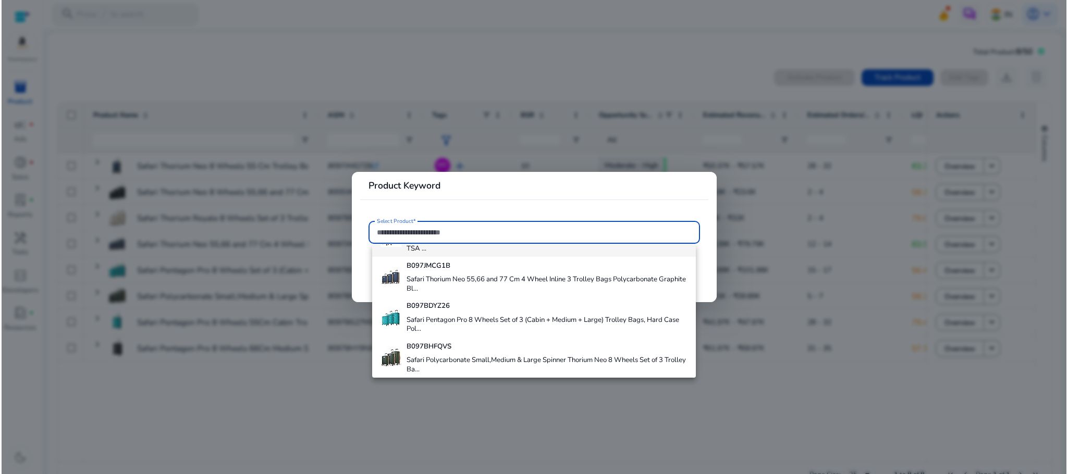
scroll to position [144, 0]
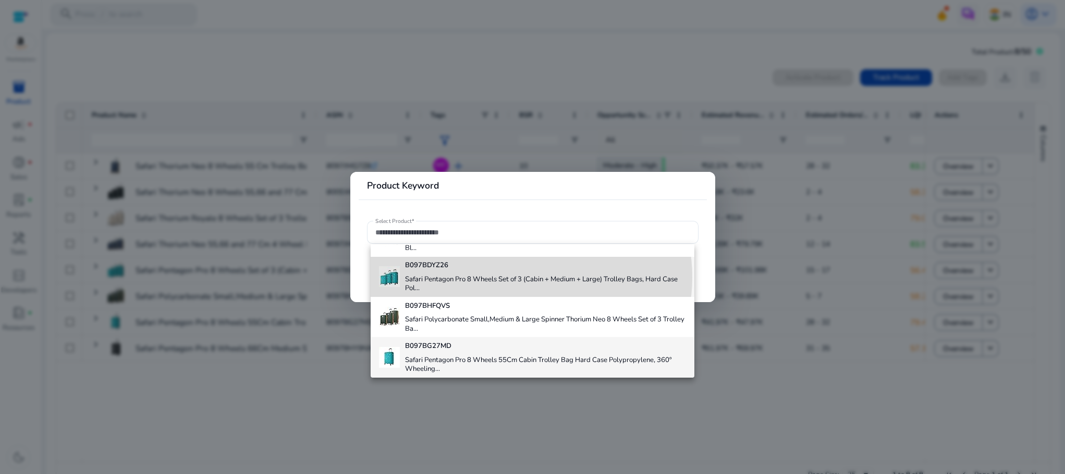
click at [518, 277] on h4 "Safari Pentagon Pro 8 Wheels Set of 3 (Cabin + Medium + Large) Trolley Bags, Ha…" at bounding box center [545, 284] width 280 height 18
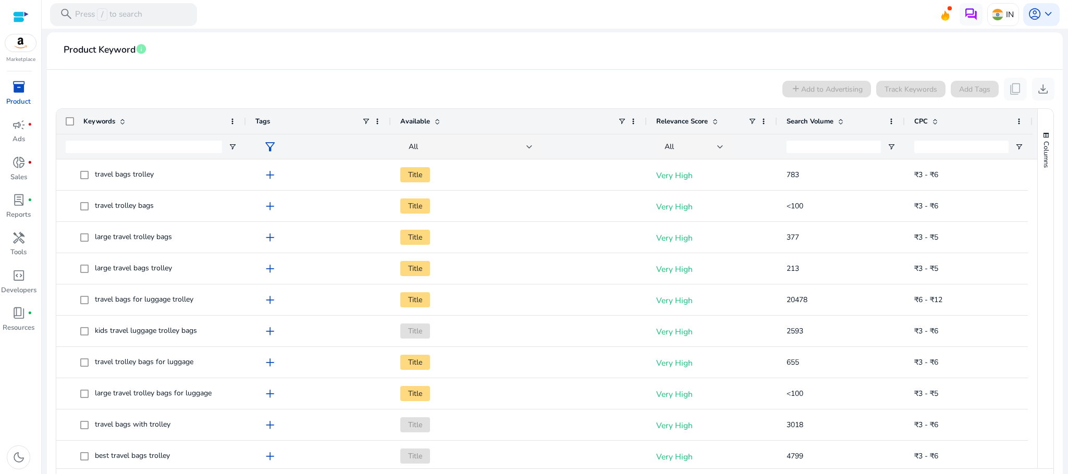
scroll to position [181, 0]
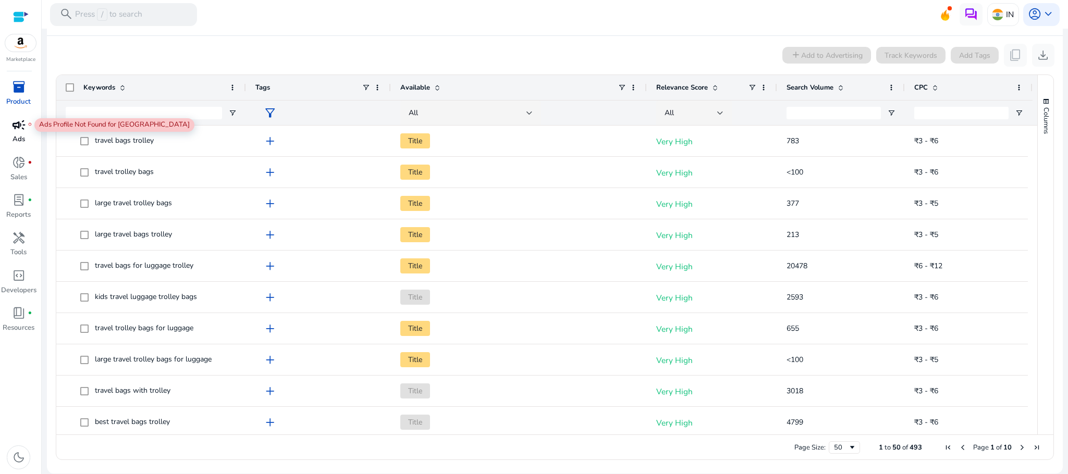
click at [27, 122] on div "campaign fiber_manual_record" at bounding box center [19, 125] width 32 height 18
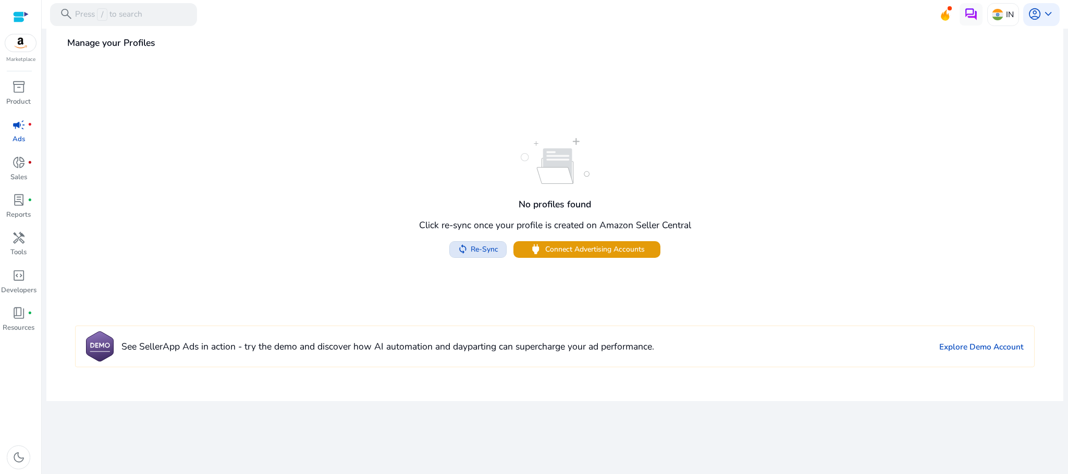
click at [490, 243] on span at bounding box center [478, 249] width 56 height 25
click at [600, 243] on span "power Connect Advertising Accounts" at bounding box center [586, 250] width 115 height 14
click at [1045, 5] on div "account_circle keyboard_arrow_down" at bounding box center [1041, 14] width 36 height 23
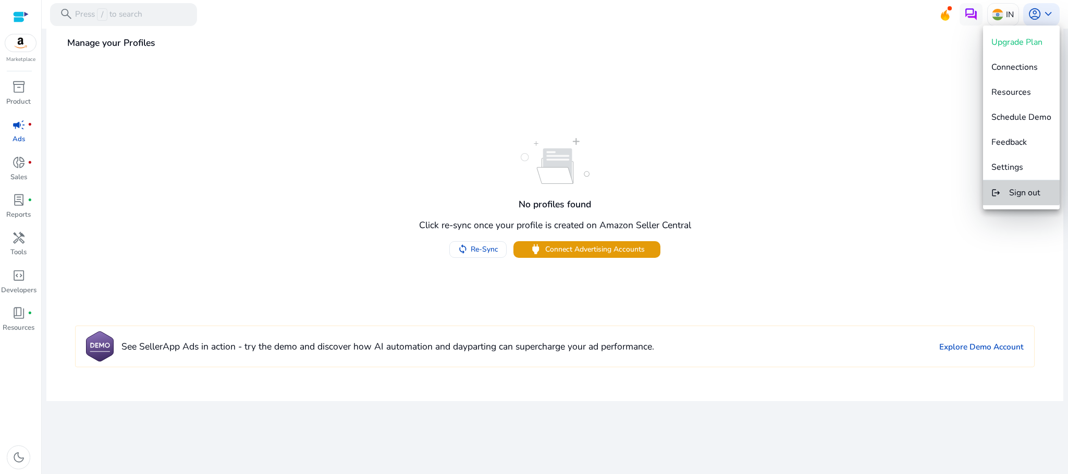
click at [1014, 187] on span "Sign out" at bounding box center [1024, 192] width 31 height 11
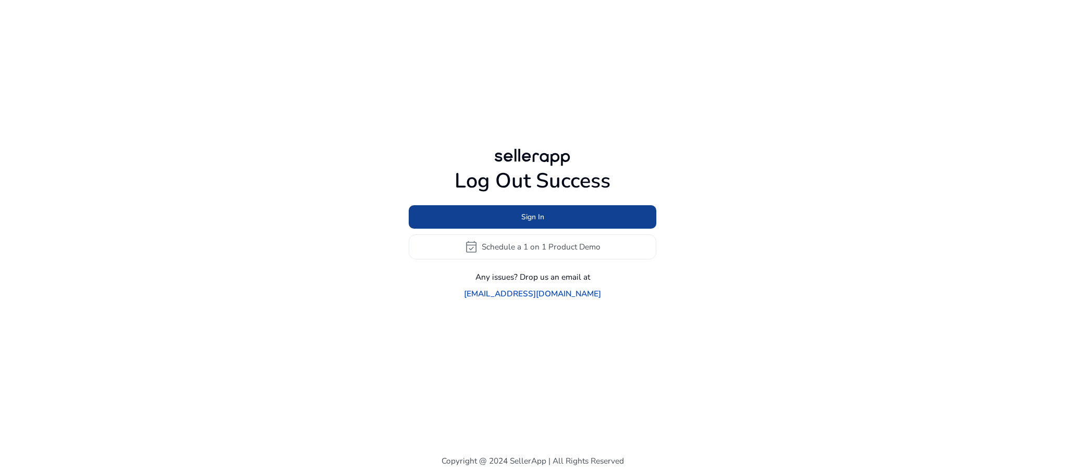
click at [596, 219] on span at bounding box center [533, 216] width 248 height 25
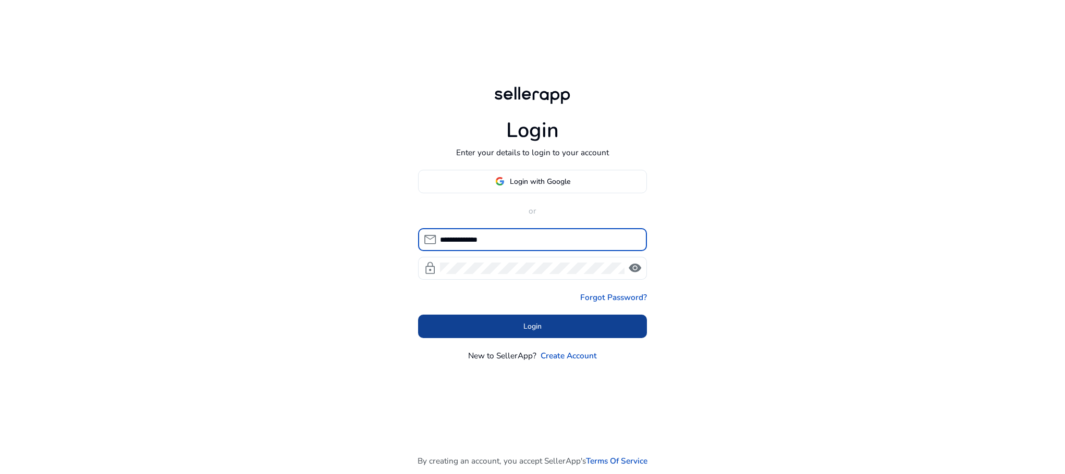
click at [550, 329] on span at bounding box center [532, 326] width 229 height 25
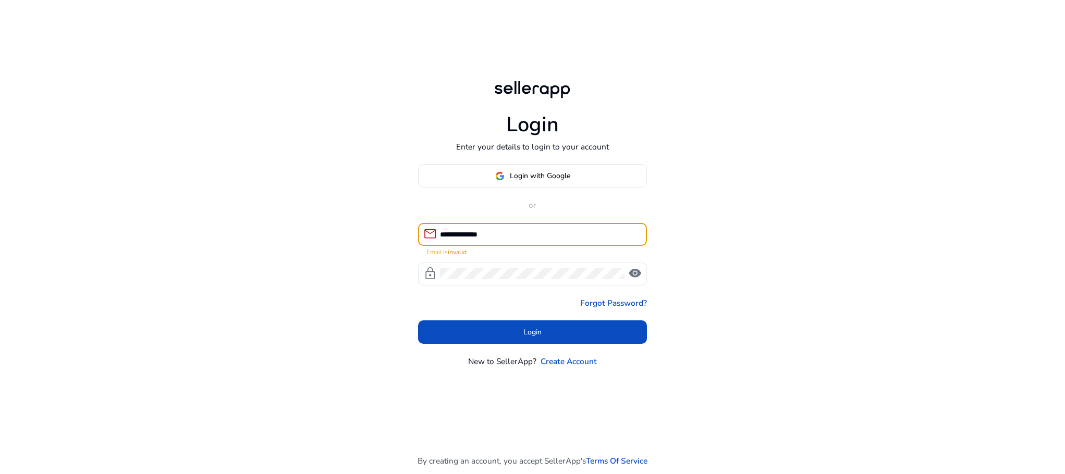
click at [481, 230] on input "**********" at bounding box center [539, 234] width 199 height 11
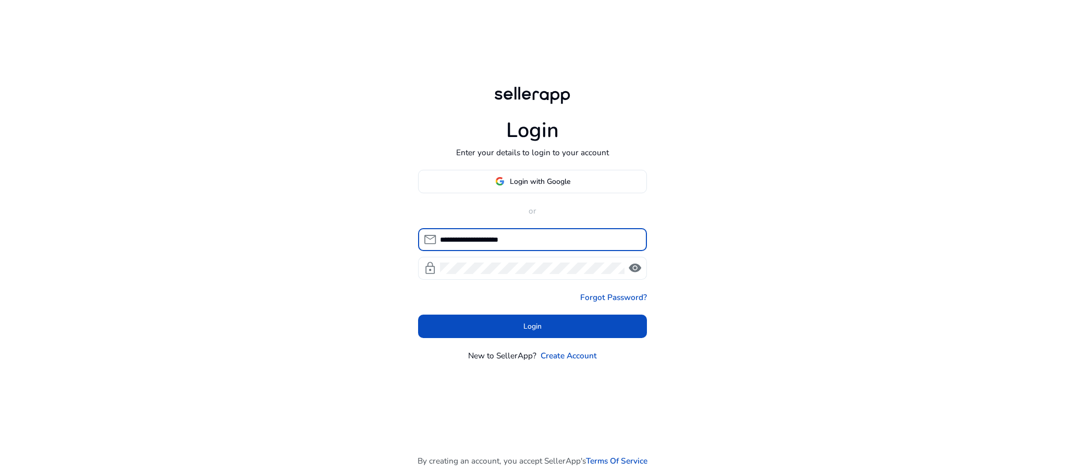
type input "**********"
click at [638, 267] on span "visibility" at bounding box center [635, 269] width 14 height 14
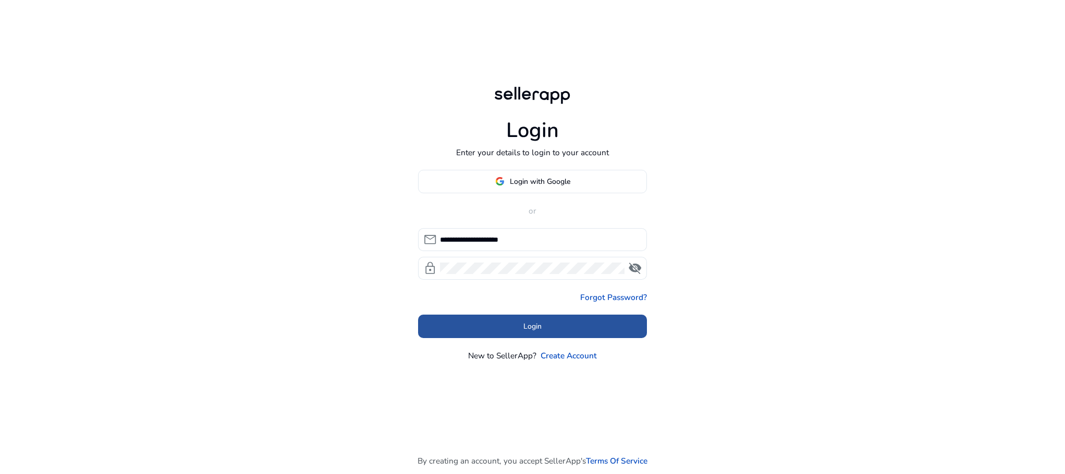
click at [576, 324] on span at bounding box center [532, 326] width 229 height 25
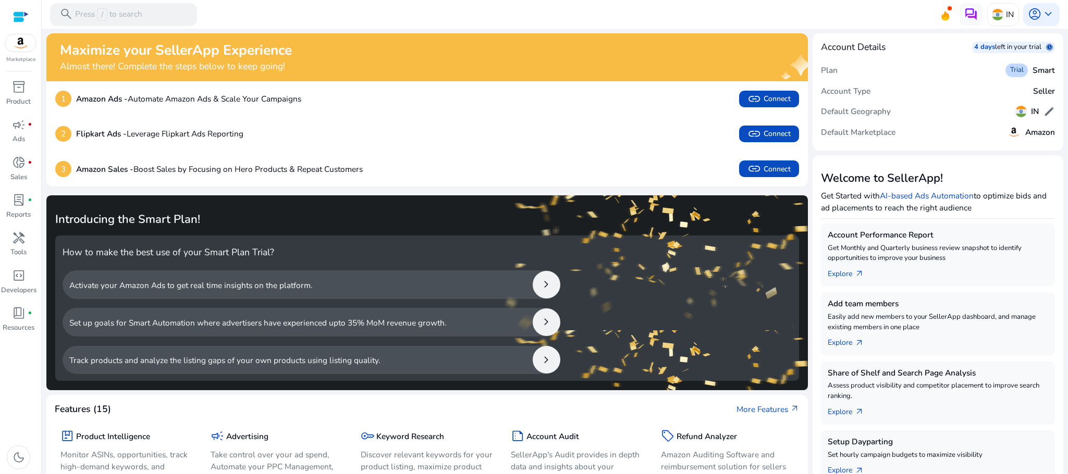
click at [194, 88] on div "1 Amazon Ads - Automate Amazon Ads & Scale Your Campaigns link Connect" at bounding box center [427, 98] width 762 height 35
click at [27, 129] on div "campaign fiber_manual_record" at bounding box center [19, 125] width 32 height 18
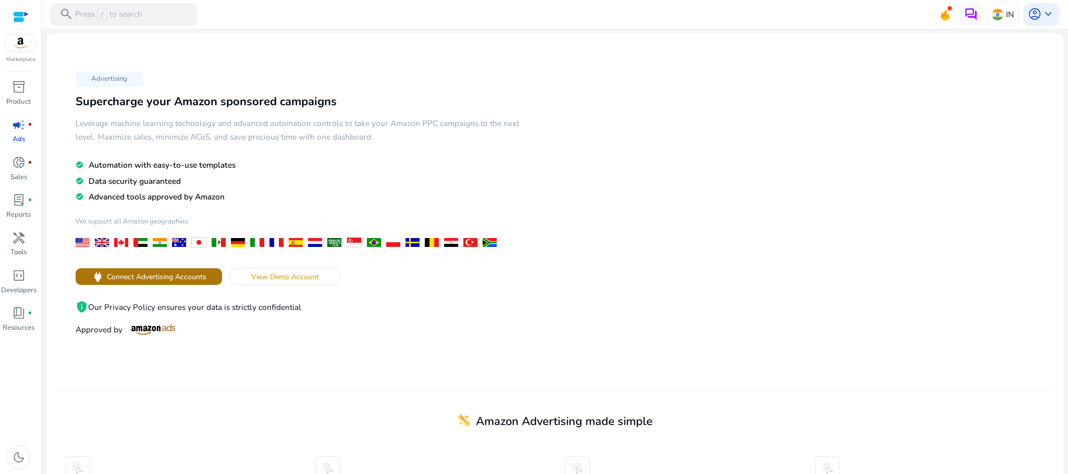
click at [170, 272] on span "power Connect Advertising Accounts" at bounding box center [148, 278] width 115 height 14
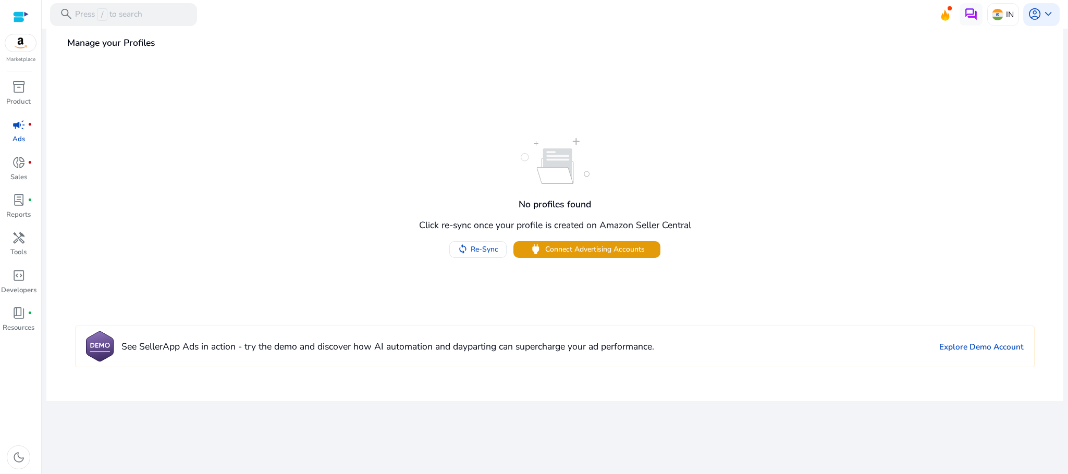
click at [8, 152] on link "campaign fiber_manual_record Ads" at bounding box center [18, 135] width 37 height 38
click at [19, 162] on span "donut_small" at bounding box center [19, 163] width 14 height 14
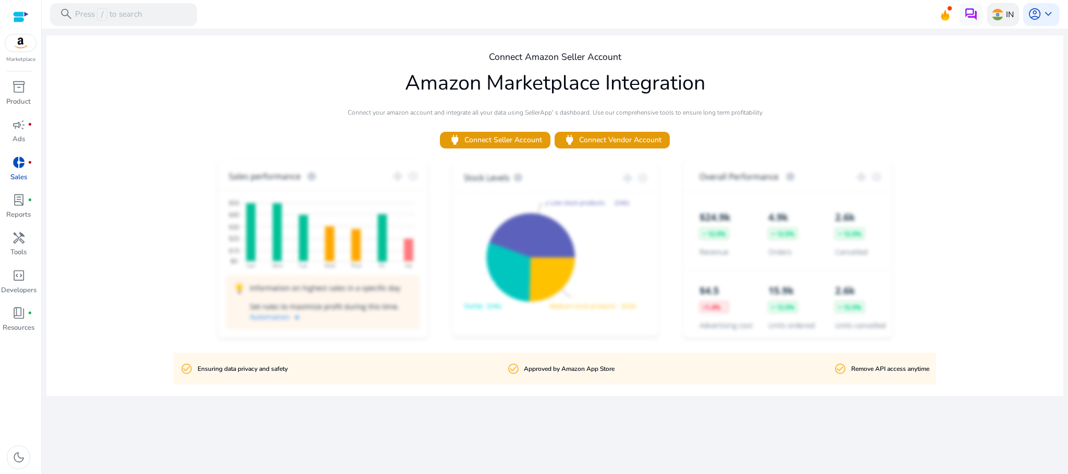
click at [995, 19] on img at bounding box center [997, 14] width 11 height 11
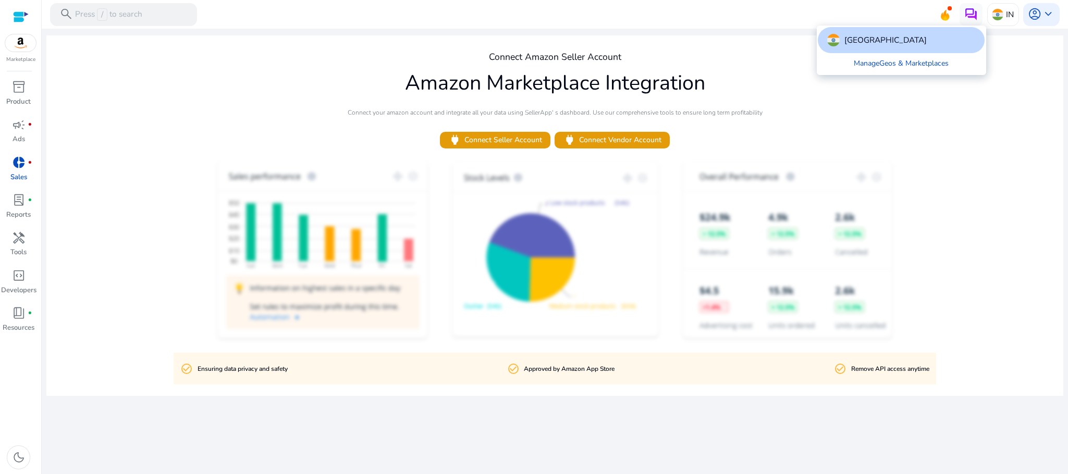
click at [1034, 19] on div at bounding box center [534, 237] width 1068 height 474
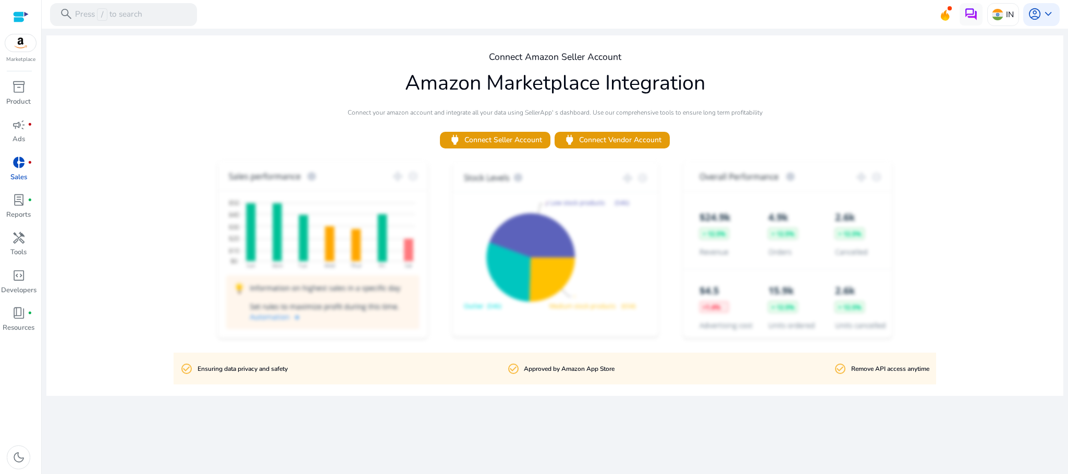
click at [1034, 19] on span "account_circle" at bounding box center [1035, 14] width 14 height 14
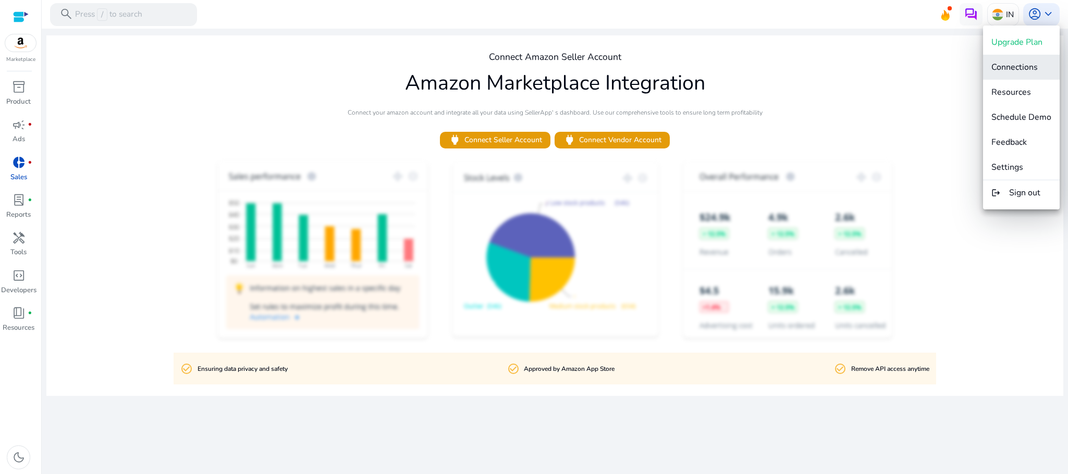
click at [1029, 67] on span "Connections" at bounding box center [1014, 67] width 46 height 11
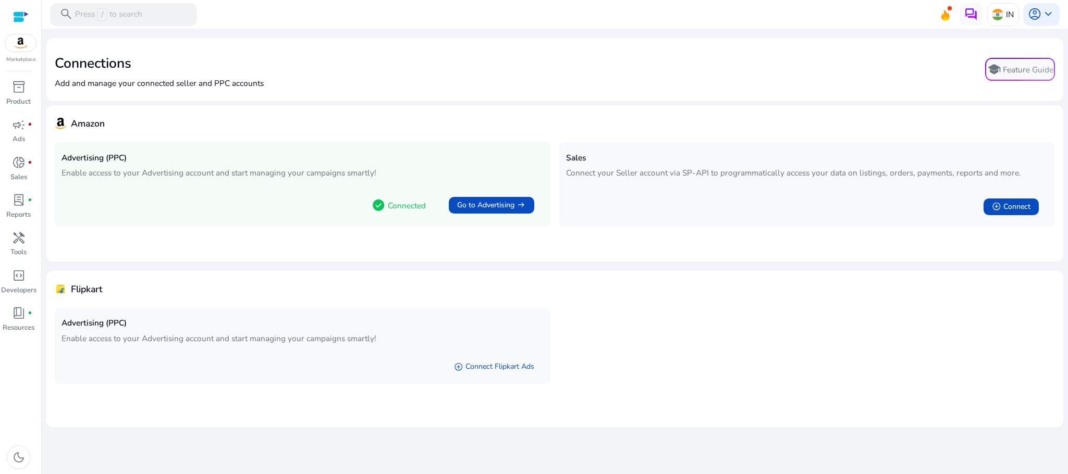
click at [180, 167] on p "Enable access to your Advertising account and start managing your campaigns sma…" at bounding box center [303, 173] width 482 height 12
click at [406, 204] on p "Connected" at bounding box center [407, 206] width 38 height 12
drag, startPoint x: 406, startPoint y: 204, endPoint x: 507, endPoint y: 202, distance: 101.1
click at [507, 202] on div "check_circle Connected Go to Advertising arrow_right_alt" at bounding box center [453, 205] width 181 height 29
click at [507, 202] on span "Go to Advertising" at bounding box center [485, 205] width 57 height 11
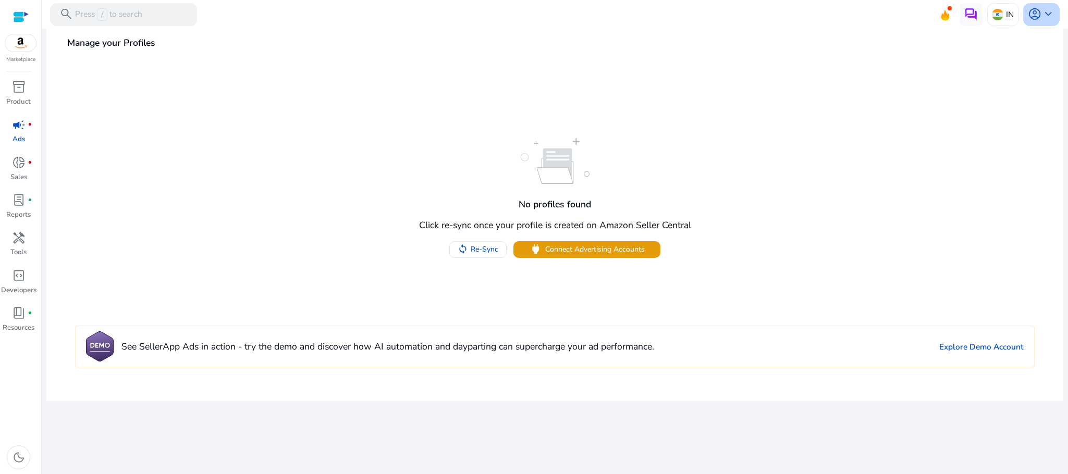
click at [1047, 19] on span "keyboard_arrow_down" at bounding box center [1048, 14] width 14 height 14
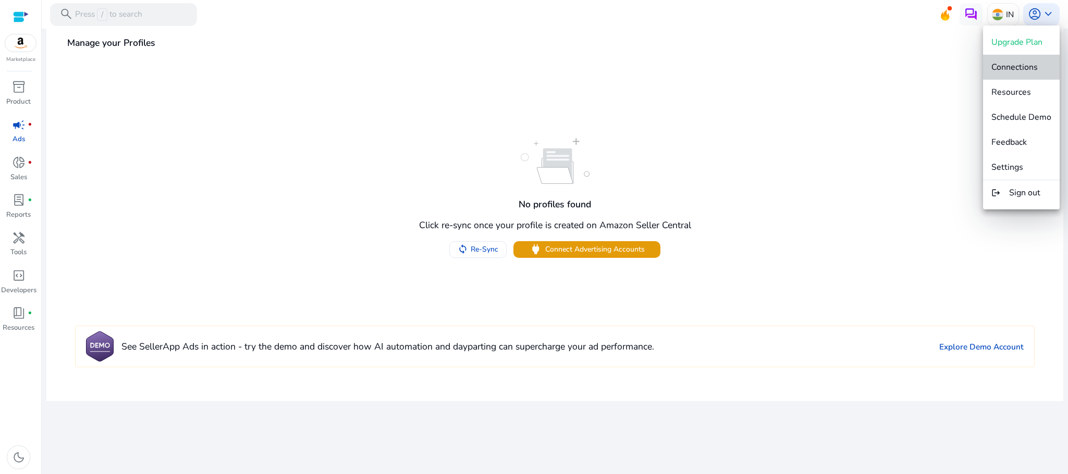
click at [1024, 68] on span "Connections" at bounding box center [1014, 67] width 46 height 11
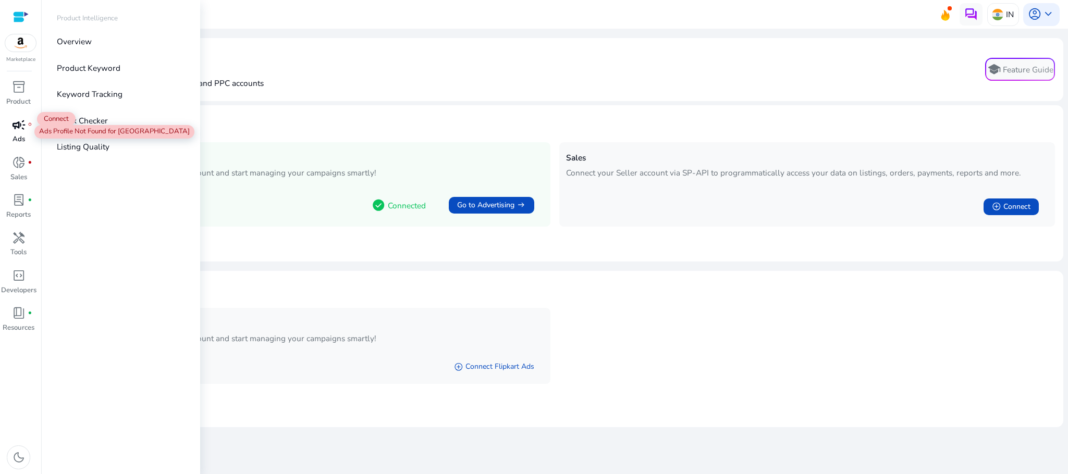
click at [26, 129] on div "campaign fiber_manual_record" at bounding box center [19, 125] width 32 height 18
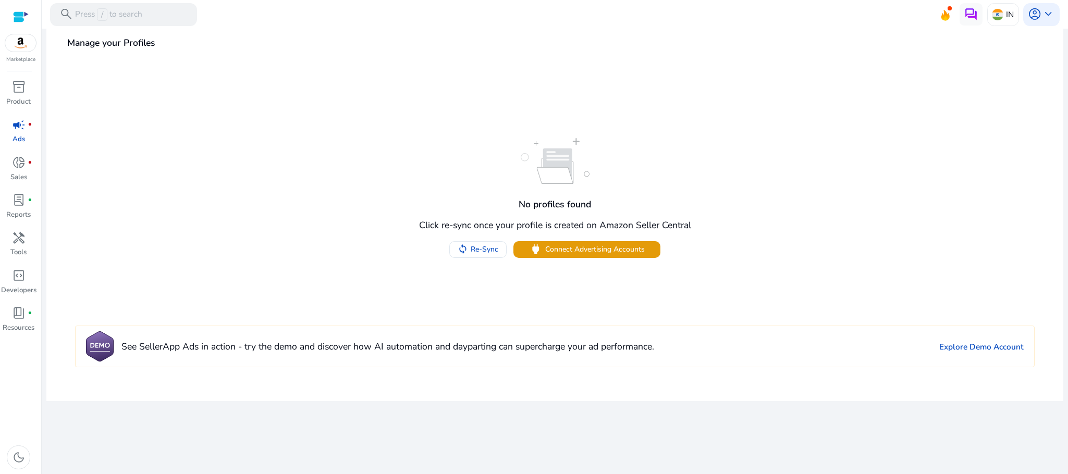
click at [714, 198] on div "No profiles found Click re-sync once your profile is created on Amazon Seller C…" at bounding box center [554, 197] width 1001 height 119
click at [19, 7] on div at bounding box center [21, 17] width 16 height 34
click at [19, 13] on div at bounding box center [21, 17] width 16 height 12
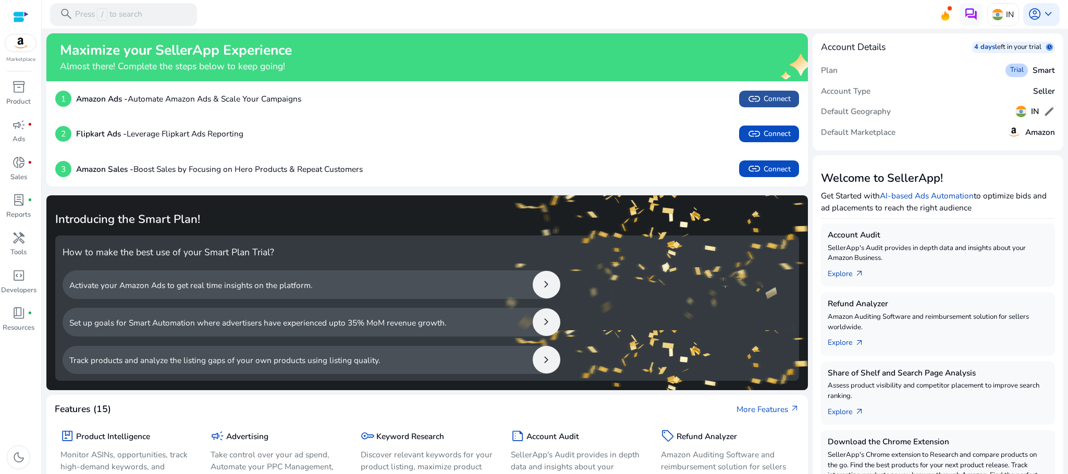
click at [764, 100] on span "link Connect" at bounding box center [768, 99] width 43 height 14
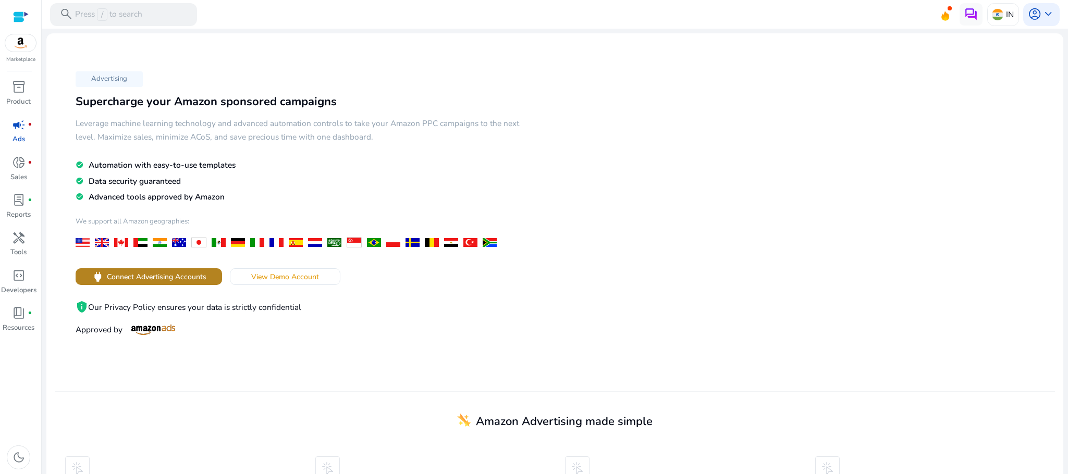
click at [198, 269] on span at bounding box center [149, 276] width 147 height 25
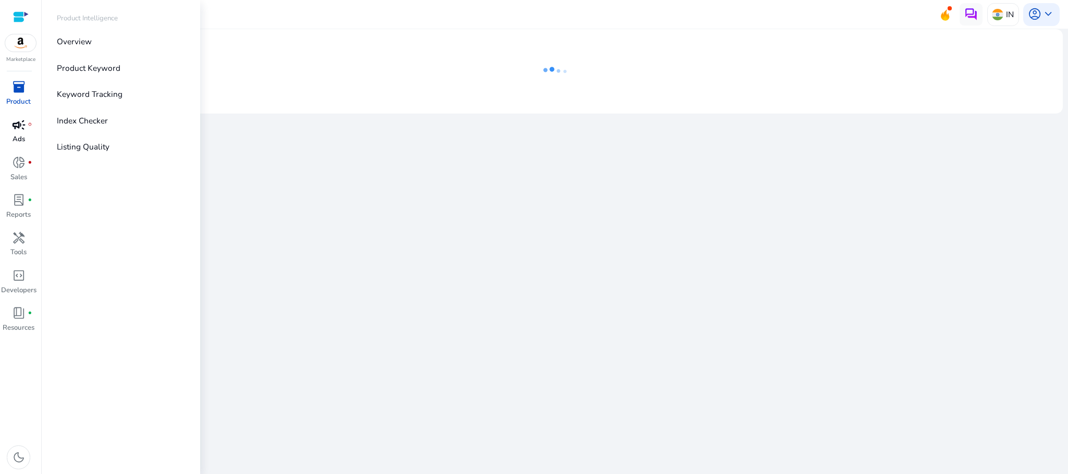
click at [27, 124] on div "campaign fiber_manual_record" at bounding box center [19, 125] width 32 height 18
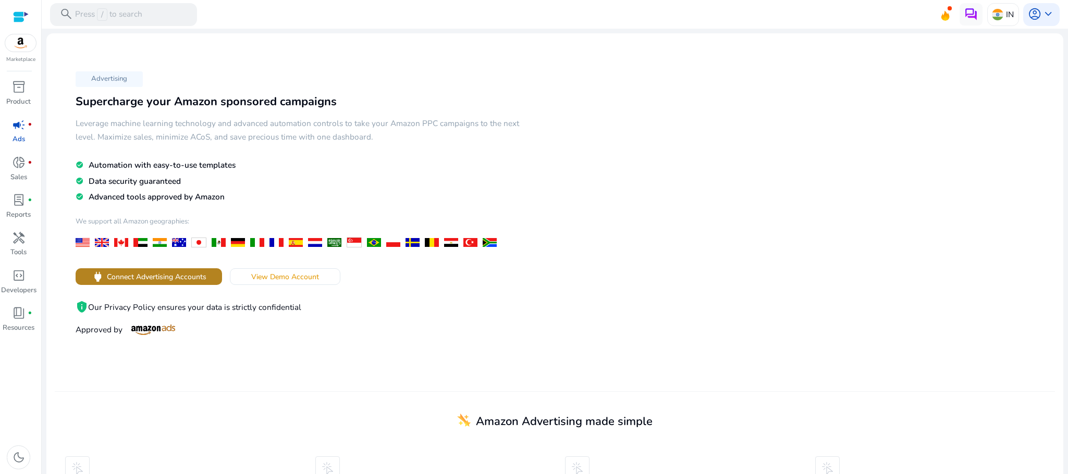
click at [171, 280] on span "Connect Advertising Accounts" at bounding box center [157, 277] width 100 height 11
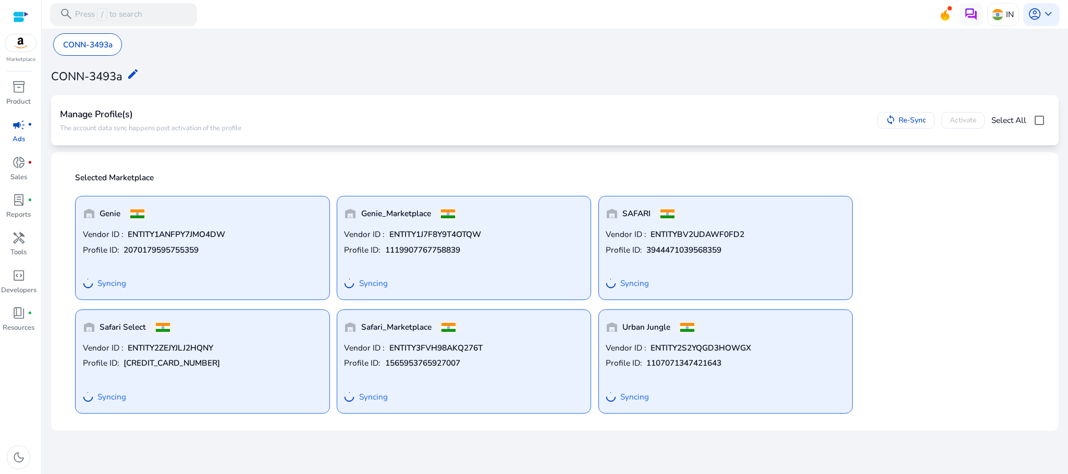
click at [726, 269] on div "Vendor ID : ENTITYBV2UDAWF0FD2 Profile ID: 3944471039568359 Syncing" at bounding box center [726, 261] width 240 height 64
click at [25, 168] on span "donut_small" at bounding box center [19, 163] width 14 height 14
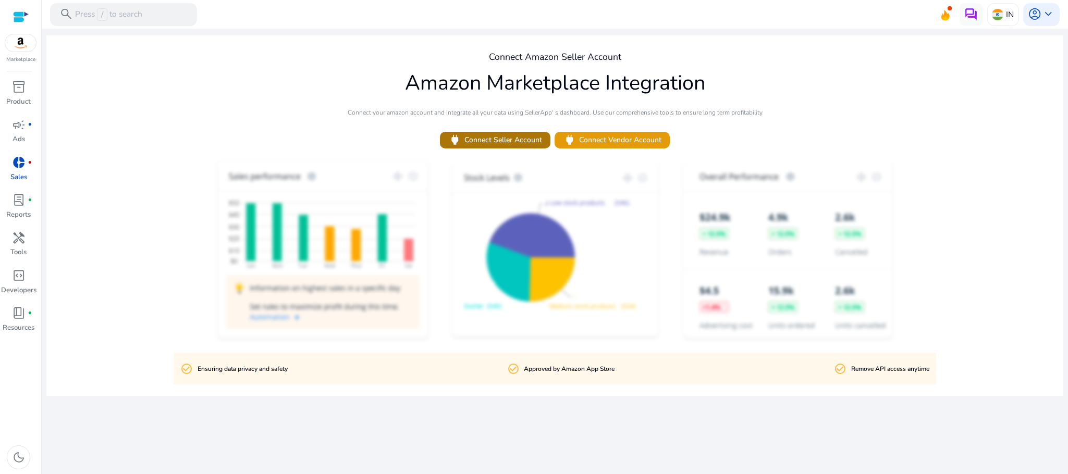
click at [514, 135] on span "power Connect Seller Account" at bounding box center [494, 140] width 93 height 14
